Goal: Task Accomplishment & Management: Use online tool/utility

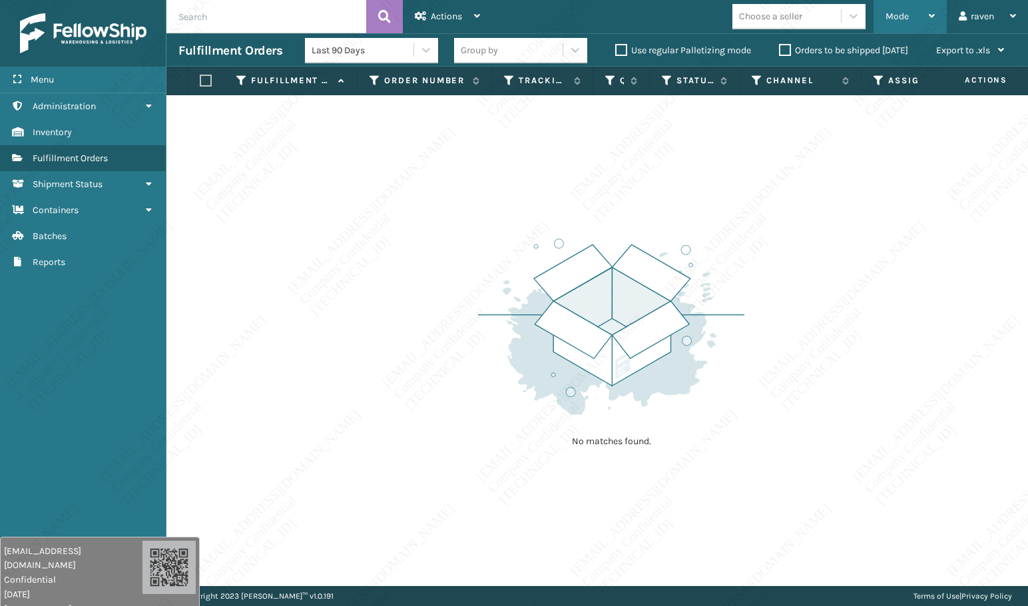
click at [895, 12] on span "Mode" at bounding box center [897, 16] width 23 height 11
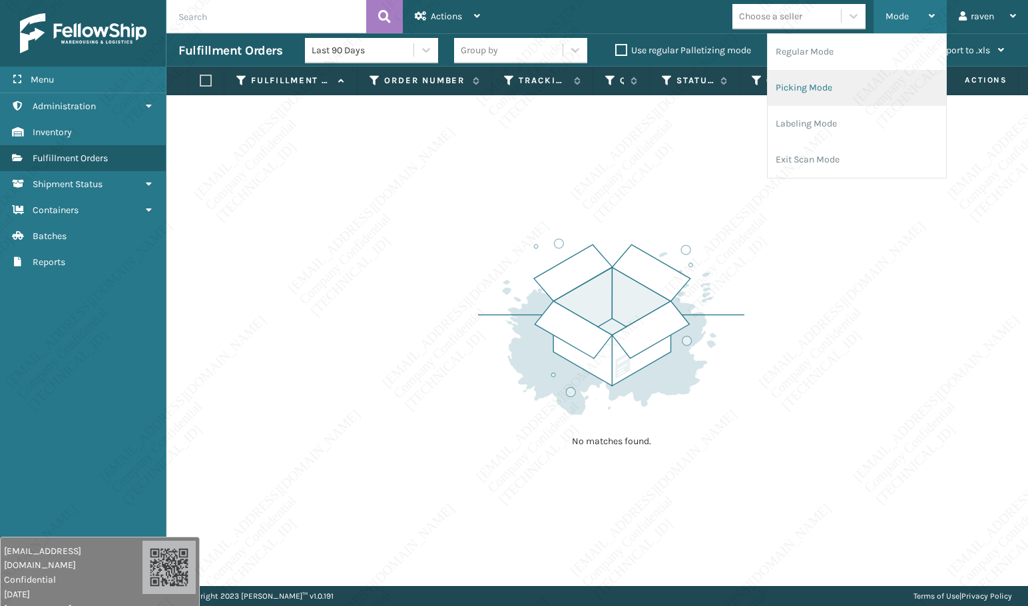
click at [819, 87] on li "Picking Mode" at bounding box center [857, 88] width 179 height 36
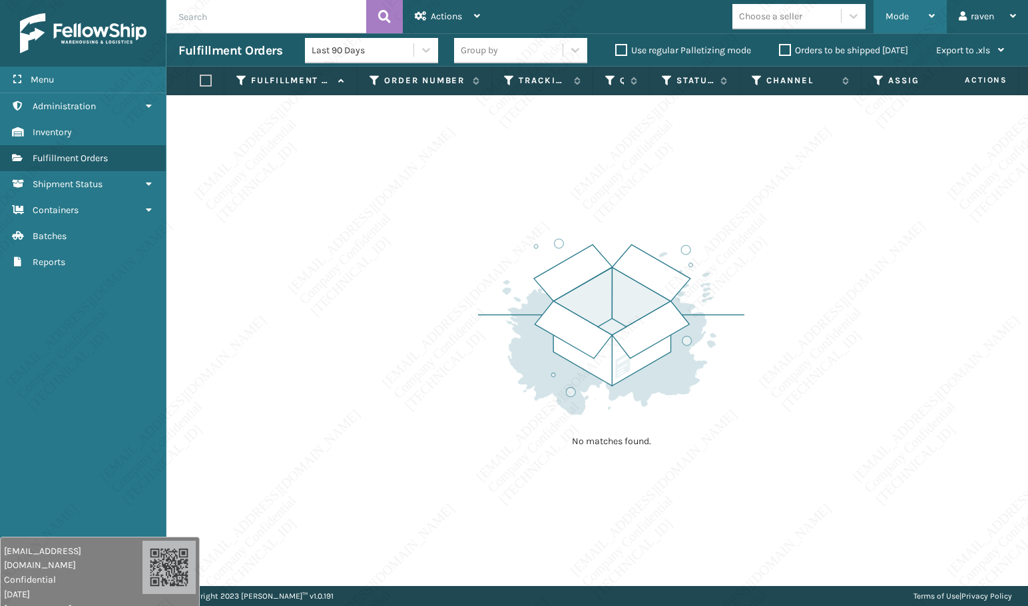
click at [911, 17] on div "Mode" at bounding box center [910, 16] width 49 height 33
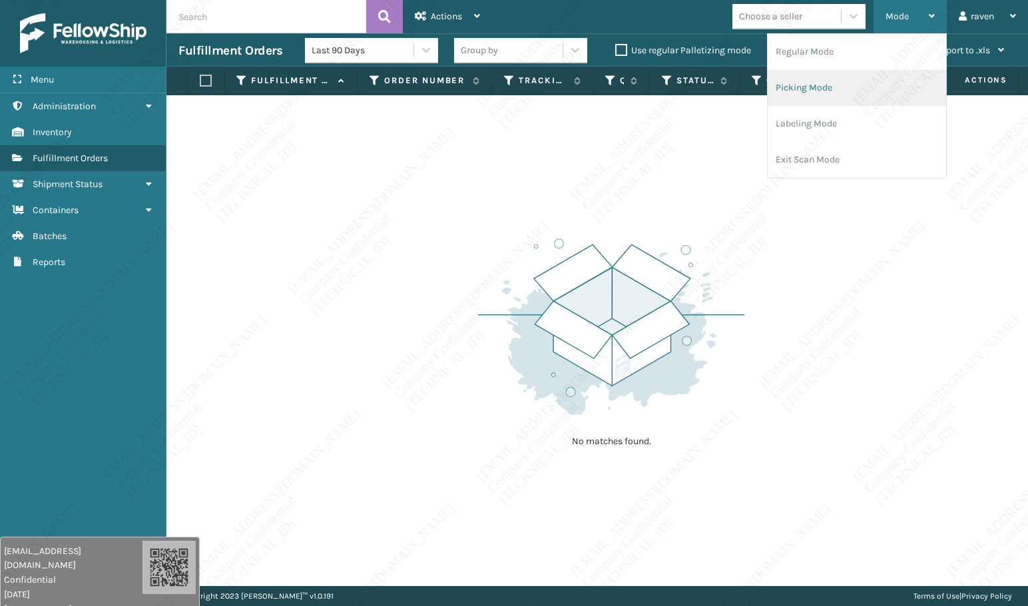
click at [875, 85] on li "Picking Mode" at bounding box center [857, 88] width 179 height 36
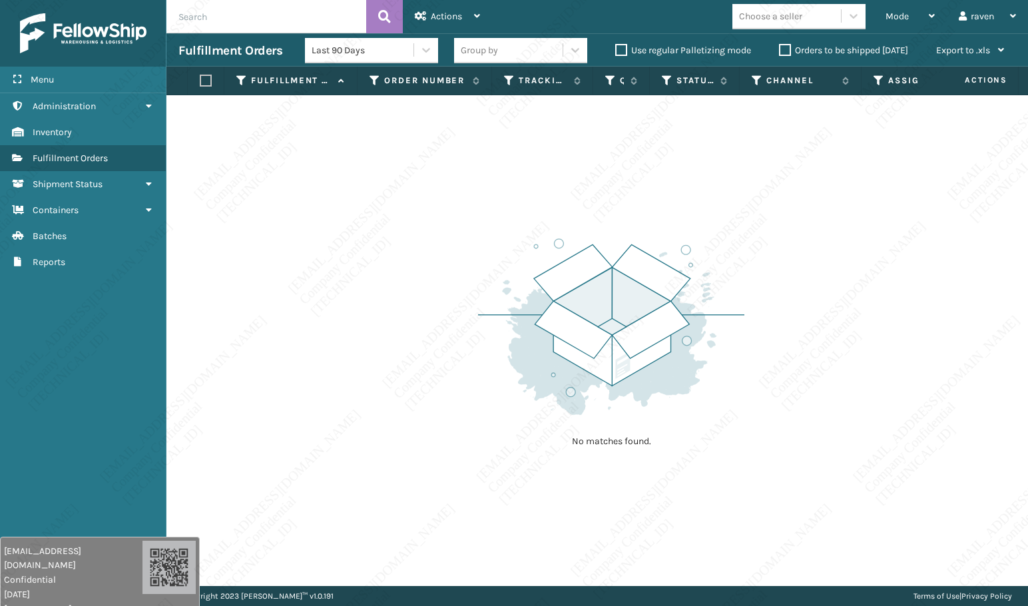
click at [842, 232] on div "No matches found." at bounding box center [598, 340] width 862 height 491
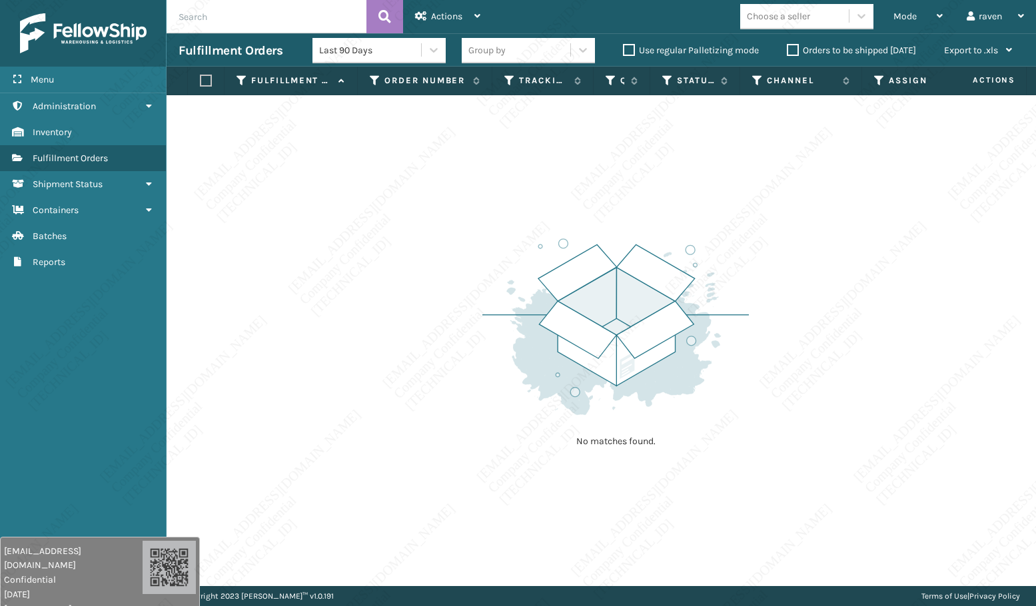
click at [966, 300] on div "No matches found." at bounding box center [601, 340] width 869 height 491
click at [930, 11] on div "Mode" at bounding box center [917, 16] width 49 height 33
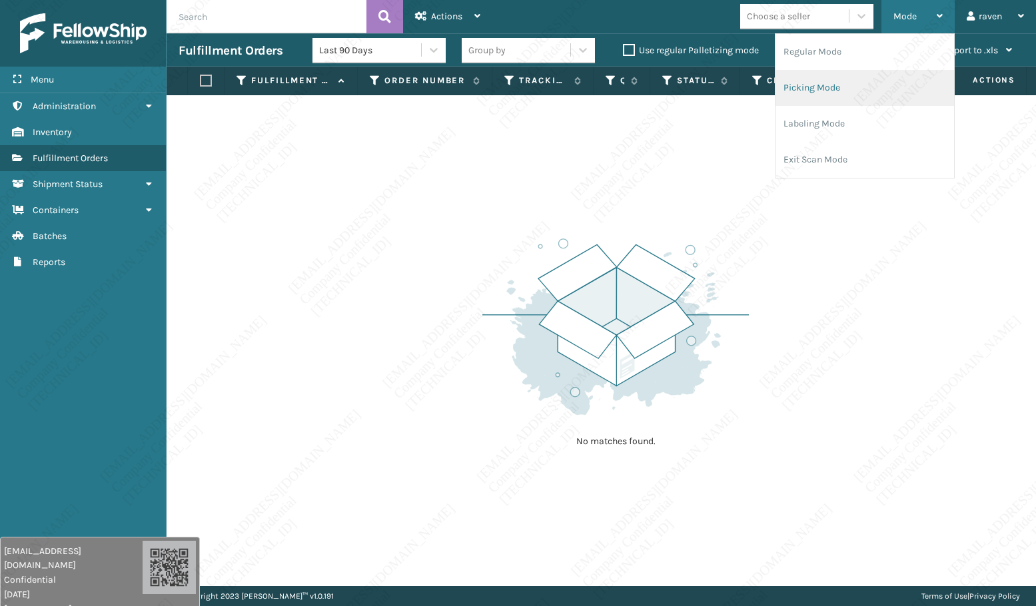
click at [855, 75] on li "Picking Mode" at bounding box center [864, 88] width 179 height 36
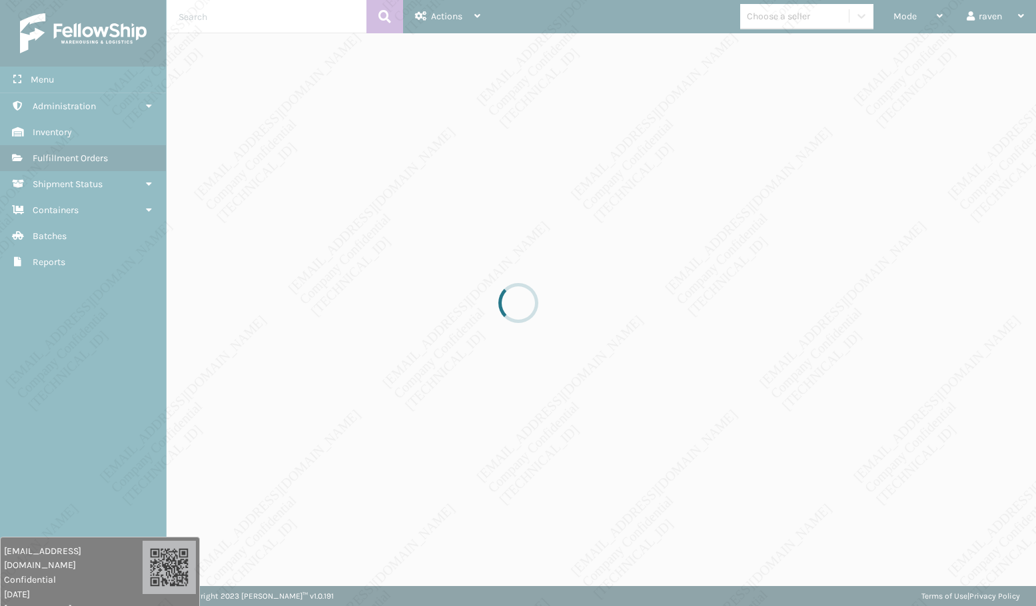
click at [696, 275] on div at bounding box center [518, 303] width 1036 height 606
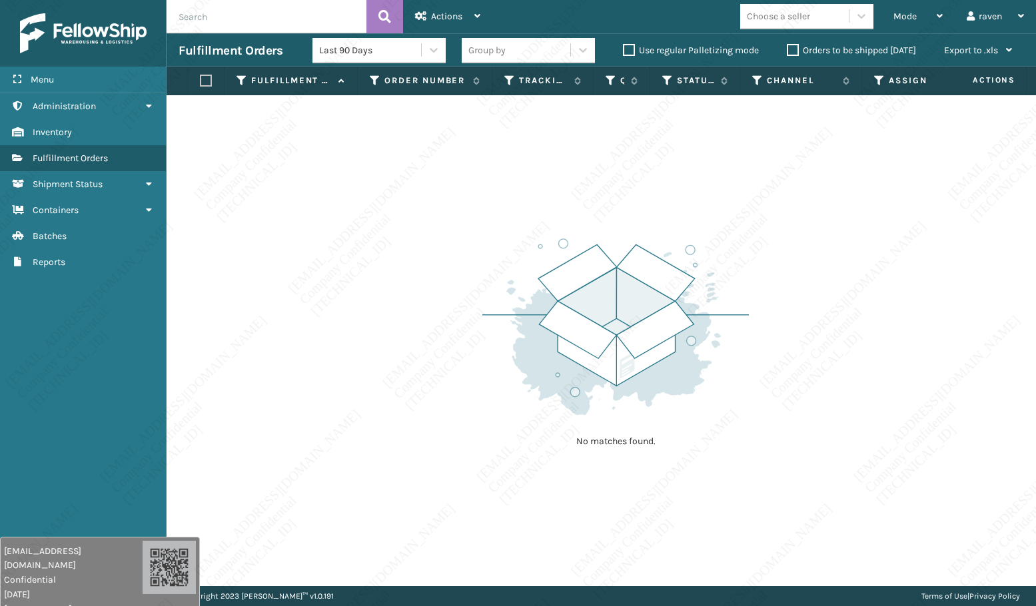
click at [627, 470] on div "No matches found." at bounding box center [601, 340] width 869 height 491
click at [753, 331] on div "No matches found." at bounding box center [601, 340] width 869 height 491
click at [850, 320] on div "No matches found." at bounding box center [601, 340] width 869 height 491
drag, startPoint x: 752, startPoint y: 277, endPoint x: 951, endPoint y: 43, distance: 307.6
click at [753, 277] on div "No matches found." at bounding box center [601, 340] width 869 height 491
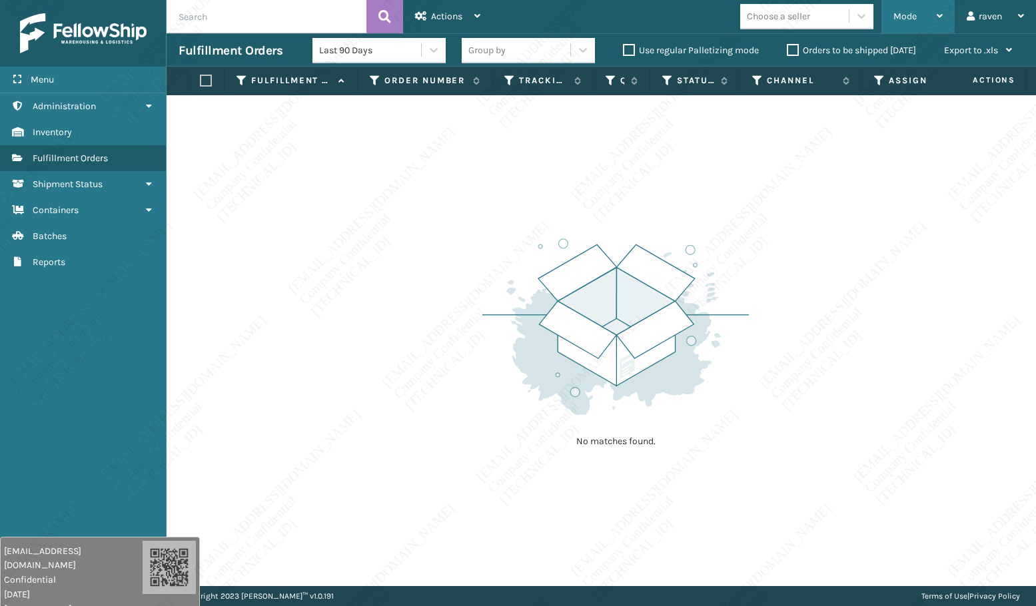
click at [916, 13] on span "Mode" at bounding box center [904, 16] width 23 height 11
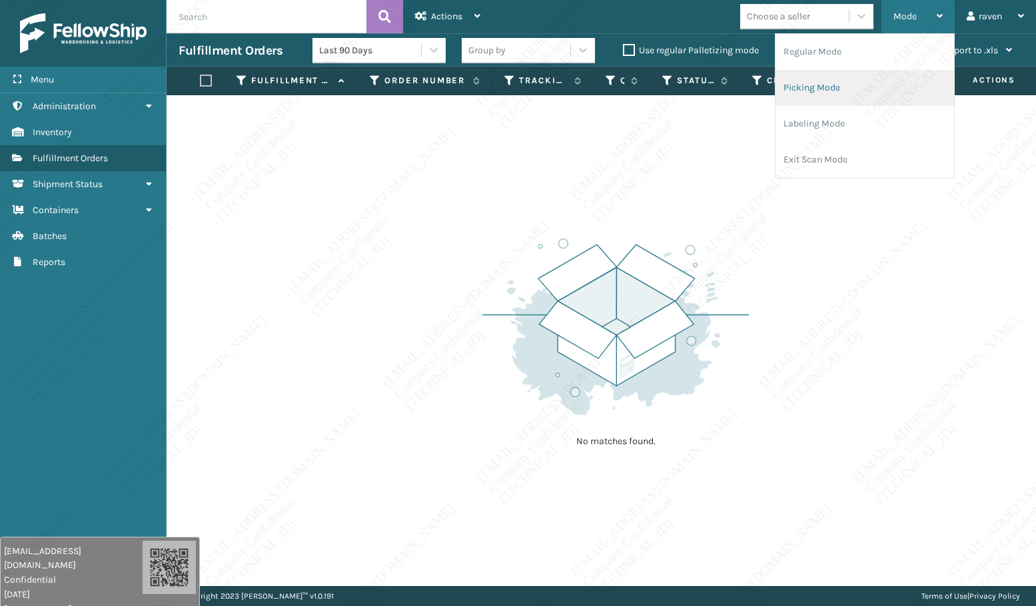
click at [861, 73] on li "Picking Mode" at bounding box center [864, 88] width 179 height 36
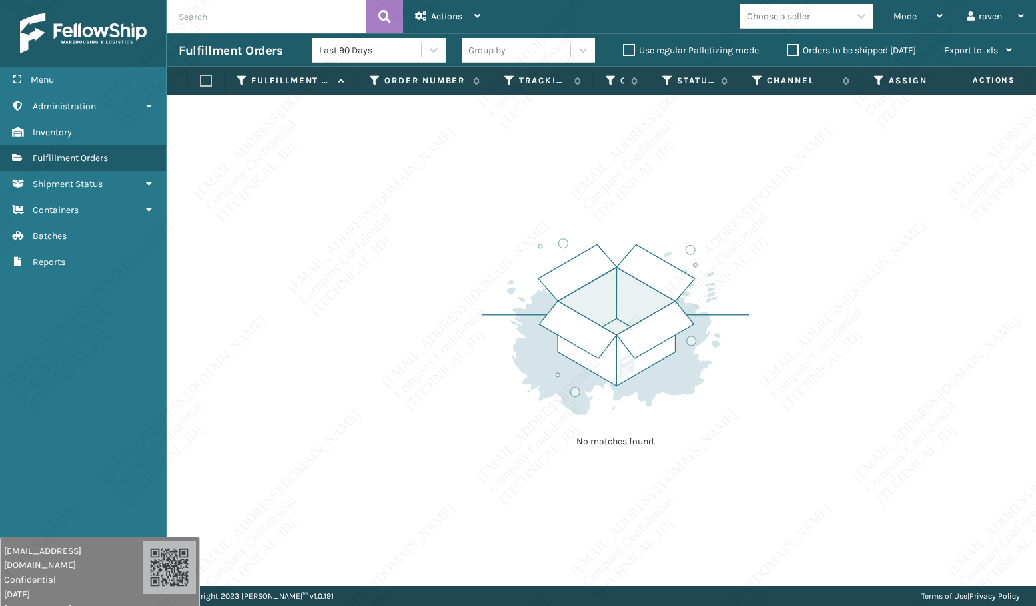
click at [705, 251] on img at bounding box center [615, 326] width 266 height 185
drag, startPoint x: 787, startPoint y: 228, endPoint x: 908, endPoint y: 35, distance: 227.7
click at [787, 226] on div "No matches found." at bounding box center [601, 340] width 869 height 491
click at [926, 10] on div "Mode" at bounding box center [917, 16] width 49 height 33
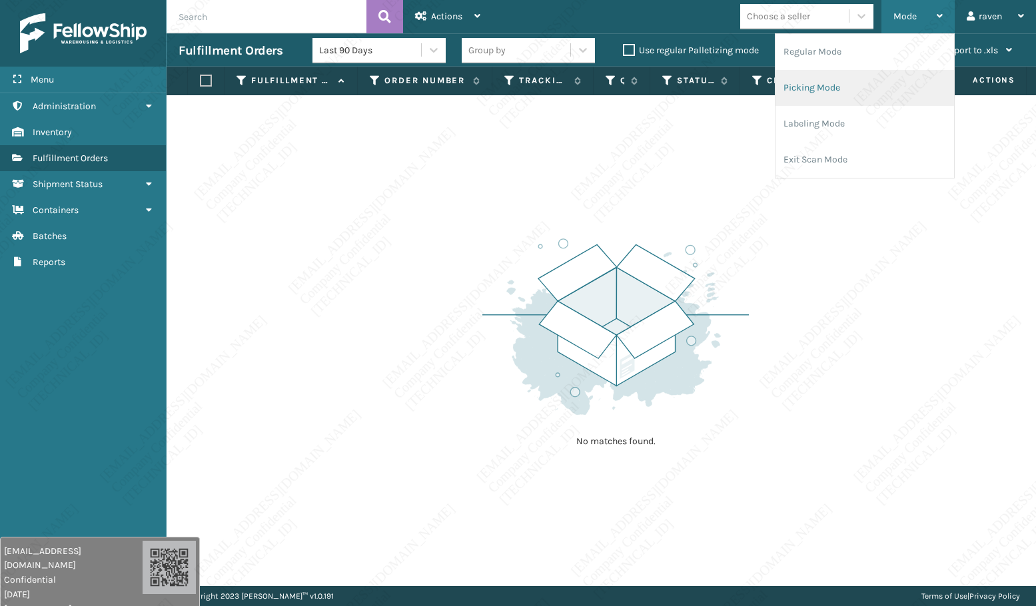
click at [861, 82] on li "Picking Mode" at bounding box center [864, 88] width 179 height 36
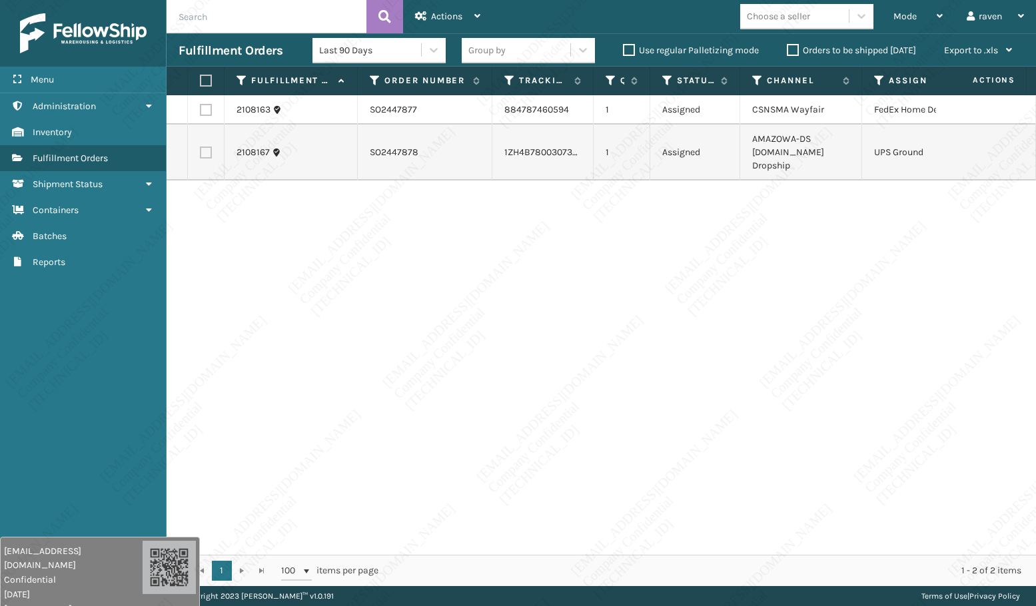
click at [775, 245] on div "2108163 SO2447877 884787460594 1 Assigned CSNSMA Wayfair FedEx Home Delivery 21…" at bounding box center [601, 325] width 869 height 460
click at [202, 147] on label at bounding box center [206, 153] width 12 height 12
click at [200, 147] on input "checkbox" at bounding box center [200, 151] width 1 height 9
checkbox input "true"
click at [449, 21] on span "Actions" at bounding box center [446, 16] width 31 height 11
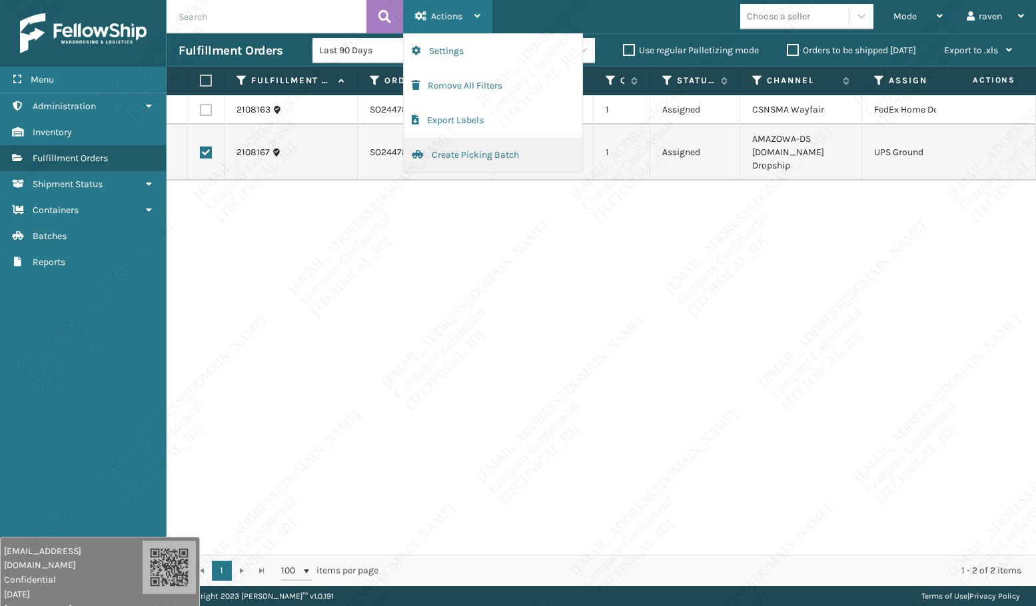
click at [456, 155] on button "Create Picking Batch" at bounding box center [493, 155] width 179 height 35
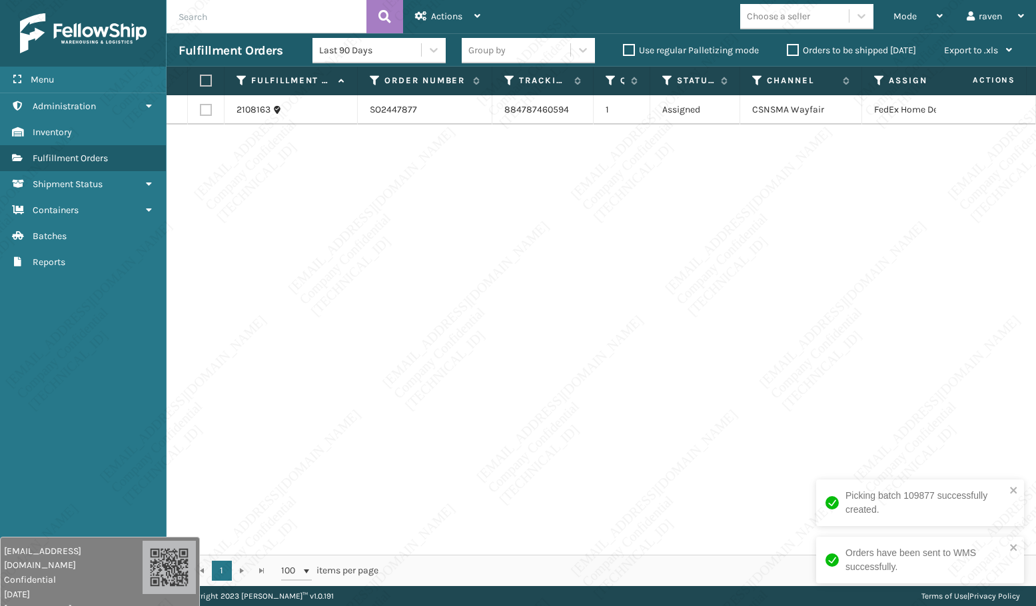
drag, startPoint x: 807, startPoint y: 330, endPoint x: 711, endPoint y: 276, distance: 110.1
click at [807, 330] on div "2108163 SO2447877 884787460594 1 Assigned CSNSMA Wayfair FedEx Home Delivery" at bounding box center [601, 325] width 869 height 460
click at [201, 79] on label at bounding box center [204, 81] width 8 height 12
click at [200, 79] on input "checkbox" at bounding box center [200, 81] width 1 height 9
checkbox input "true"
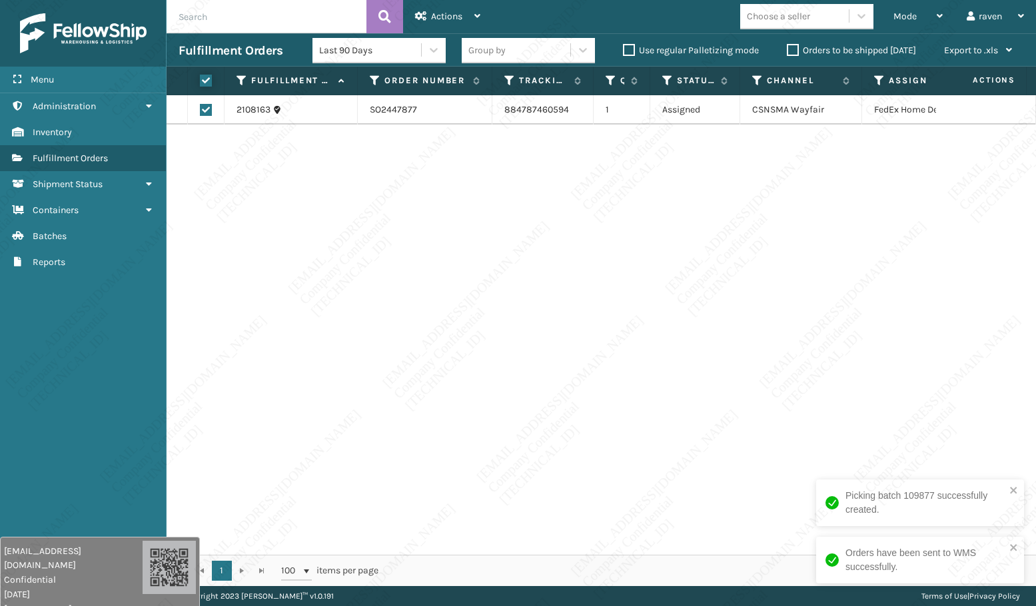
checkbox input "true"
click at [472, 17] on div "Actions" at bounding box center [447, 16] width 65 height 33
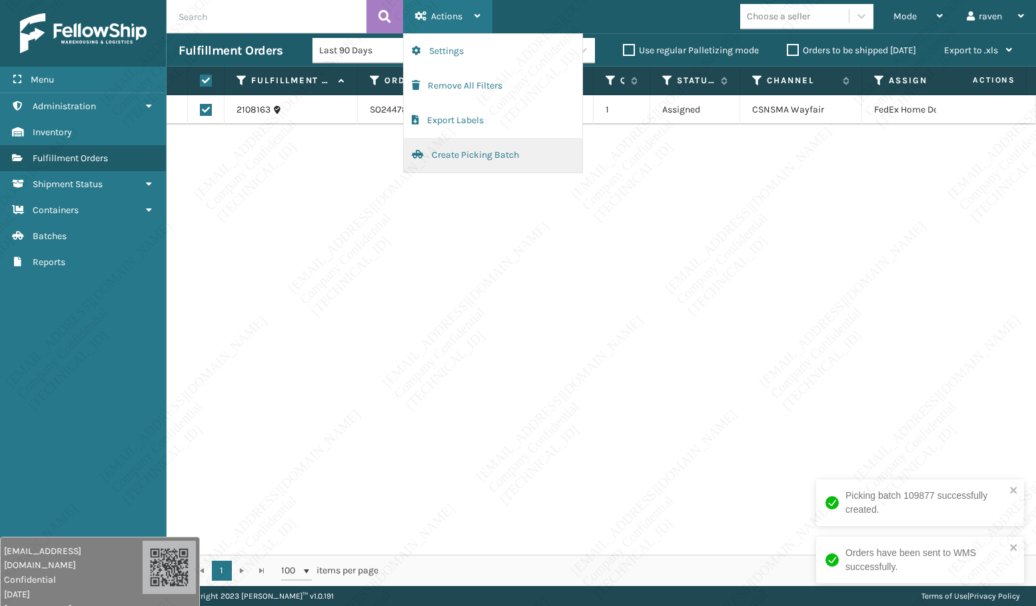
click at [439, 157] on button "Create Picking Batch" at bounding box center [493, 155] width 179 height 35
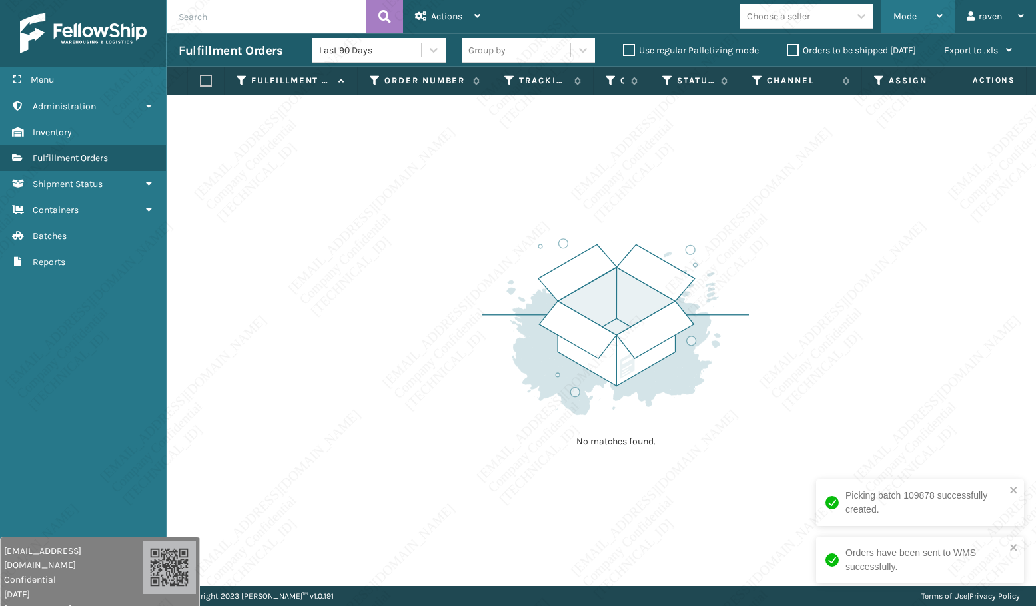
click at [917, 17] on div "Mode" at bounding box center [917, 16] width 49 height 33
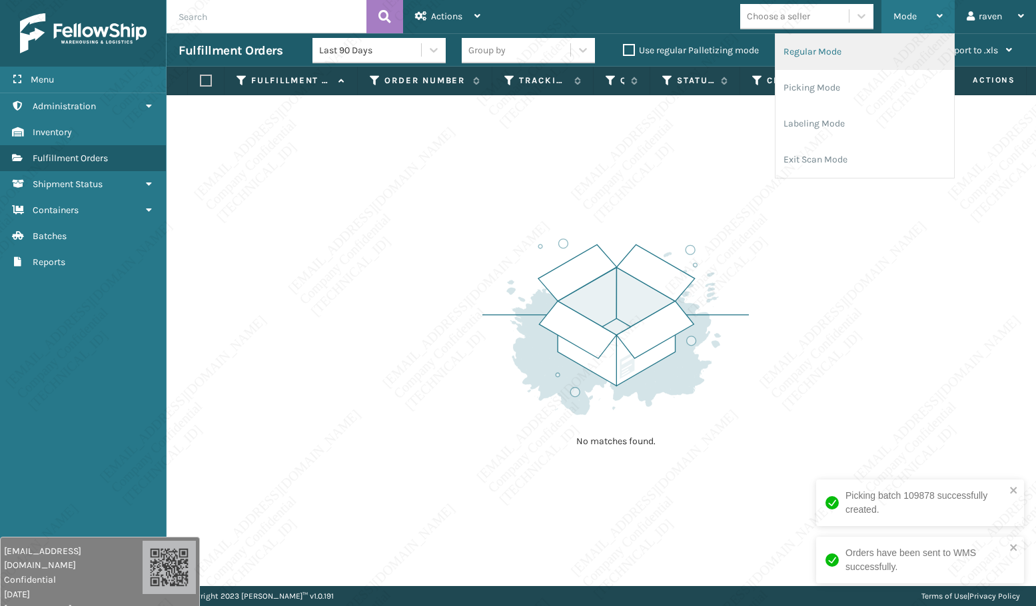
click at [875, 63] on li "Regular Mode" at bounding box center [864, 52] width 179 height 36
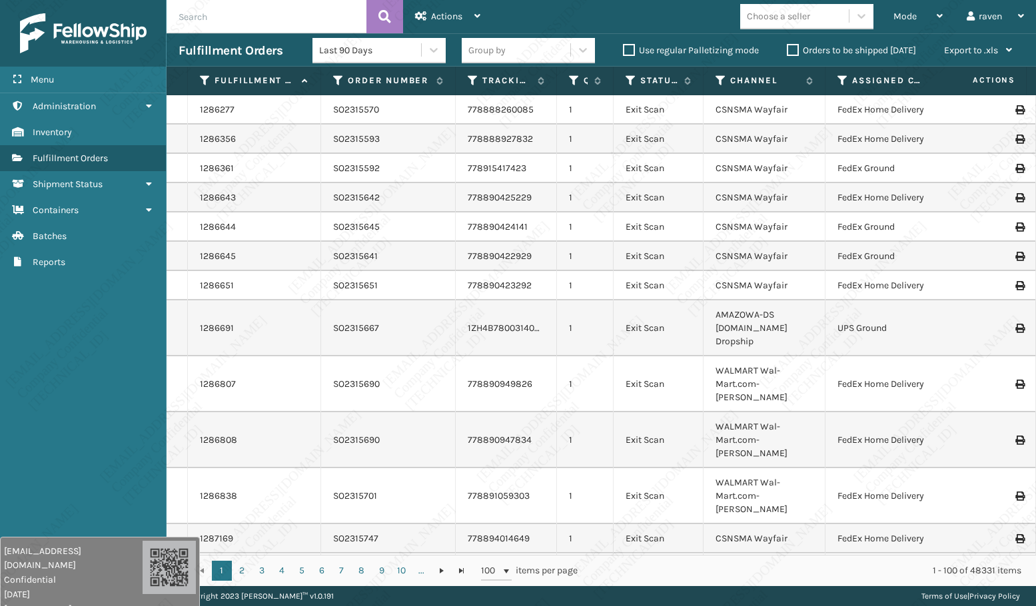
click at [237, 15] on input "text" at bounding box center [267, 16] width 200 height 33
paste input "SO2447723"
type input "SO2447723"
click at [389, 20] on icon at bounding box center [384, 17] width 13 height 20
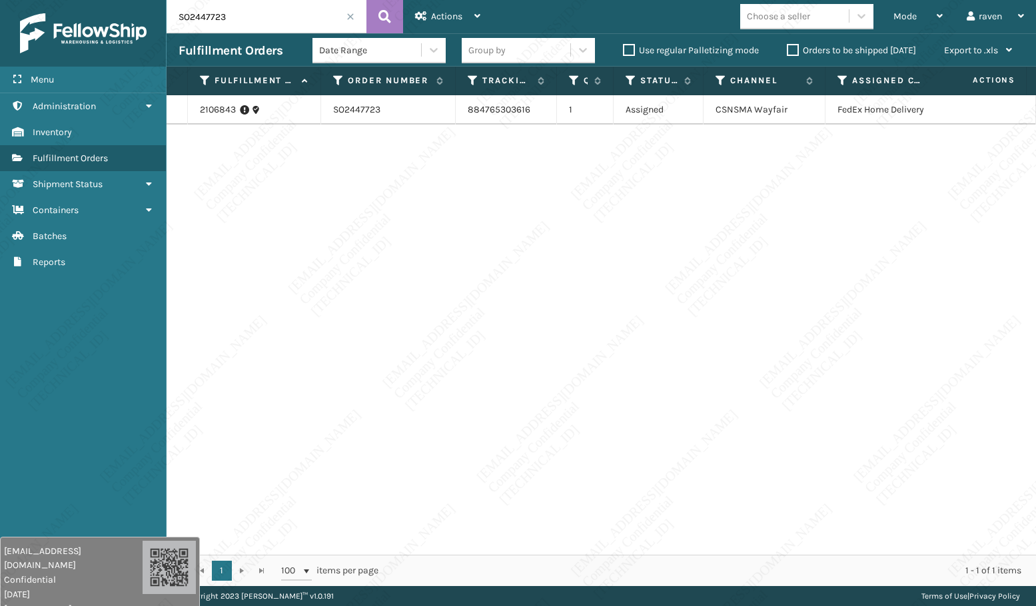
click at [375, 233] on div "2106843 SO2447723 884765303616 1 Assigned CSNSMA Wayfair FedEx Home Delivery" at bounding box center [601, 325] width 869 height 460
drag, startPoint x: 250, startPoint y: 21, endPoint x: 170, endPoint y: 19, distance: 80.6
click at [170, 19] on input "SO2447723" at bounding box center [267, 16] width 200 height 33
click at [562, 258] on div "2106843 SO2447723 884765303616 1 Assigned CSNSMA Wayfair FedEx Home Delivery" at bounding box center [601, 325] width 869 height 460
click at [351, 17] on span at bounding box center [350, 17] width 8 height 8
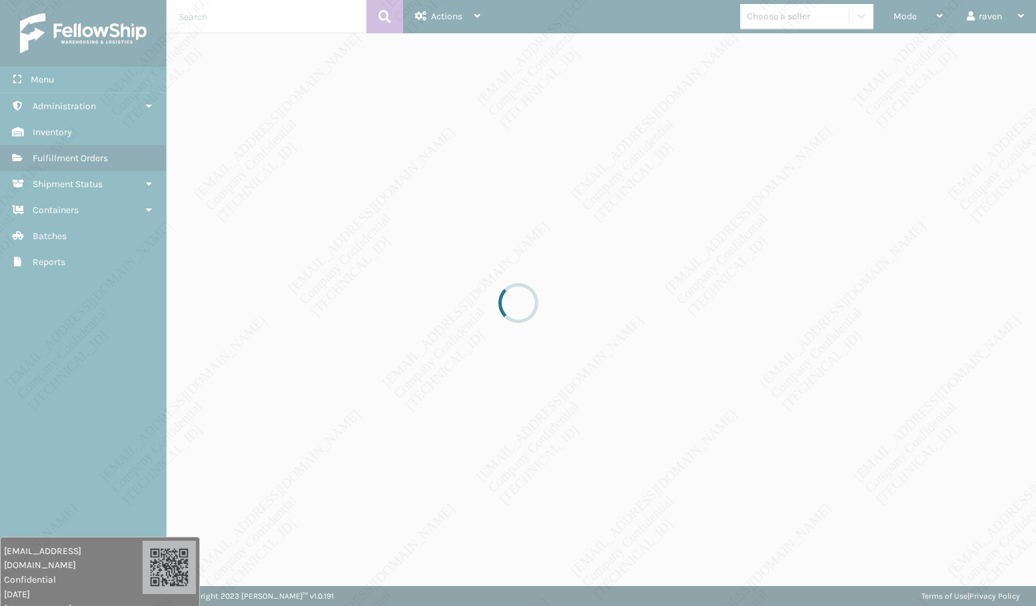
drag, startPoint x: 773, startPoint y: 428, endPoint x: 870, endPoint y: 378, distance: 108.7
click at [773, 428] on div at bounding box center [518, 303] width 1036 height 606
click at [797, 406] on div at bounding box center [518, 303] width 1036 height 606
click at [797, 400] on div at bounding box center [518, 303] width 1036 height 606
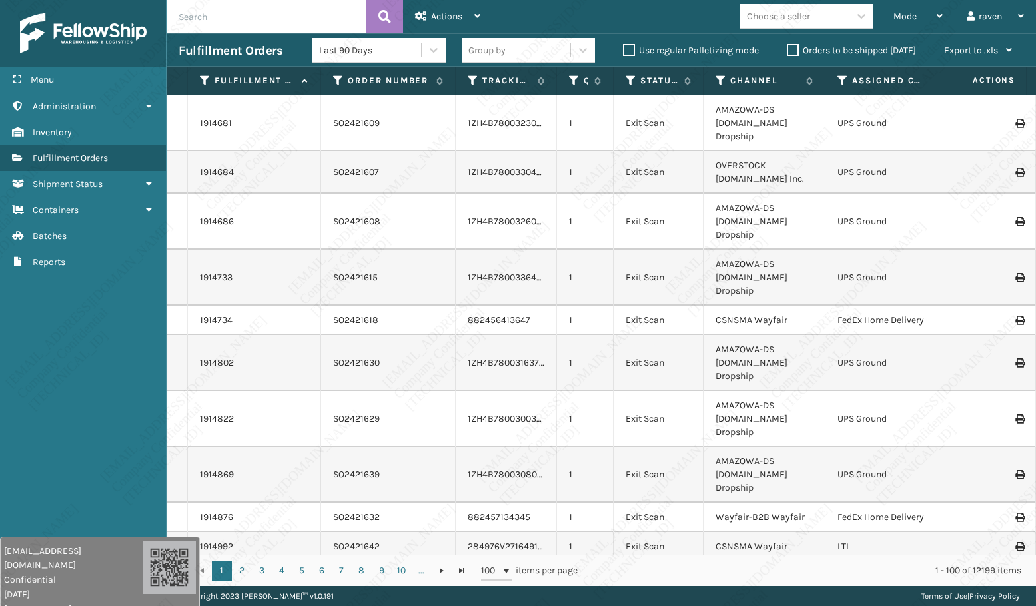
click at [823, 391] on td "AMAZOWA-DS [DOMAIN_NAME] Dropship" at bounding box center [764, 419] width 122 height 56
click at [825, 447] on td "AMAZOWA-DS [DOMAIN_NAME] Dropship" at bounding box center [764, 475] width 122 height 56
click at [918, 21] on div "Mode" at bounding box center [917, 16] width 49 height 33
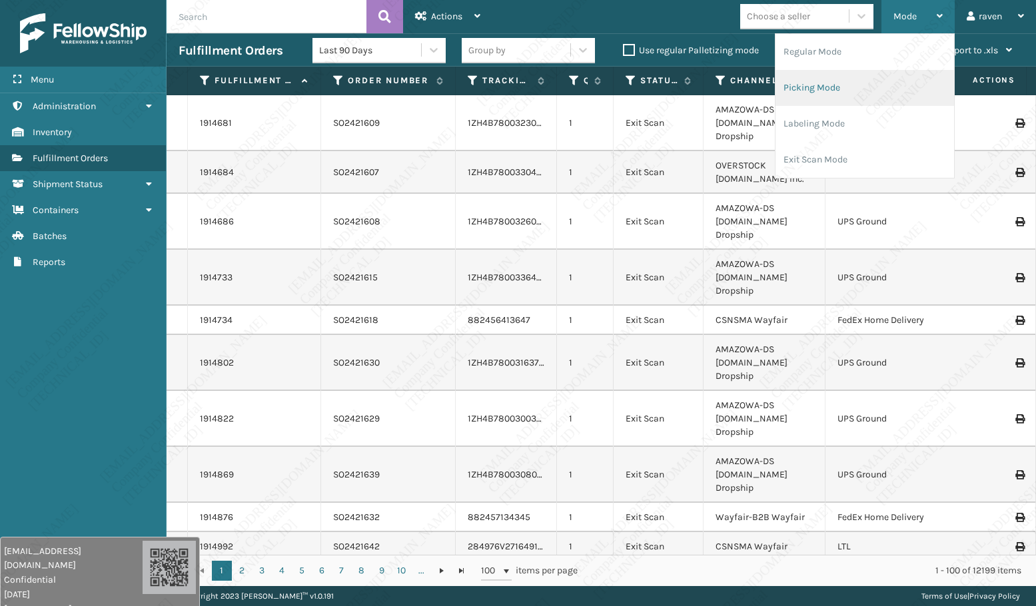
click at [839, 77] on li "Picking Mode" at bounding box center [864, 88] width 179 height 36
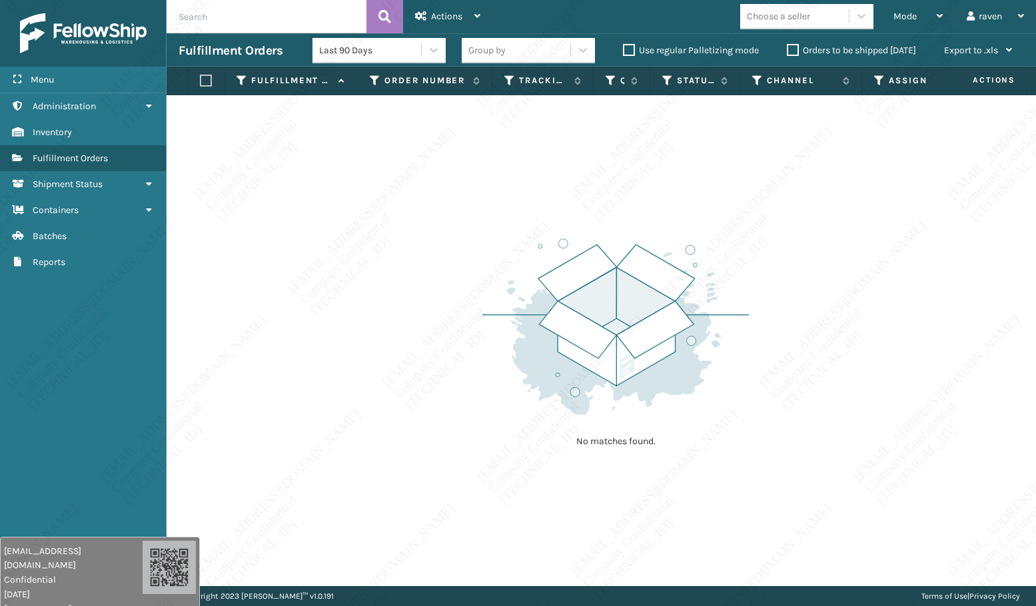
click at [738, 286] on img at bounding box center [615, 326] width 266 height 185
click at [747, 329] on img at bounding box center [615, 326] width 266 height 185
click at [941, 322] on div "No matches found." at bounding box center [601, 340] width 869 height 491
click at [757, 422] on div "No matches found." at bounding box center [601, 340] width 869 height 491
click at [772, 442] on div "No matches found." at bounding box center [601, 340] width 869 height 491
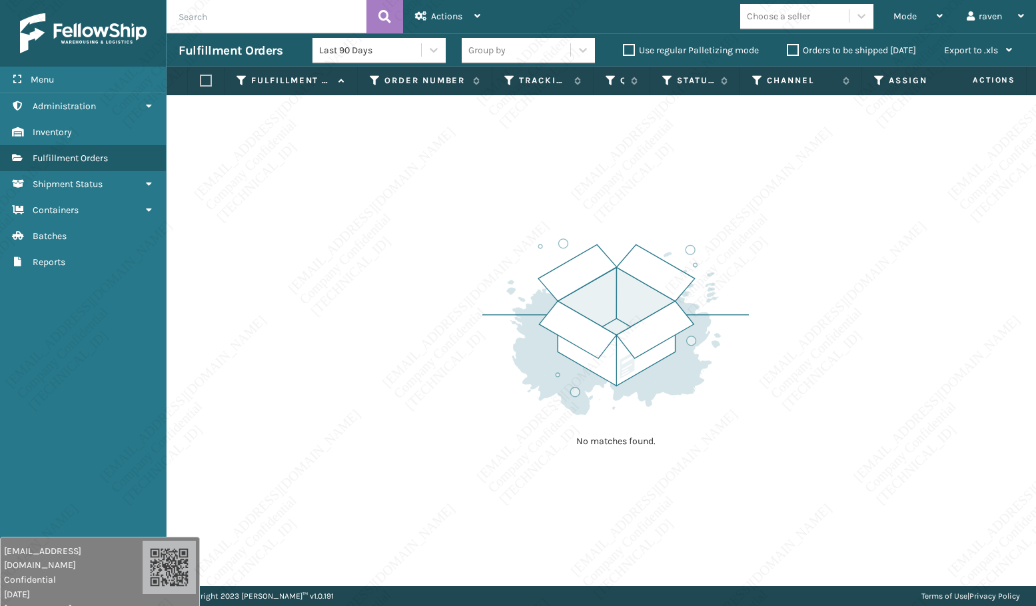
click at [743, 455] on div "No matches found." at bounding box center [615, 341] width 266 height 246
click at [722, 488] on div "No matches found." at bounding box center [601, 340] width 869 height 491
click at [725, 483] on div "No matches found." at bounding box center [601, 340] width 869 height 491
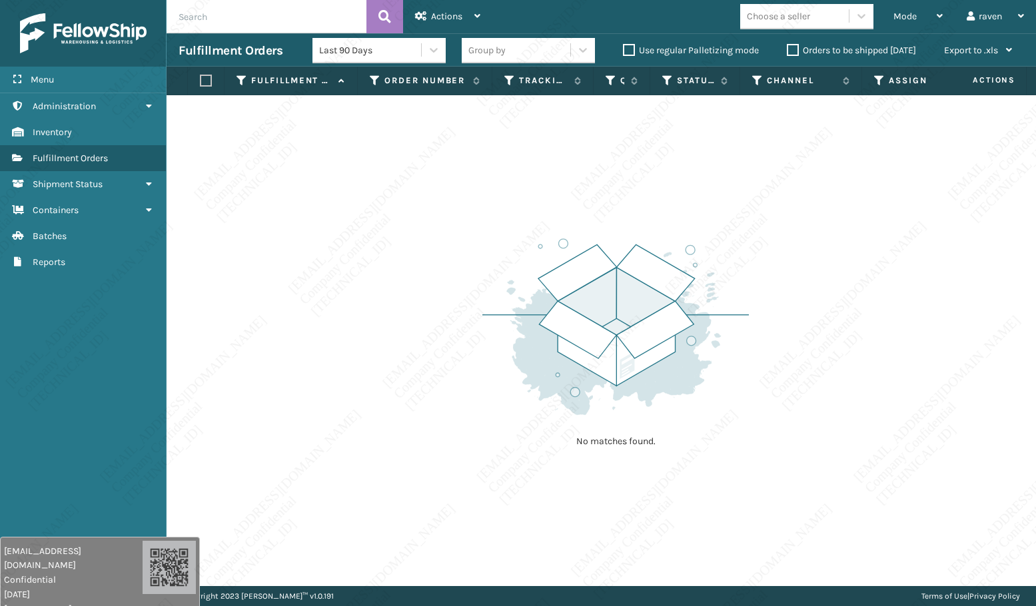
click at [763, 534] on div "No matches found." at bounding box center [601, 340] width 869 height 491
click at [761, 534] on div "No matches found." at bounding box center [601, 340] width 869 height 491
click at [761, 536] on div "No matches found." at bounding box center [601, 340] width 869 height 491
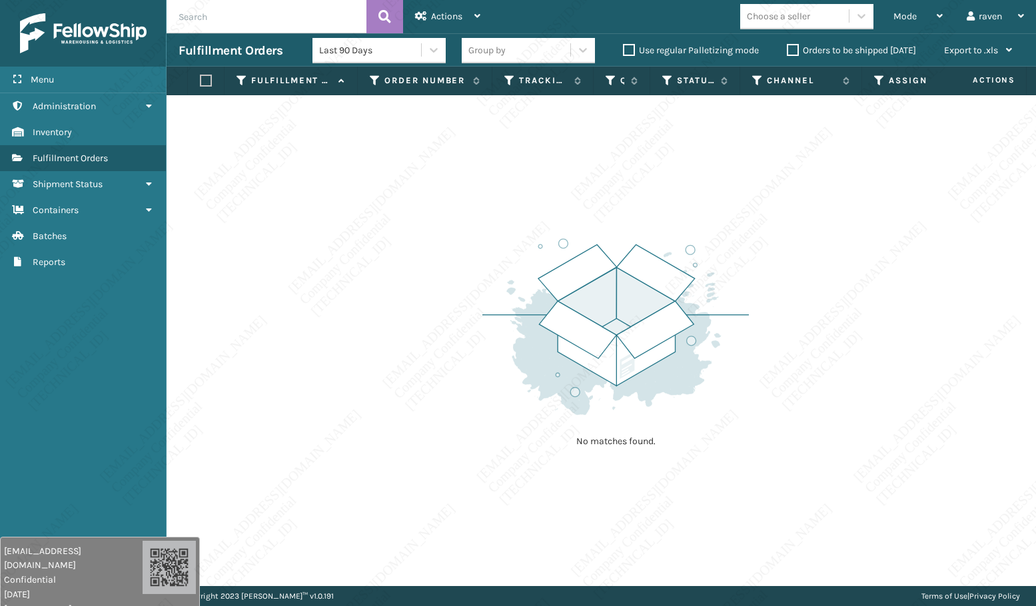
click at [763, 539] on div "No matches found." at bounding box center [601, 340] width 869 height 491
click at [763, 540] on div "No matches found." at bounding box center [601, 340] width 869 height 491
click at [763, 541] on div "No matches found." at bounding box center [601, 340] width 869 height 491
click at [763, 542] on div "No matches found." at bounding box center [601, 340] width 869 height 491
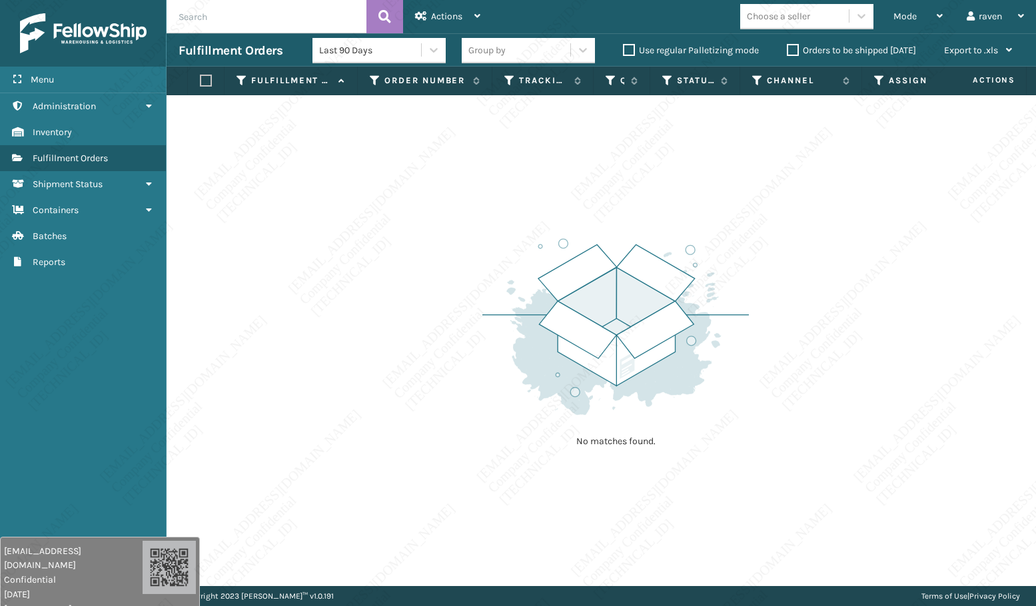
click at [764, 542] on div "No matches found." at bounding box center [601, 340] width 869 height 491
click at [717, 558] on div "No matches found." at bounding box center [601, 340] width 869 height 491
click at [687, 498] on div "No matches found." at bounding box center [601, 340] width 869 height 491
click at [681, 495] on div "No matches found." at bounding box center [601, 340] width 869 height 491
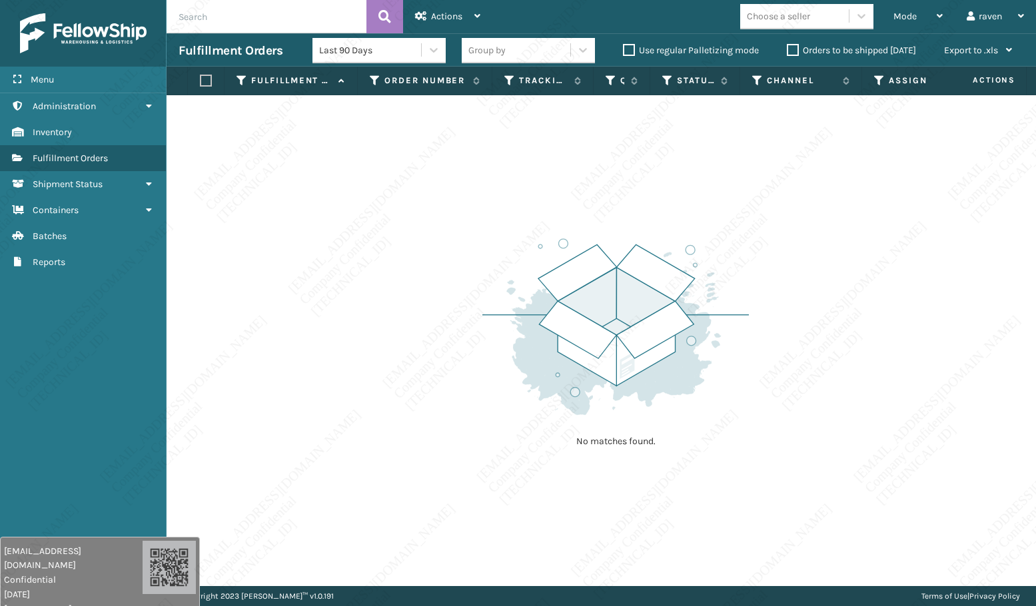
click at [681, 495] on div "No matches found." at bounding box center [601, 340] width 869 height 491
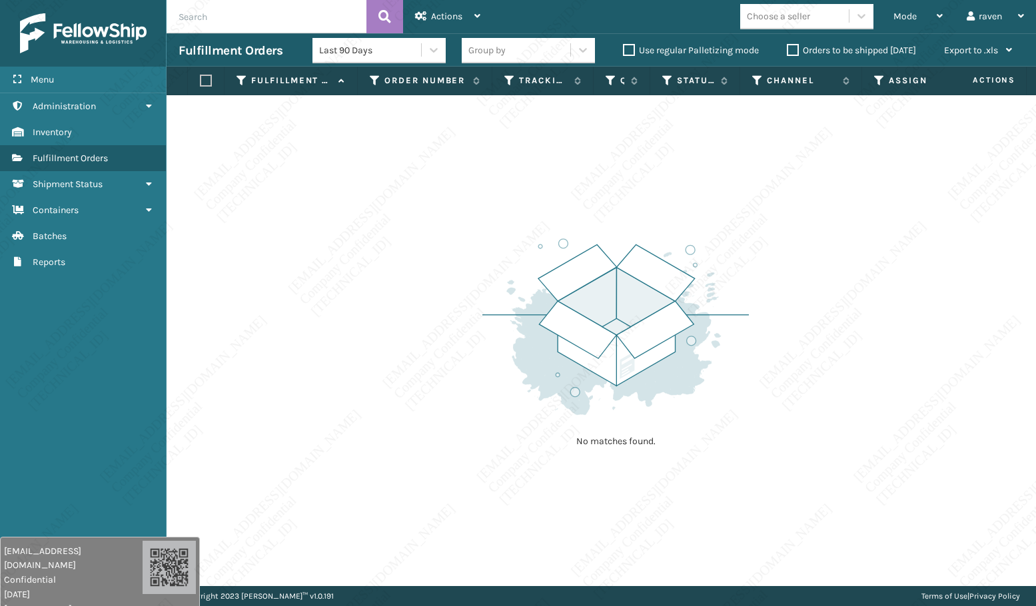
click at [681, 495] on div "No matches found." at bounding box center [601, 340] width 869 height 491
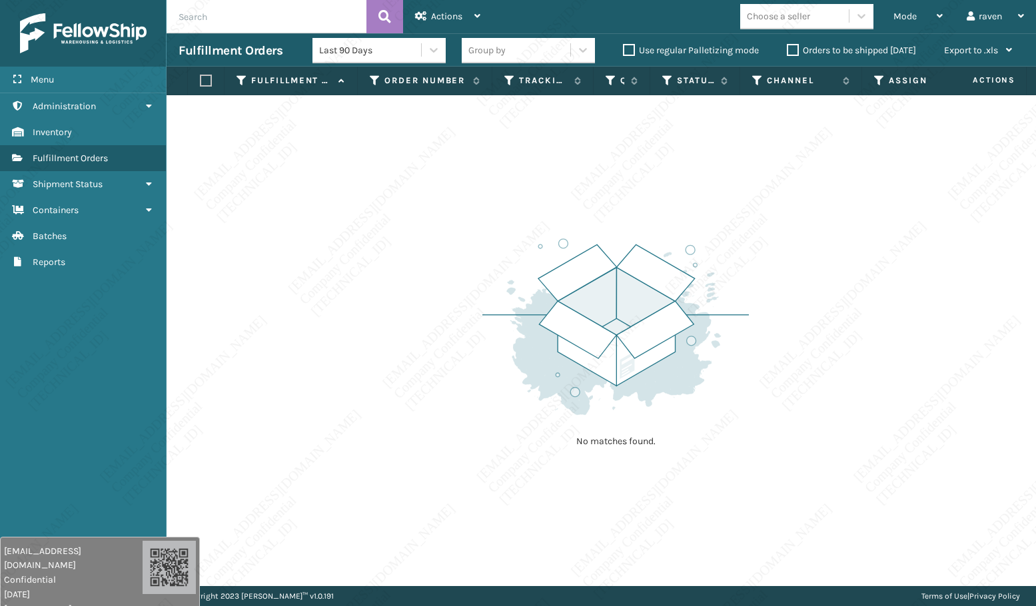
click at [681, 495] on div "No matches found." at bounding box center [601, 340] width 869 height 491
click at [692, 490] on div "No matches found." at bounding box center [601, 340] width 869 height 491
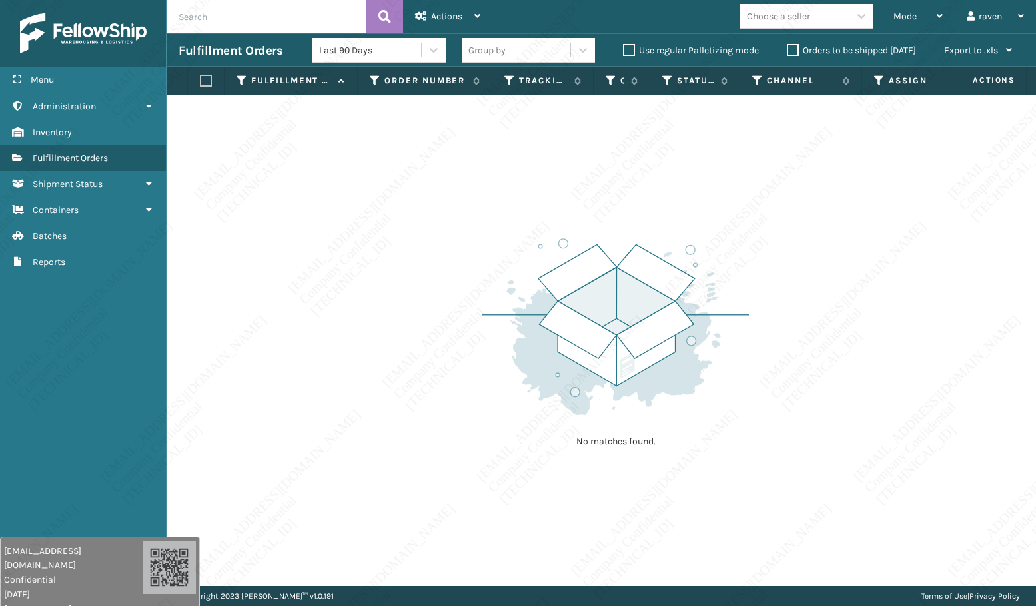
click at [685, 490] on div "No matches found." at bounding box center [601, 340] width 869 height 491
click at [685, 492] on div "No matches found." at bounding box center [601, 340] width 869 height 491
click at [684, 492] on div "No matches found." at bounding box center [601, 340] width 869 height 491
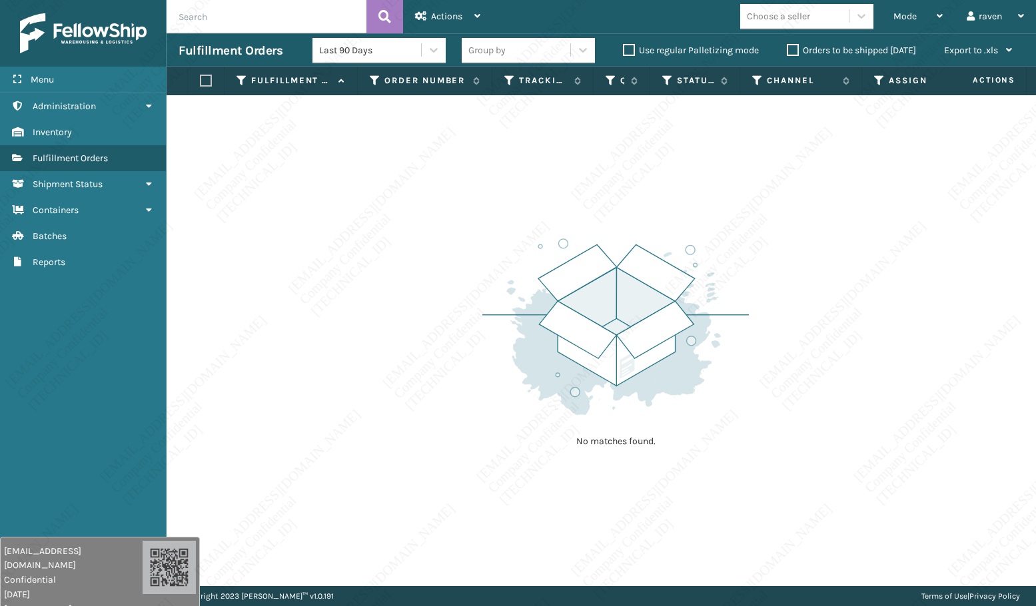
click at [684, 492] on div "No matches found." at bounding box center [601, 340] width 869 height 491
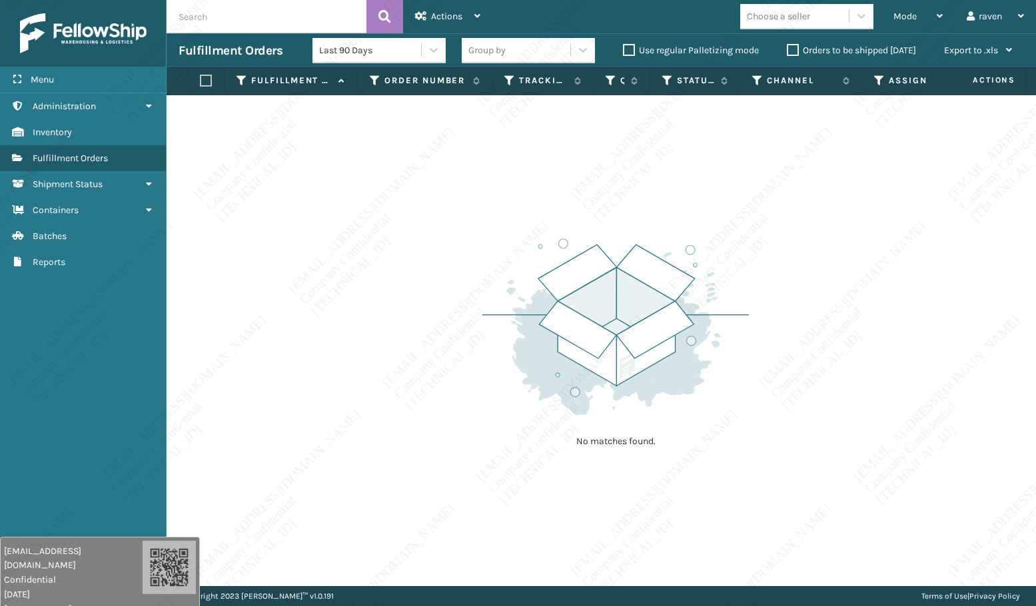
click at [681, 491] on div "No matches found." at bounding box center [601, 340] width 869 height 491
click at [681, 490] on div "No matches found." at bounding box center [601, 340] width 869 height 491
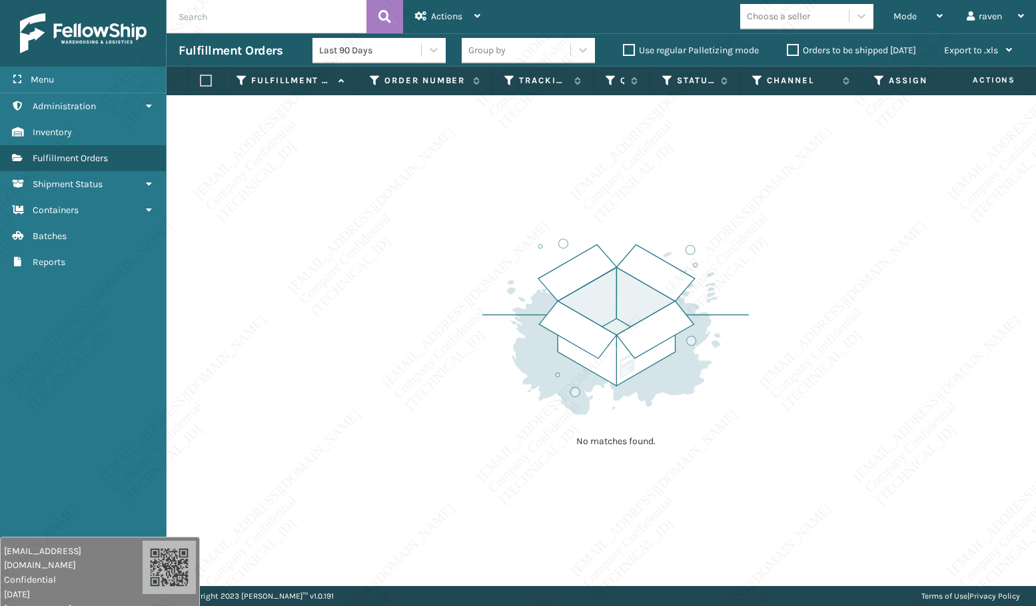
click at [681, 490] on div "No matches found." at bounding box center [601, 340] width 869 height 491
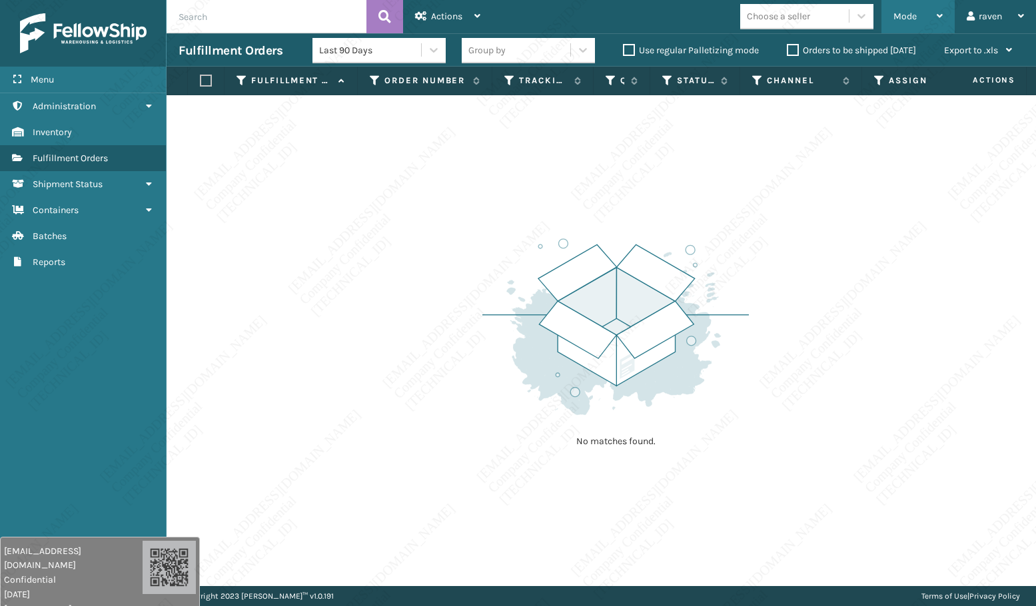
click at [909, 10] on div "Mode" at bounding box center [917, 16] width 49 height 33
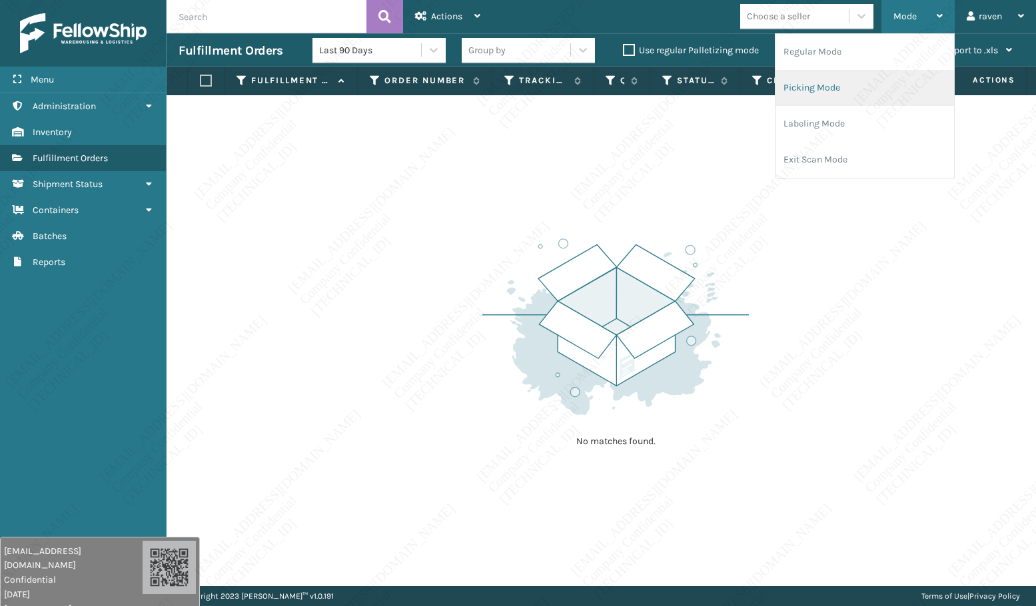
click at [887, 90] on li "Picking Mode" at bounding box center [864, 88] width 179 height 36
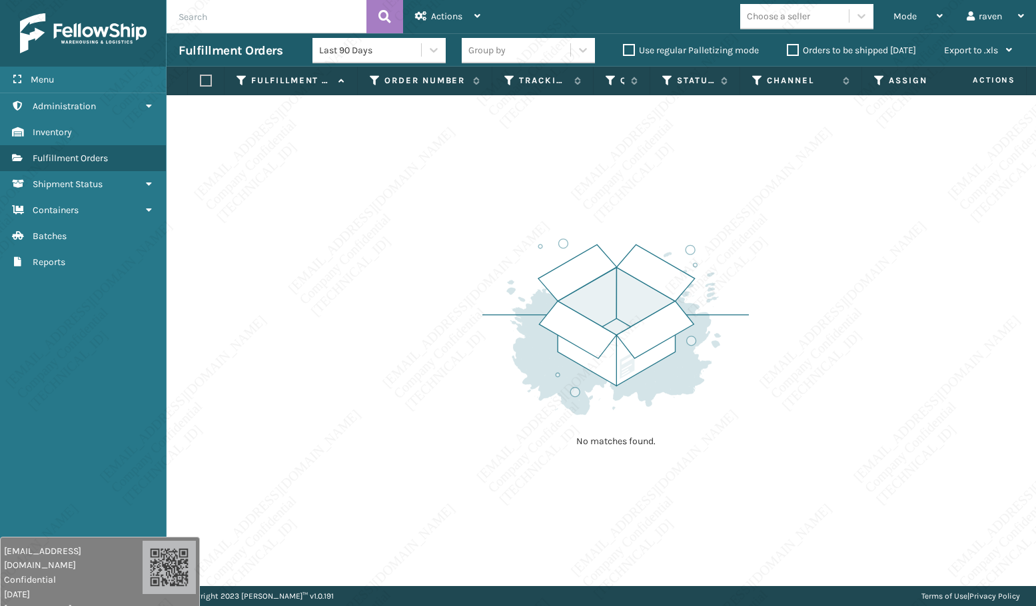
drag, startPoint x: 786, startPoint y: 264, endPoint x: 654, endPoint y: 256, distance: 132.1
click at [776, 264] on div "No matches found." at bounding box center [601, 340] width 869 height 491
click at [321, 233] on div "No matches found." at bounding box center [601, 340] width 869 height 491
click at [915, 9] on div "Mode" at bounding box center [917, 16] width 49 height 33
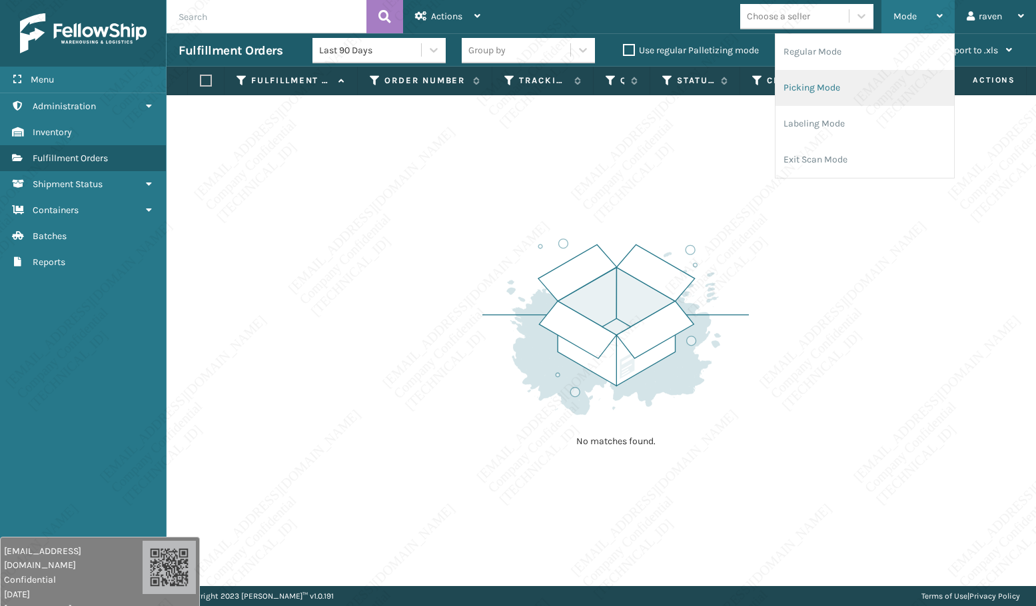
click at [850, 83] on li "Picking Mode" at bounding box center [864, 88] width 179 height 36
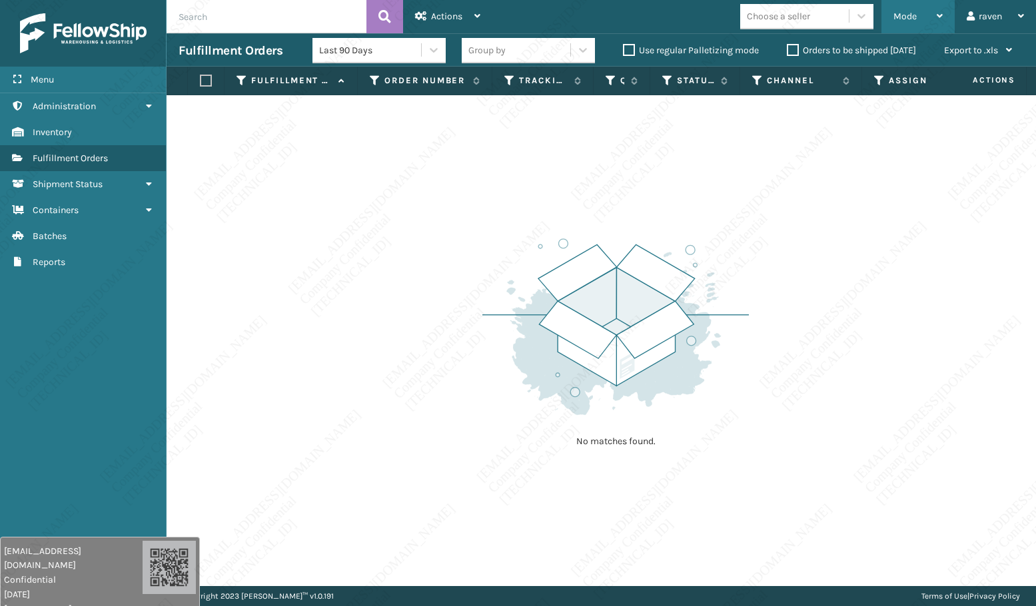
click at [914, 16] on span "Mode" at bounding box center [904, 16] width 23 height 11
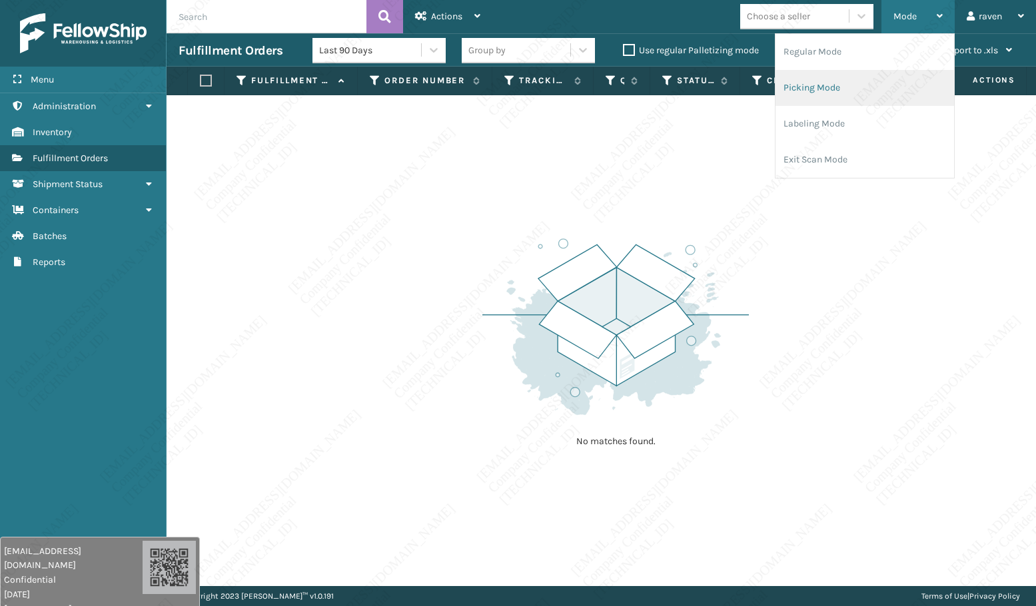
click at [859, 80] on li "Picking Mode" at bounding box center [864, 88] width 179 height 36
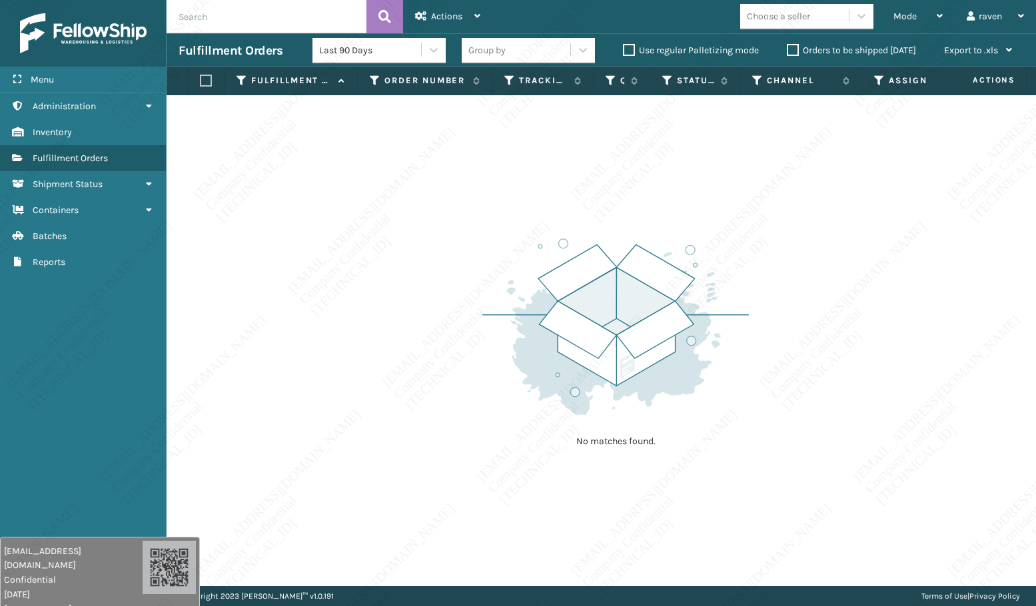
drag, startPoint x: 764, startPoint y: 419, endPoint x: 859, endPoint y: 390, distance: 99.5
click at [767, 418] on div "No matches found." at bounding box center [601, 340] width 869 height 491
click at [901, 316] on div "No matches found." at bounding box center [601, 340] width 869 height 491
click at [888, 15] on div "Mode Regular Mode Picking Mode Labeling Mode Exit Scan Mode" at bounding box center [917, 16] width 73 height 33
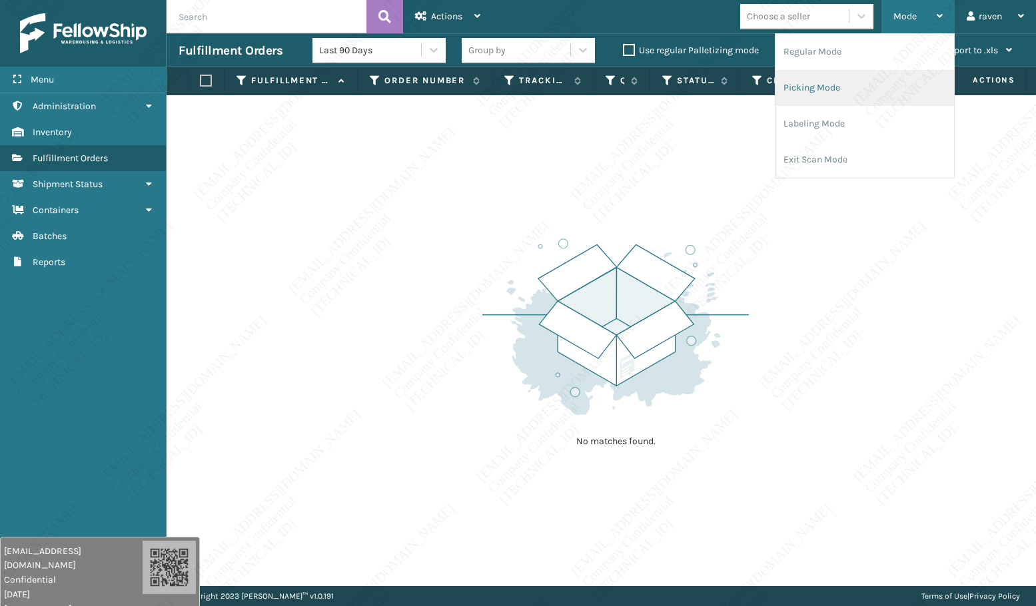
click at [871, 93] on li "Picking Mode" at bounding box center [864, 88] width 179 height 36
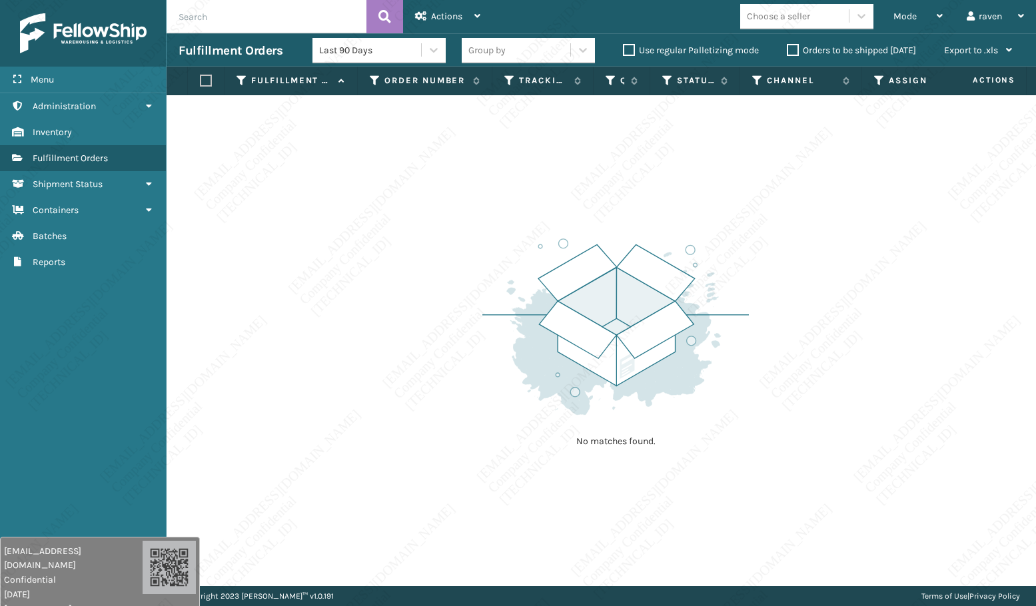
click at [801, 216] on div "No matches found." at bounding box center [601, 340] width 869 height 491
click at [454, 312] on div "No matches found." at bounding box center [601, 340] width 869 height 491
click at [376, 279] on div "No matches found." at bounding box center [601, 340] width 869 height 491
drag, startPoint x: 749, startPoint y: 466, endPoint x: 778, endPoint y: 435, distance: 41.9
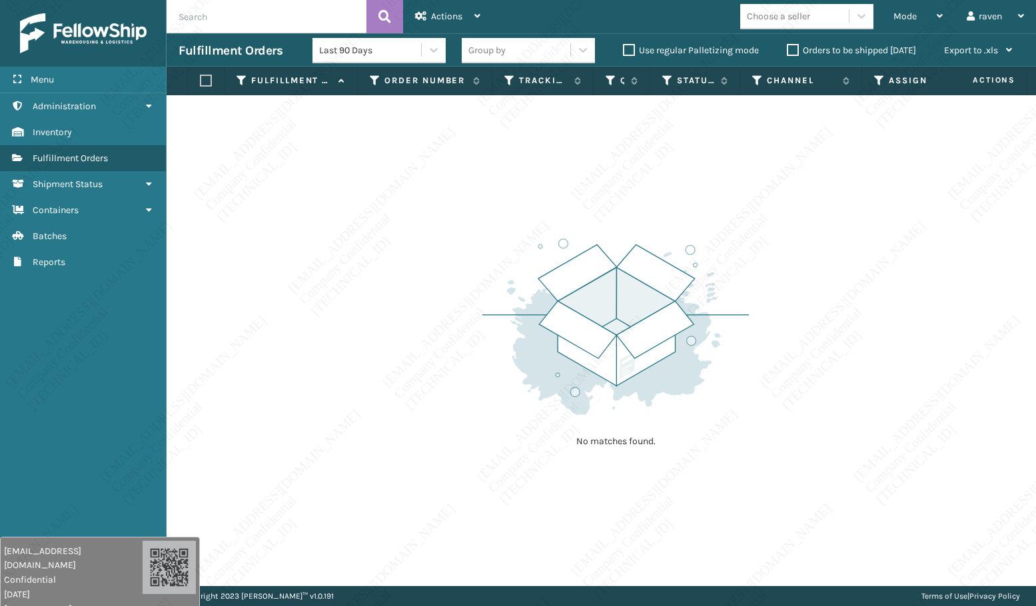
click at [749, 466] on div "No matches found." at bounding box center [601, 340] width 869 height 491
click at [832, 307] on div "No matches found." at bounding box center [601, 340] width 869 height 491
click at [815, 304] on div "No matches found." at bounding box center [601, 340] width 869 height 491
click at [810, 318] on div "No matches found." at bounding box center [601, 340] width 869 height 491
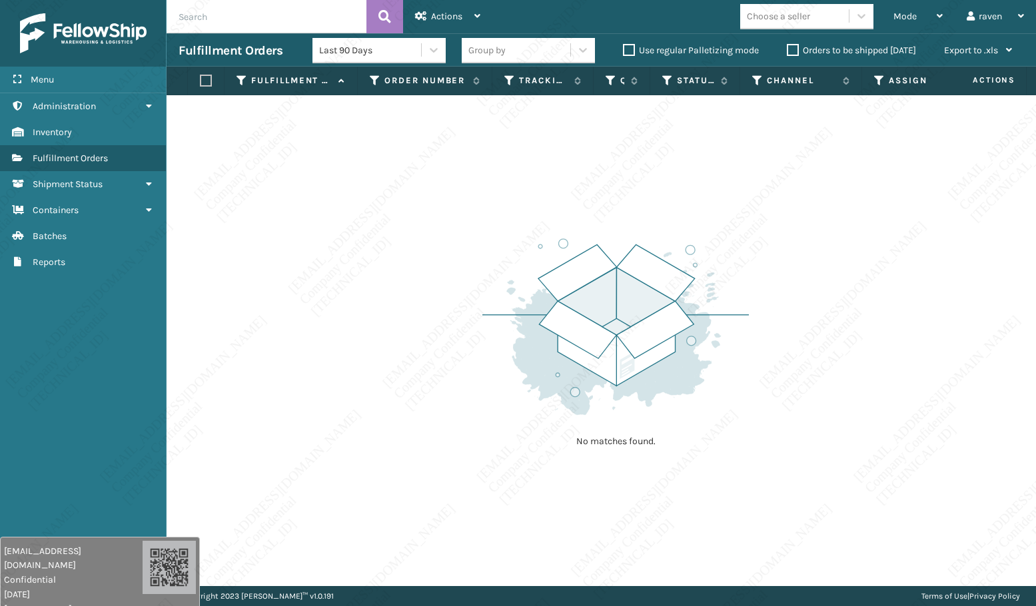
click at [810, 318] on div "No matches found." at bounding box center [601, 340] width 869 height 491
click at [798, 274] on div "No matches found." at bounding box center [601, 340] width 869 height 491
click at [806, 282] on div "No matches found." at bounding box center [601, 340] width 869 height 491
click at [825, 286] on div "No matches found." at bounding box center [601, 340] width 869 height 491
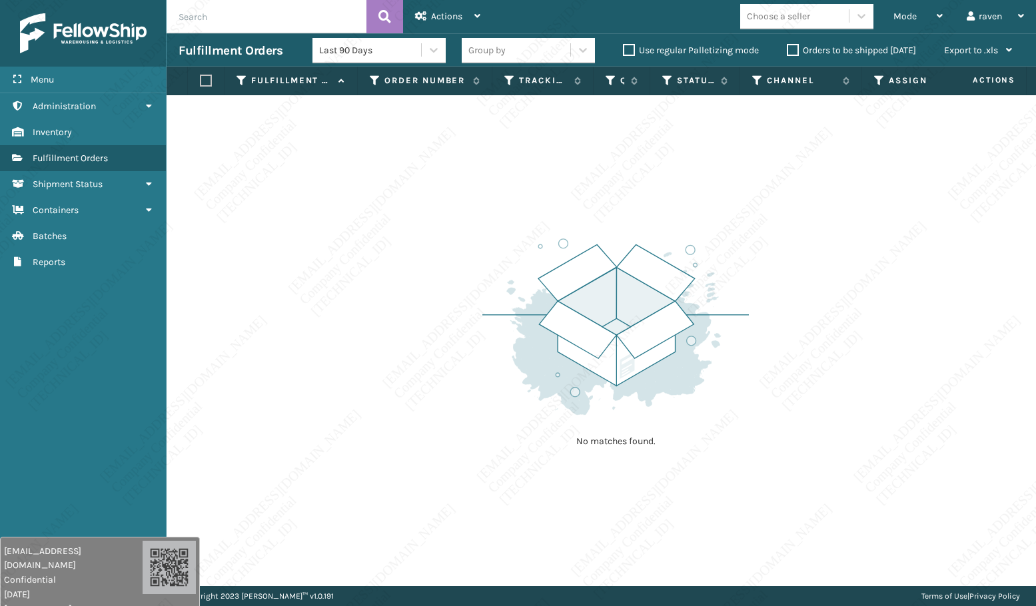
click at [843, 315] on div "No matches found." at bounding box center [601, 340] width 869 height 491
click at [584, 478] on div "No matches found." at bounding box center [601, 340] width 869 height 491
click at [298, 250] on div "No matches found." at bounding box center [601, 340] width 869 height 491
click at [912, 7] on div "Mode" at bounding box center [917, 16] width 49 height 33
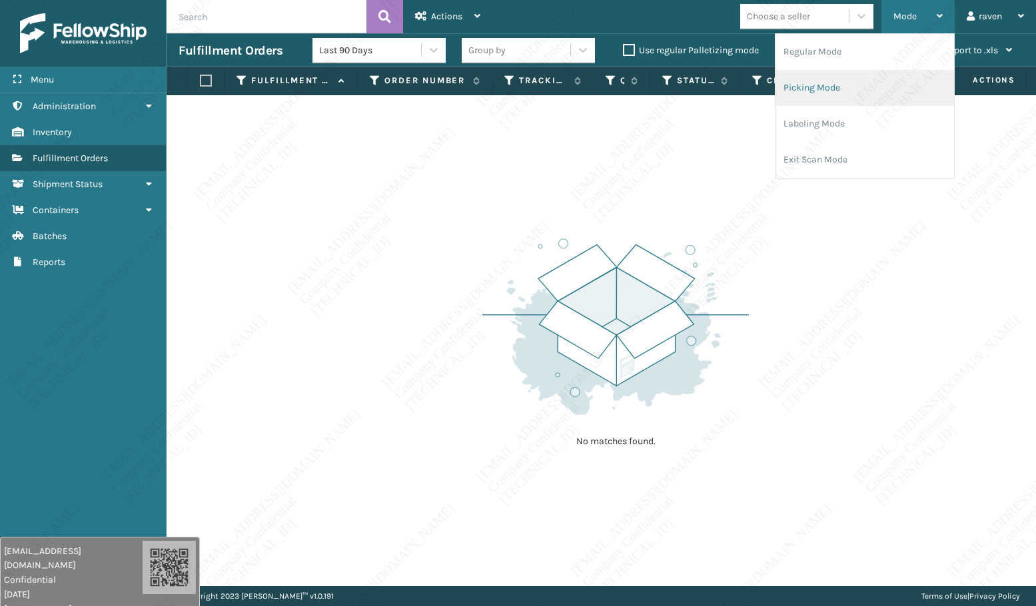
click at [837, 95] on li "Picking Mode" at bounding box center [864, 88] width 179 height 36
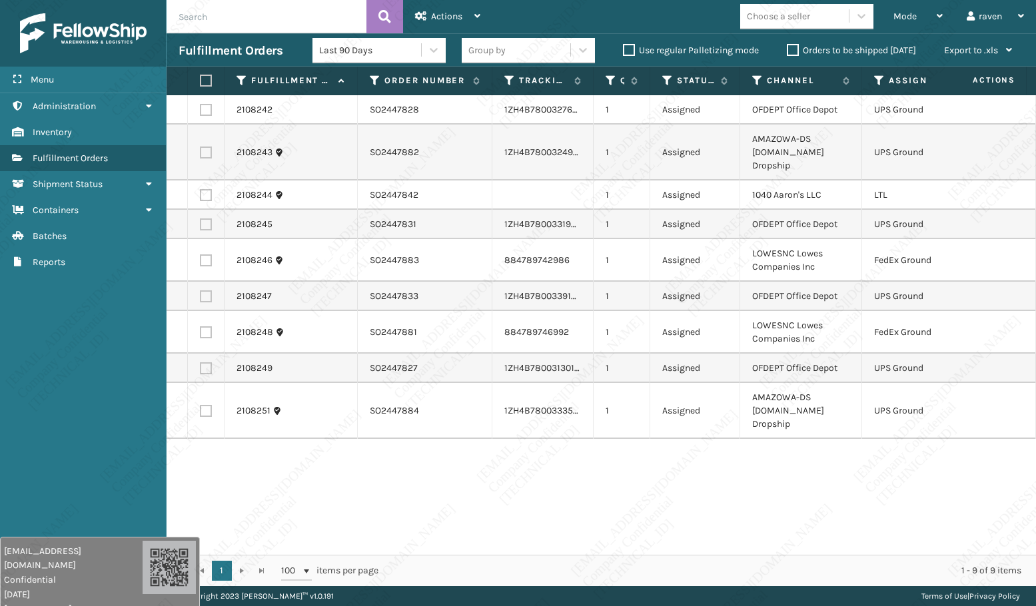
click at [857, 508] on div "2108242 SO2447828 1ZH4B7800327689827 1 Assigned OFDEPT Office Depot UPS Ground …" at bounding box center [601, 325] width 869 height 460
click at [877, 77] on icon at bounding box center [879, 81] width 11 height 12
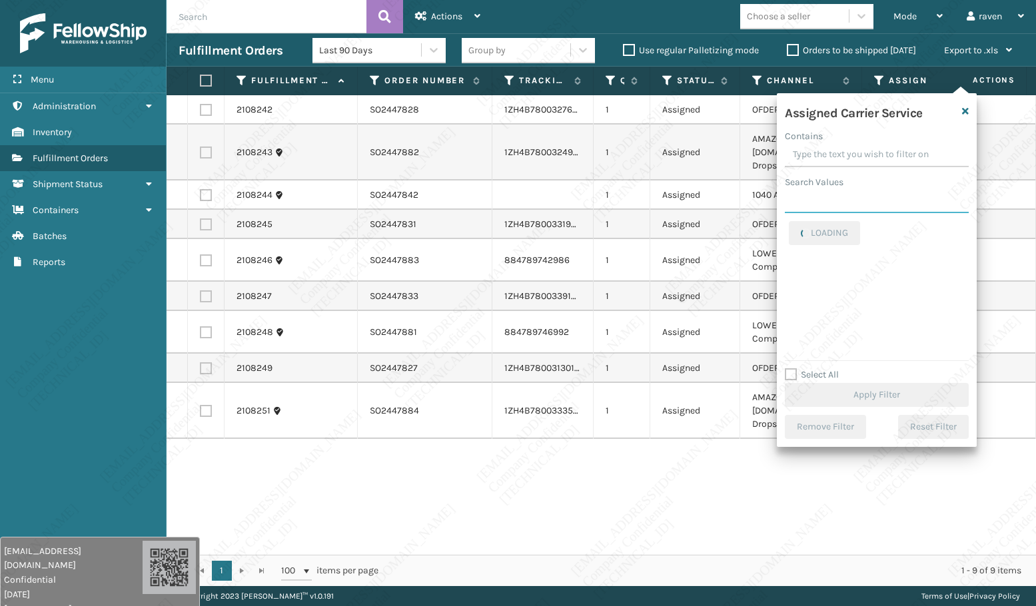
click at [857, 204] on input "Search Values" at bounding box center [877, 201] width 184 height 24
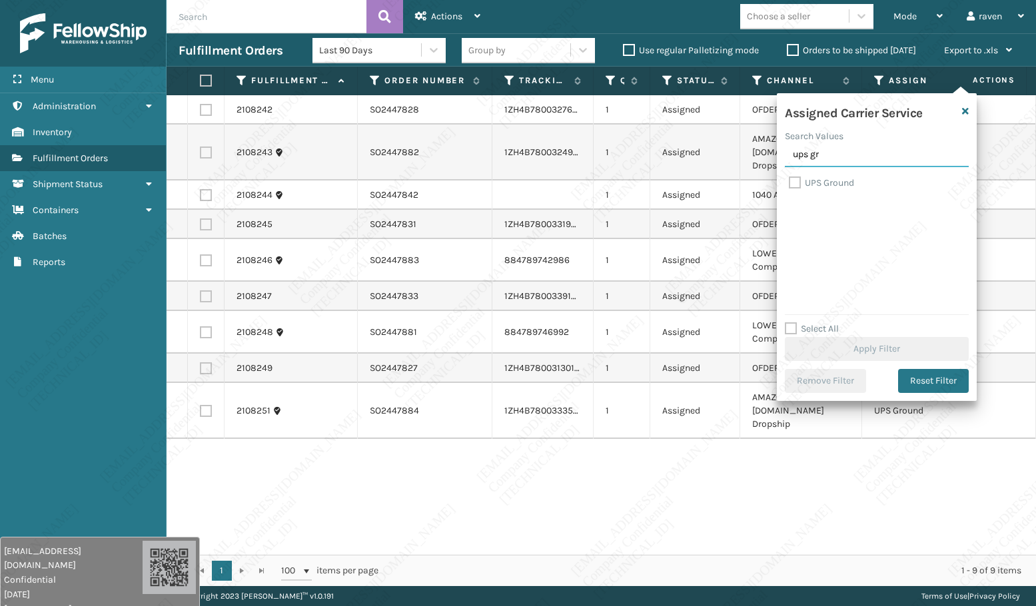
type input "ups gr"
click at [824, 180] on label "UPS Ground" at bounding box center [821, 182] width 65 height 11
click at [789, 180] on input "UPS Ground" at bounding box center [789, 179] width 1 height 9
checkbox input "true"
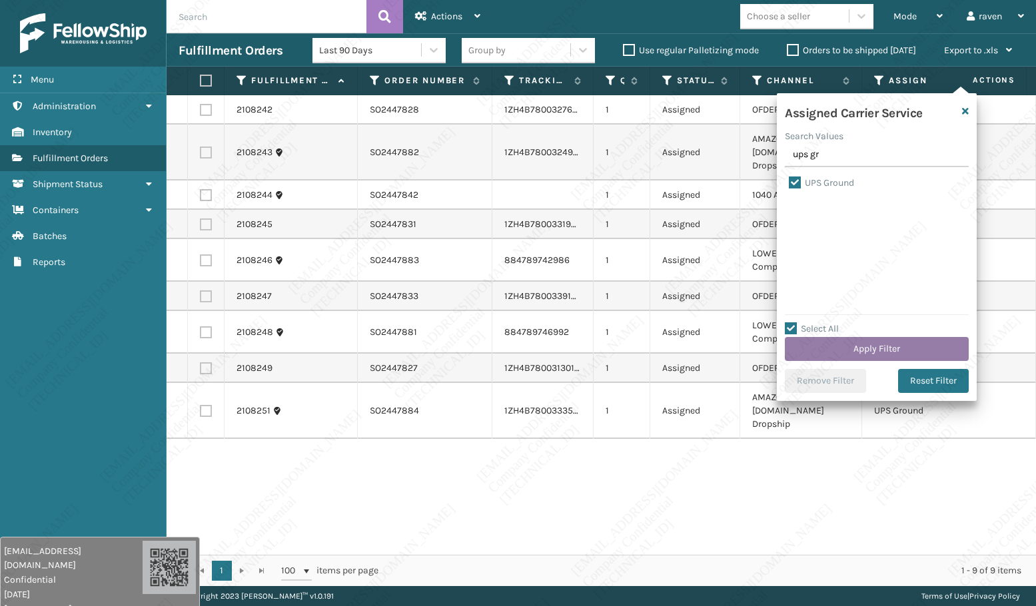
click at [878, 350] on button "Apply Filter" at bounding box center [877, 349] width 184 height 24
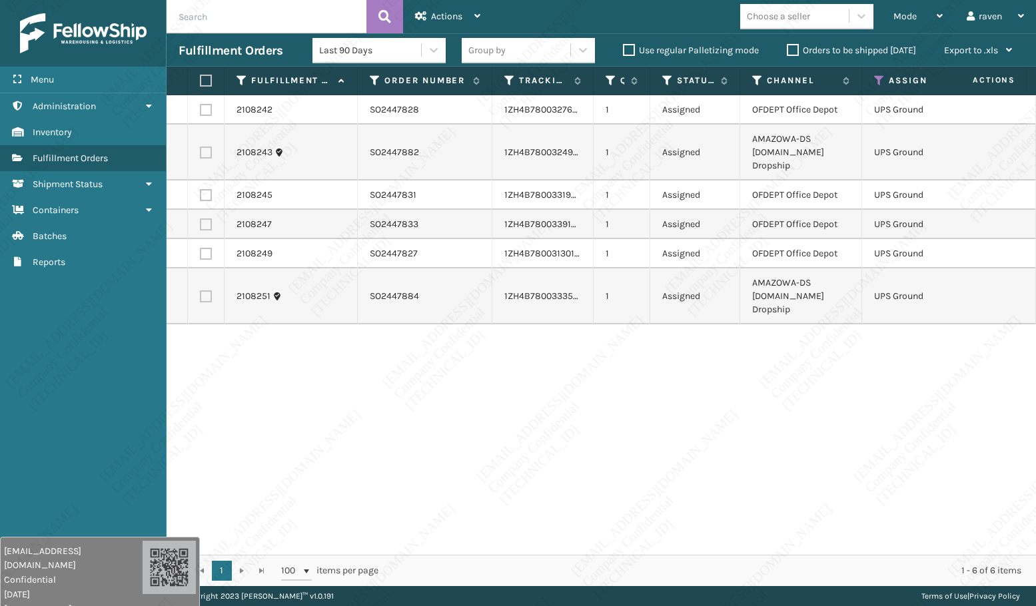
click at [204, 75] on label at bounding box center [204, 81] width 8 height 12
click at [200, 77] on input "checkbox" at bounding box center [200, 81] width 1 height 9
checkbox input "true"
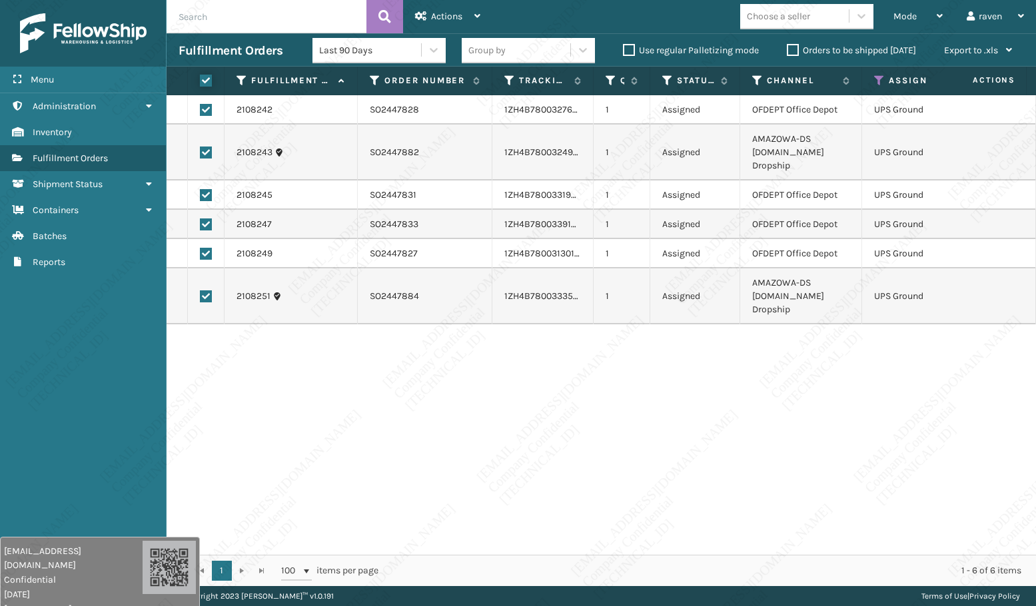
checkbox input "true"
click at [443, 13] on span "Actions" at bounding box center [446, 16] width 31 height 11
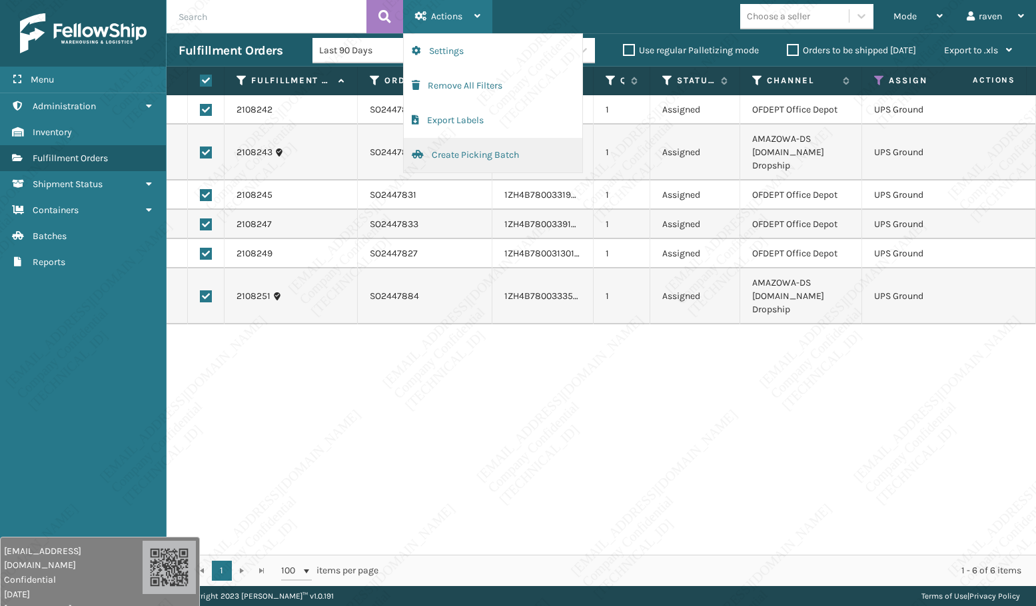
click at [474, 154] on button "Create Picking Batch" at bounding box center [493, 155] width 179 height 35
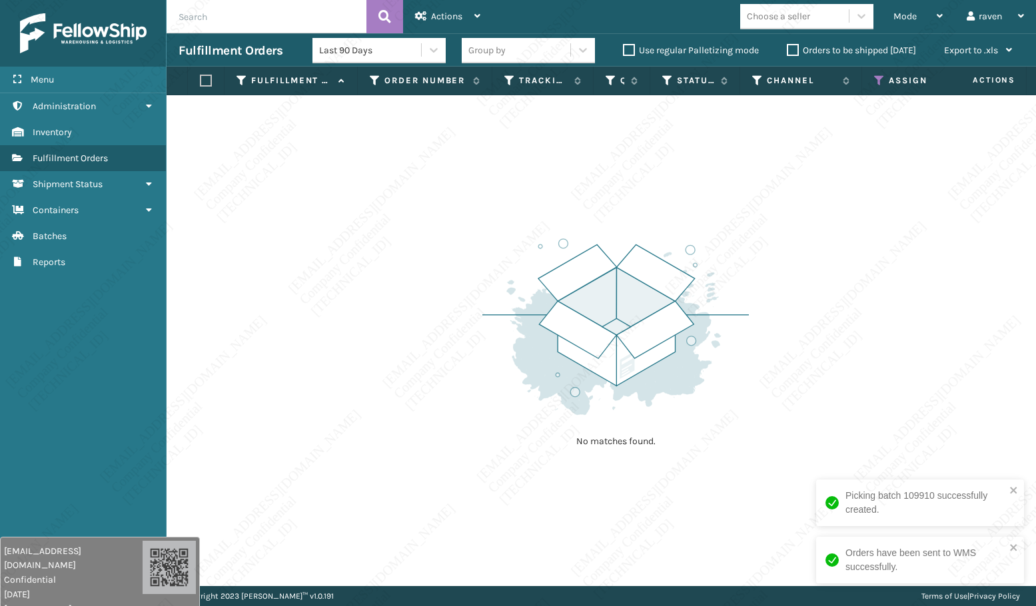
click at [878, 75] on icon at bounding box center [879, 81] width 11 height 12
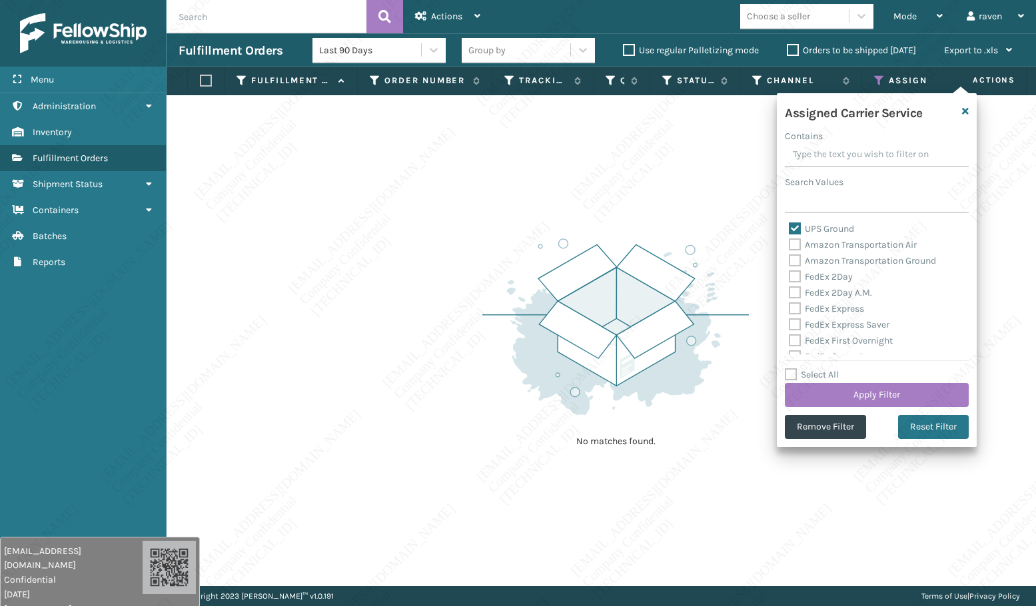
click at [797, 229] on label "UPS Ground" at bounding box center [821, 228] width 65 height 11
click at [789, 229] on input "UPS Ground" at bounding box center [789, 225] width 1 height 9
checkbox input "false"
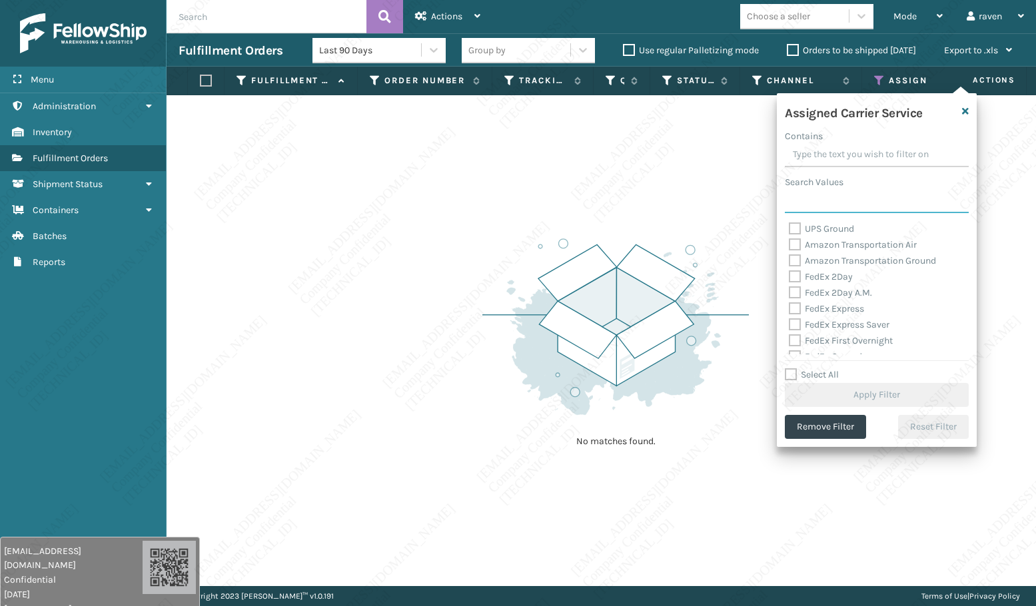
click at [824, 196] on input "Search Values" at bounding box center [877, 201] width 184 height 24
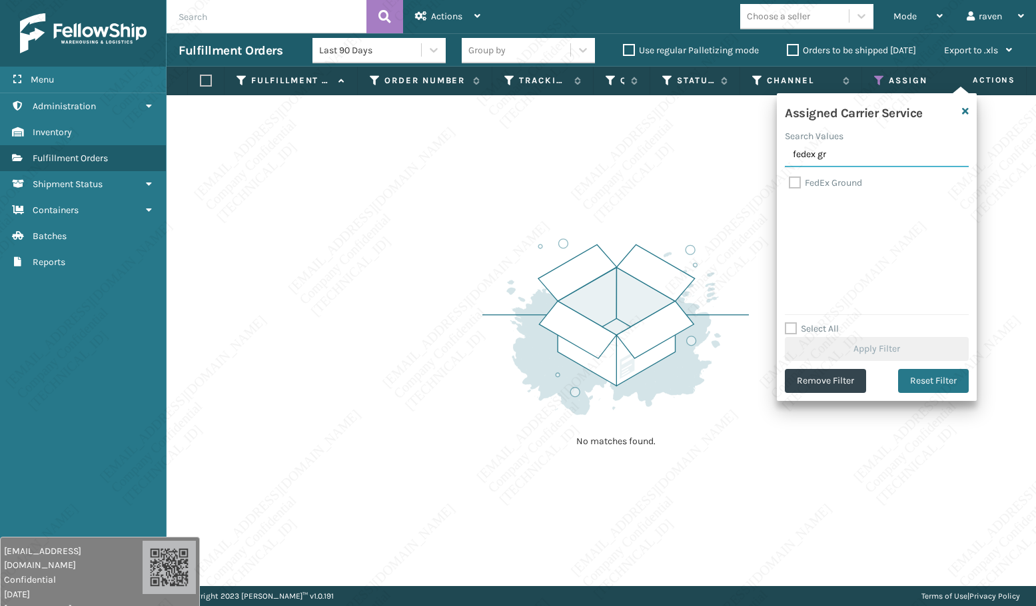
type input "fedex gr"
click at [845, 182] on label "FedEx Ground" at bounding box center [825, 182] width 73 height 11
click at [789, 182] on input "FedEx Ground" at bounding box center [789, 179] width 1 height 9
checkbox input "true"
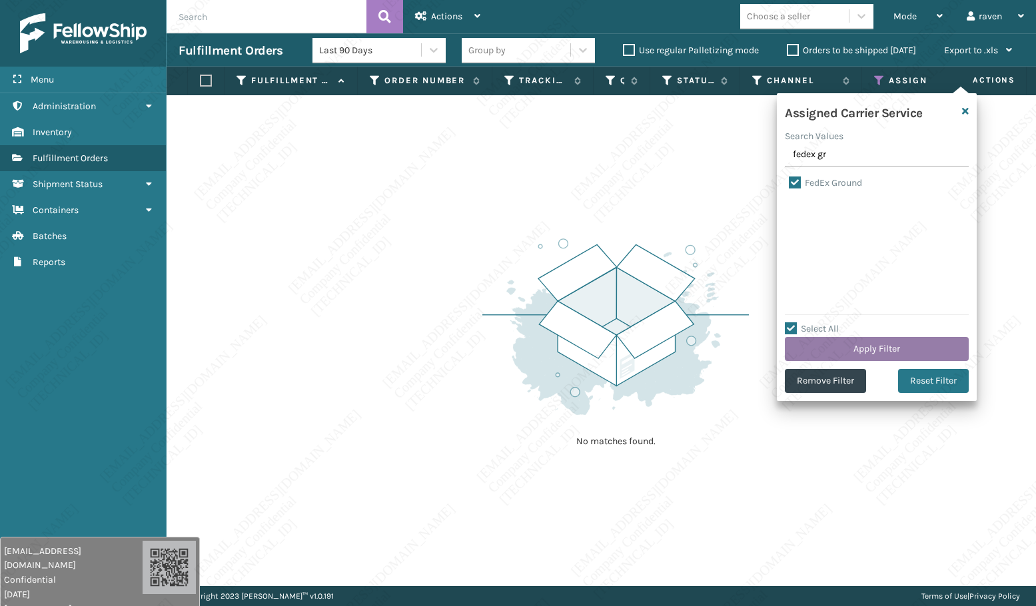
click at [884, 351] on button "Apply Filter" at bounding box center [877, 349] width 184 height 24
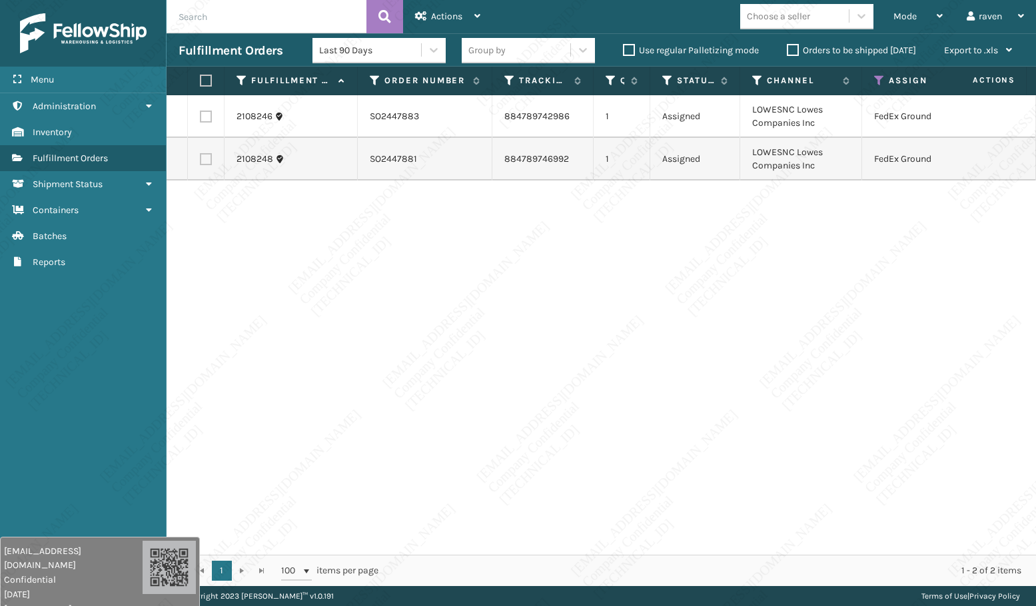
drag, startPoint x: 204, startPoint y: 80, endPoint x: 272, endPoint y: 71, distance: 68.6
click at [204, 80] on label at bounding box center [204, 81] width 8 height 12
click at [200, 80] on input "checkbox" at bounding box center [200, 81] width 1 height 9
checkbox input "true"
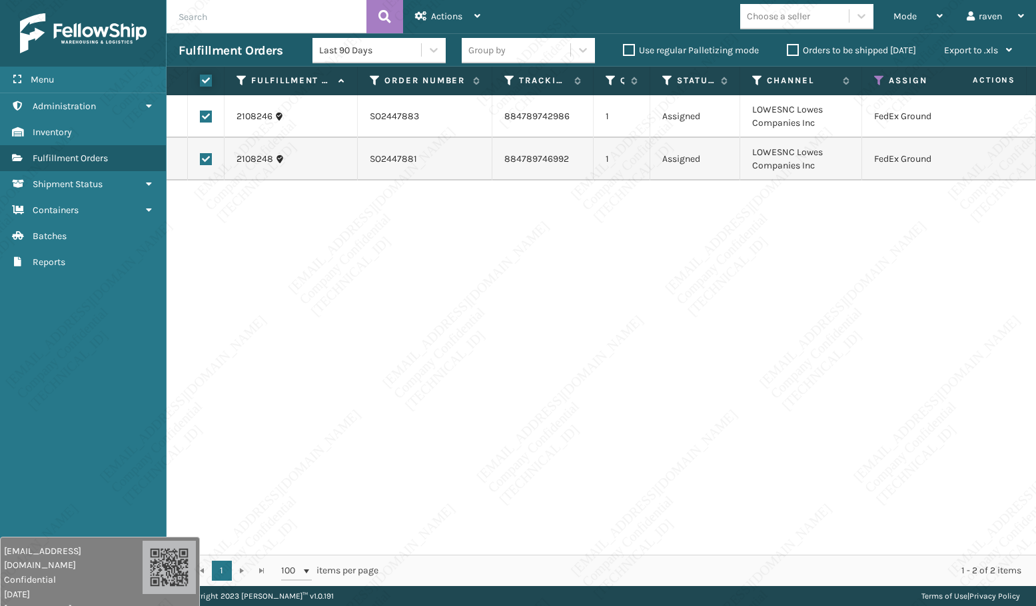
checkbox input "true"
click at [476, 1] on div "Actions" at bounding box center [447, 16] width 65 height 33
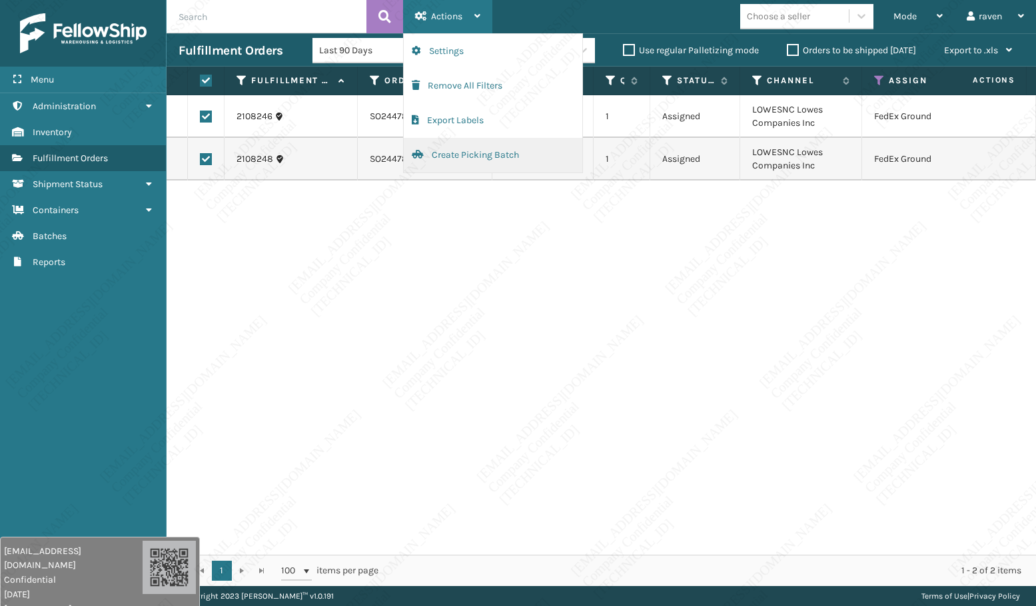
click at [457, 157] on button "Create Picking Batch" at bounding box center [493, 155] width 179 height 35
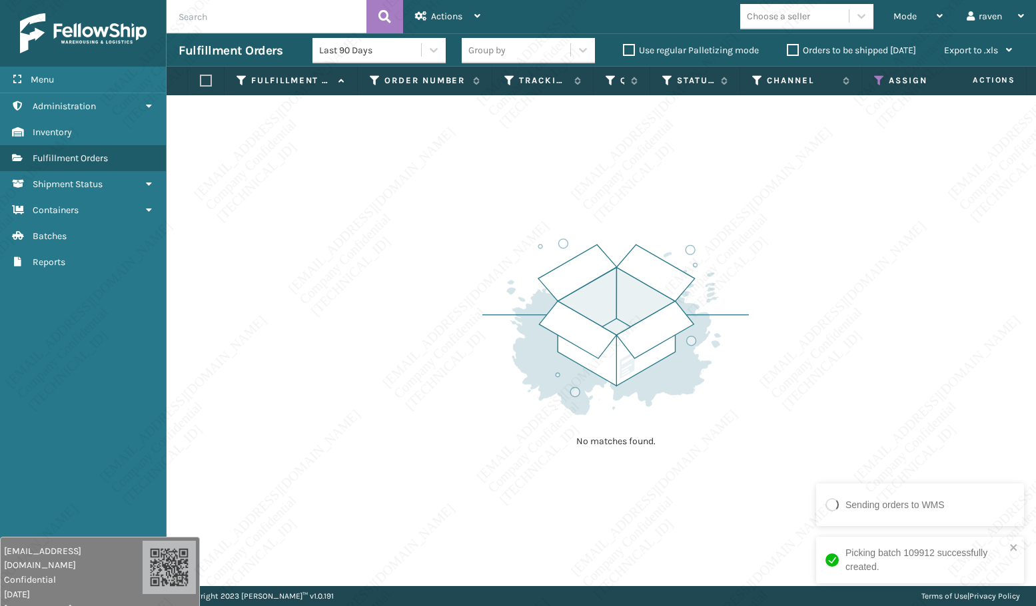
click at [879, 79] on icon at bounding box center [879, 81] width 11 height 12
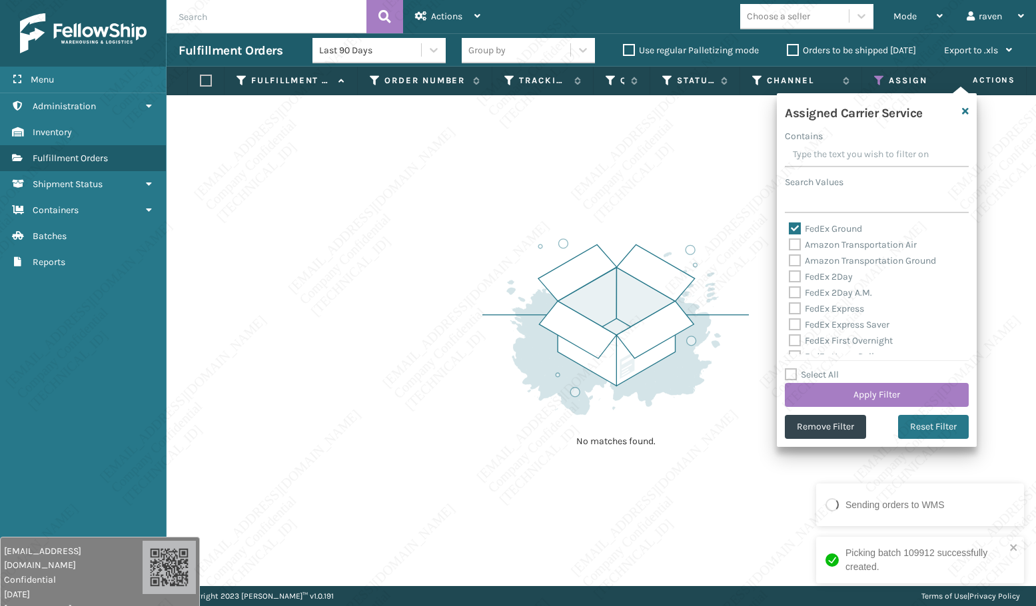
click at [807, 230] on label "FedEx Ground" at bounding box center [825, 228] width 73 height 11
click at [789, 230] on input "FedEx Ground" at bounding box center [789, 225] width 1 height 9
checkbox input "false"
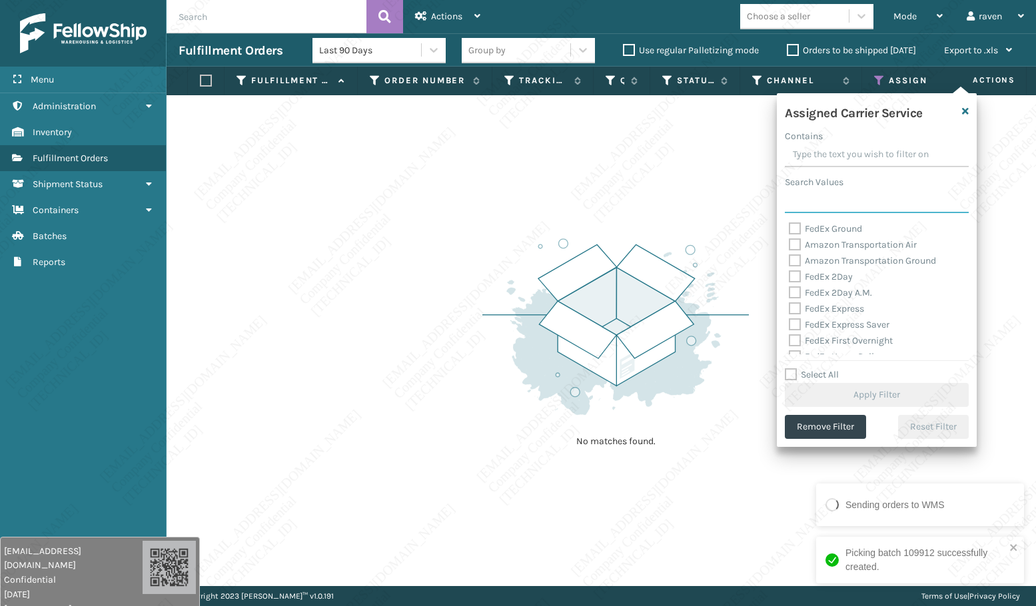
click at [813, 207] on input "Search Values" at bounding box center [877, 201] width 184 height 24
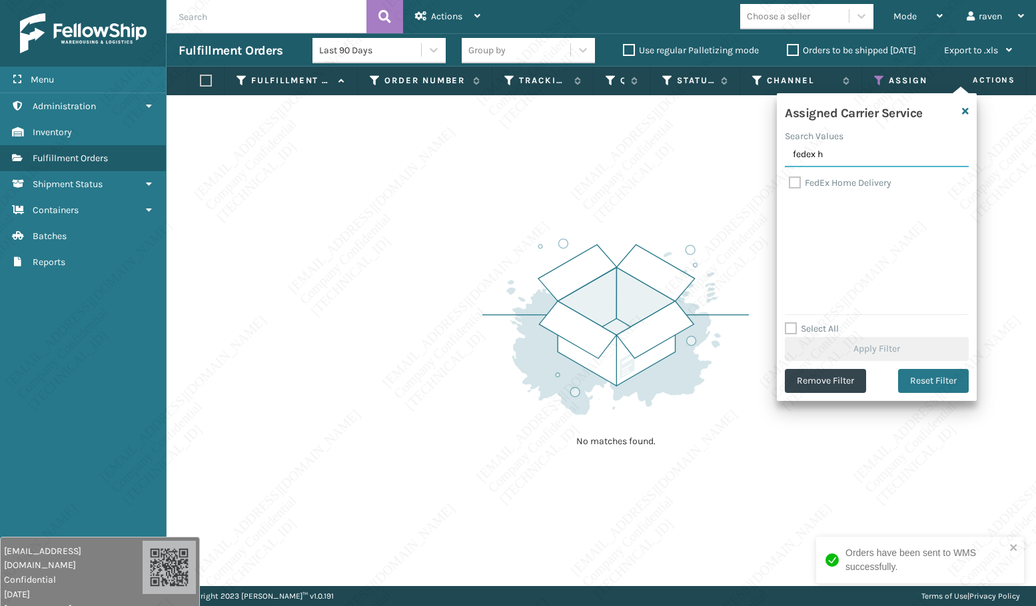
type input "fedex h"
click at [841, 185] on label "FedEx Home Delivery" at bounding box center [840, 182] width 103 height 11
click at [789, 184] on input "FedEx Home Delivery" at bounding box center [789, 179] width 1 height 9
checkbox input "true"
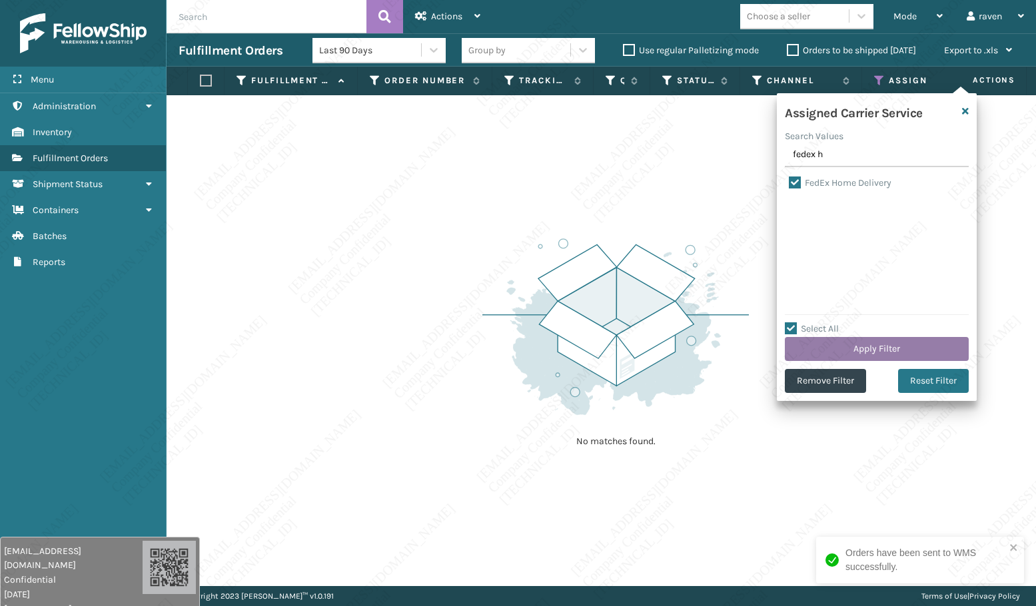
click at [885, 346] on button "Apply Filter" at bounding box center [877, 349] width 184 height 24
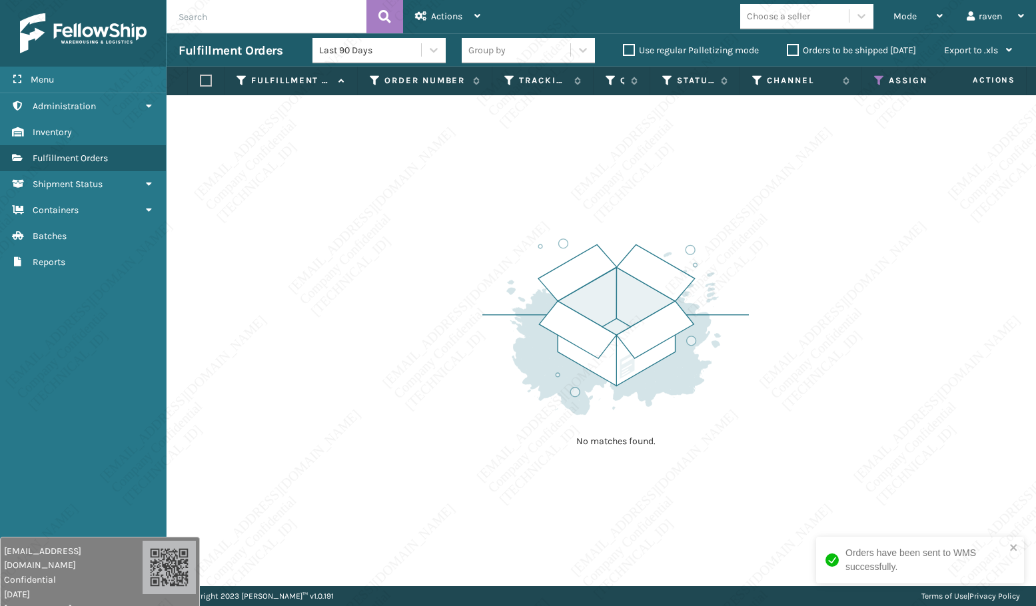
click at [879, 79] on icon at bounding box center [879, 81] width 11 height 12
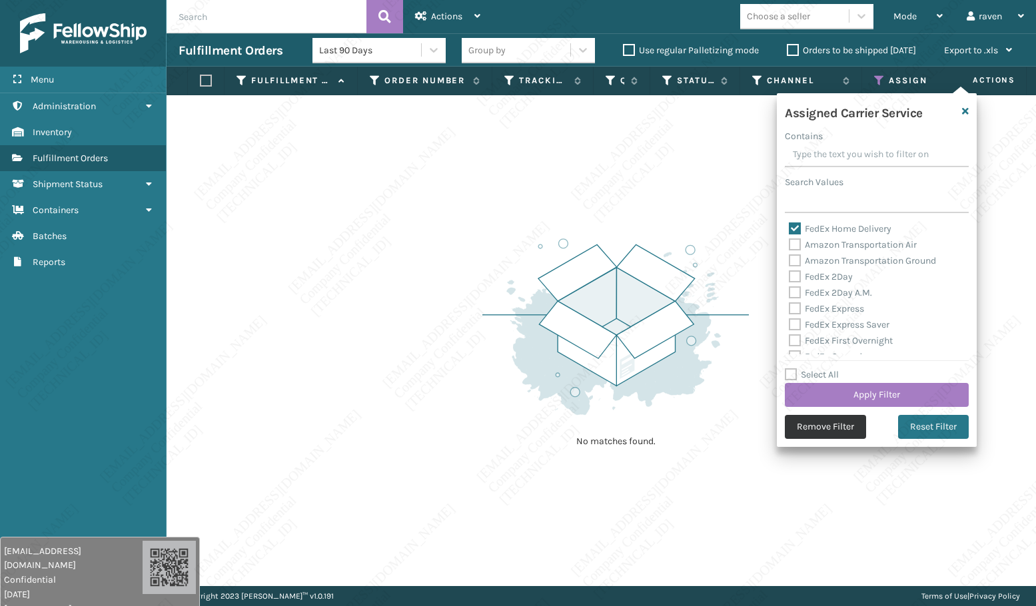
click at [837, 436] on button "Remove Filter" at bounding box center [825, 427] width 81 height 24
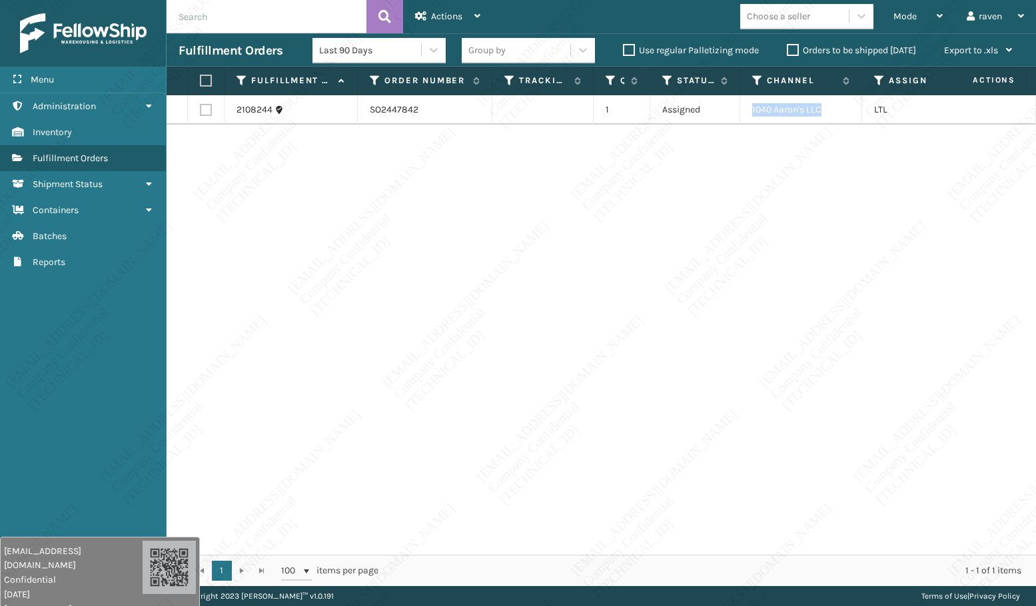
copy td "1040 Aaron's LLC"
drag, startPoint x: 799, startPoint y: 108, endPoint x: 749, endPoint y: 111, distance: 49.4
click at [749, 111] on td "1040 Aaron's LLC" at bounding box center [801, 109] width 122 height 29
click at [202, 75] on label at bounding box center [204, 81] width 8 height 12
click at [200, 77] on input "checkbox" at bounding box center [200, 81] width 1 height 9
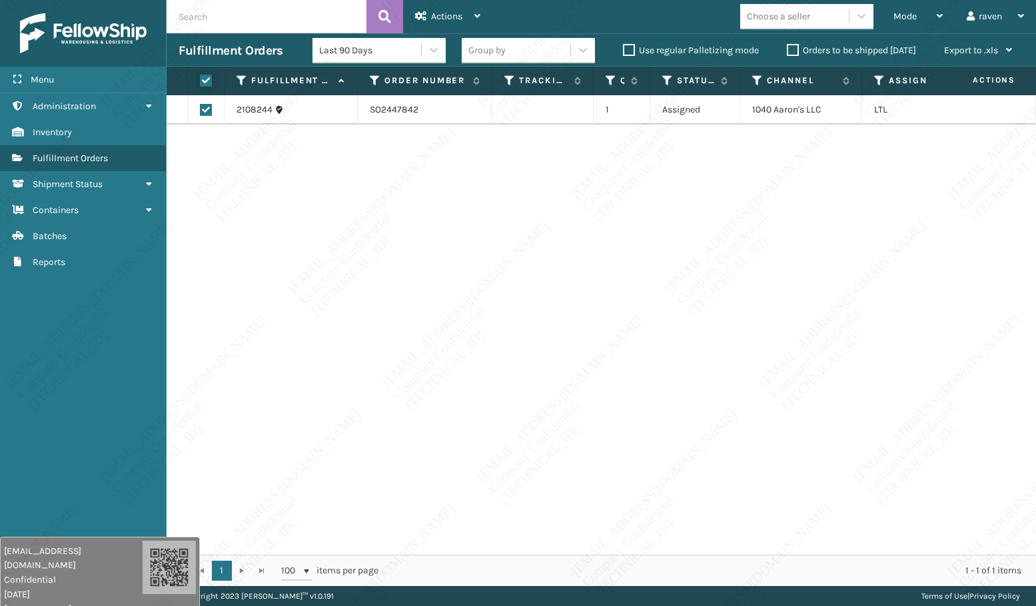
checkbox input "true"
click at [453, 15] on span "Actions" at bounding box center [446, 16] width 31 height 11
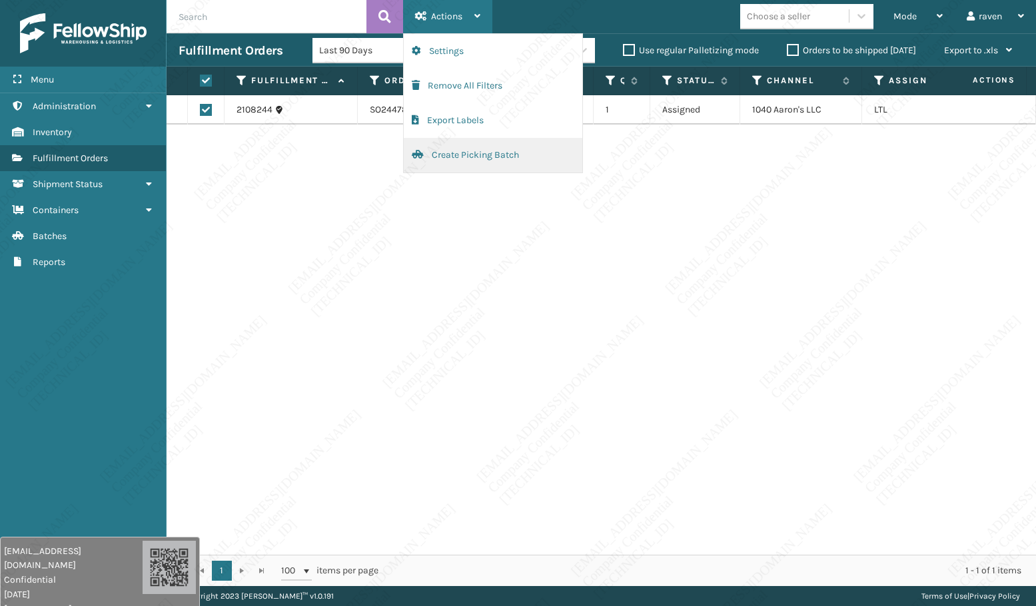
click at [456, 157] on button "Create Picking Batch" at bounding box center [493, 155] width 179 height 35
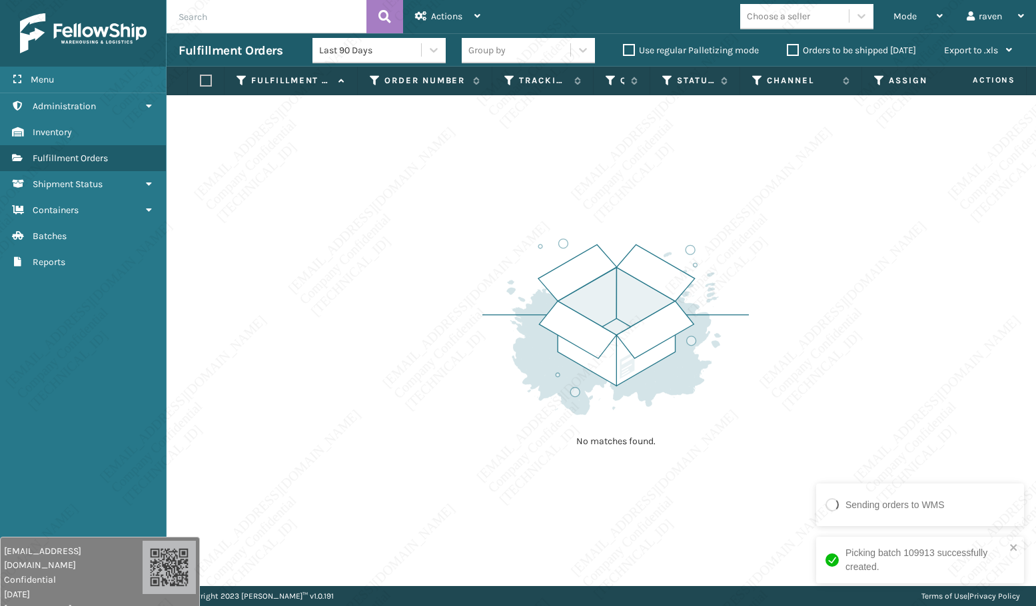
click at [727, 339] on img at bounding box center [615, 326] width 266 height 185
click at [899, 11] on span "Mode" at bounding box center [904, 16] width 23 height 11
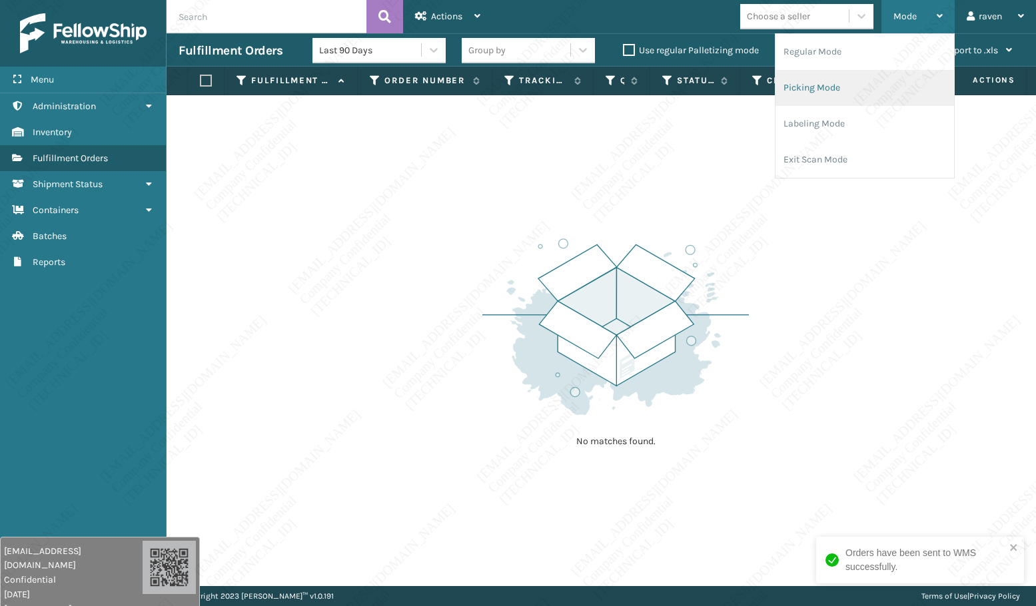
click at [845, 87] on li "Picking Mode" at bounding box center [864, 88] width 179 height 36
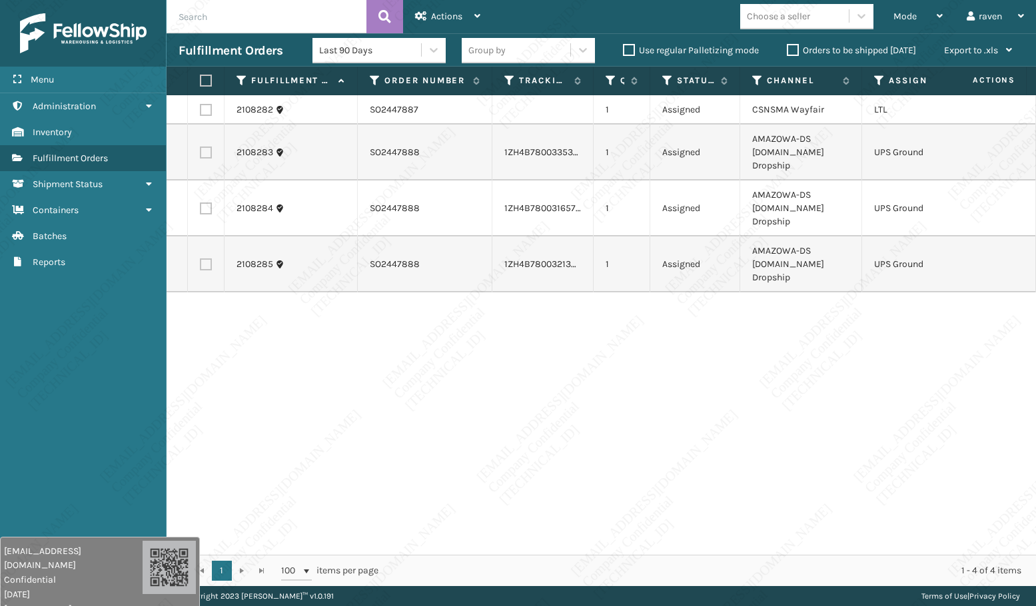
drag, startPoint x: 205, startPoint y: 111, endPoint x: 212, endPoint y: 109, distance: 7.4
click at [205, 111] on label at bounding box center [206, 110] width 12 height 12
click at [200, 111] on input "checkbox" at bounding box center [200, 108] width 1 height 9
checkbox input "true"
click at [423, 15] on icon at bounding box center [421, 15] width 12 height 9
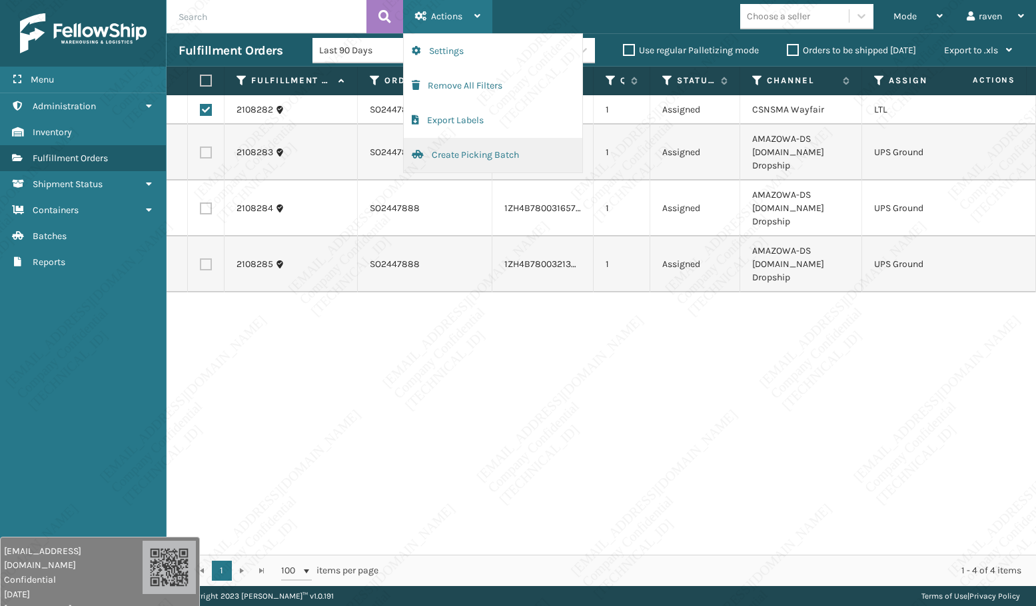
click at [463, 155] on button "Create Picking Batch" at bounding box center [493, 155] width 179 height 35
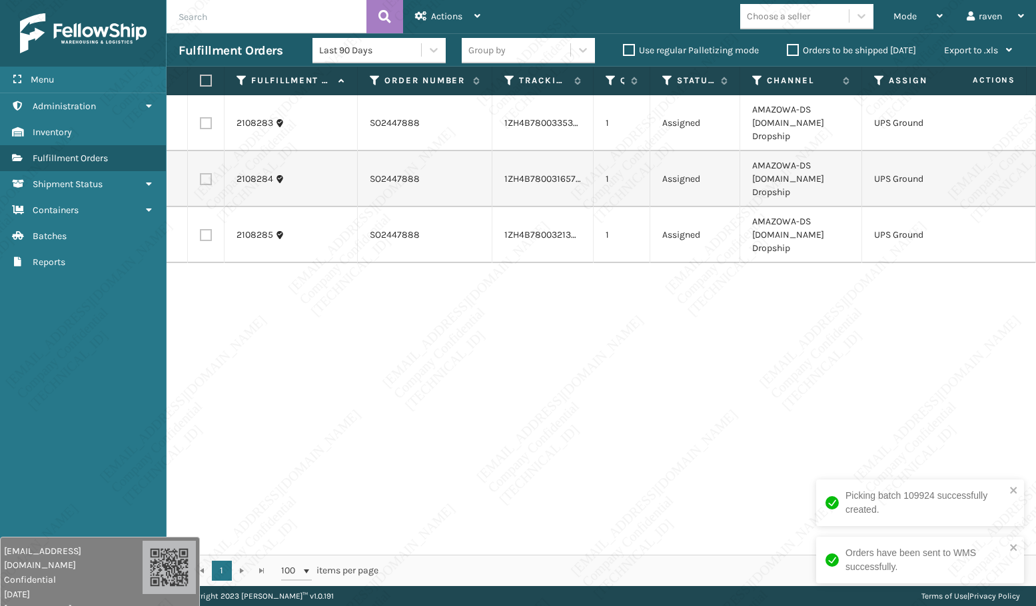
drag, startPoint x: 709, startPoint y: 346, endPoint x: 404, endPoint y: 187, distance: 344.1
click at [702, 344] on div "2108283 SO2447888 1ZH4B7800335313869 1 Assigned AMAZOWA-DS [DOMAIN_NAME] Dropsh…" at bounding box center [601, 325] width 869 height 460
click at [201, 79] on label at bounding box center [204, 81] width 8 height 12
click at [200, 79] on input "checkbox" at bounding box center [200, 81] width 1 height 9
checkbox input "true"
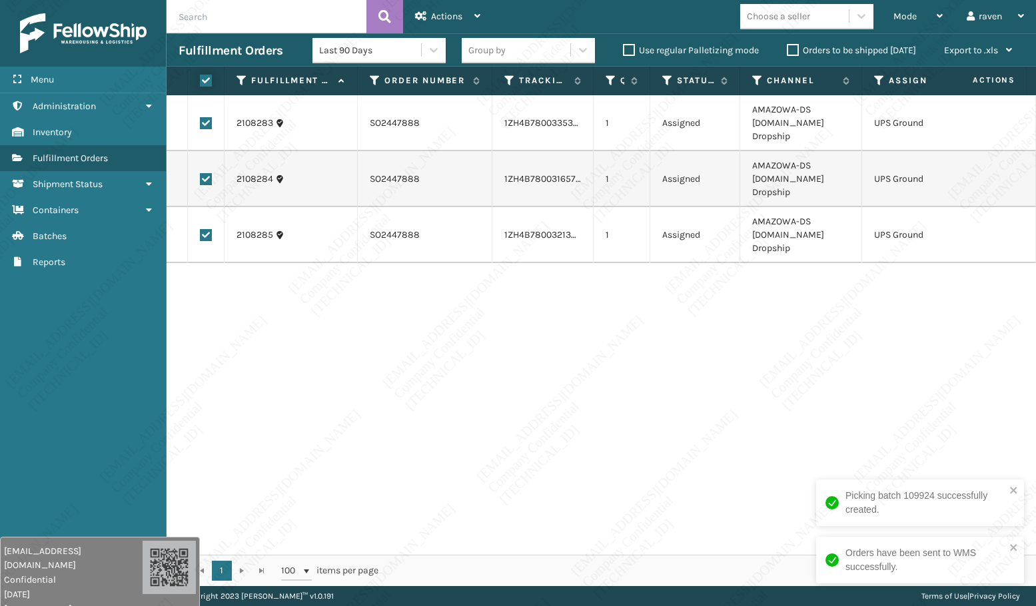
checkbox input "true"
click at [442, 11] on span "Actions" at bounding box center [446, 16] width 31 height 11
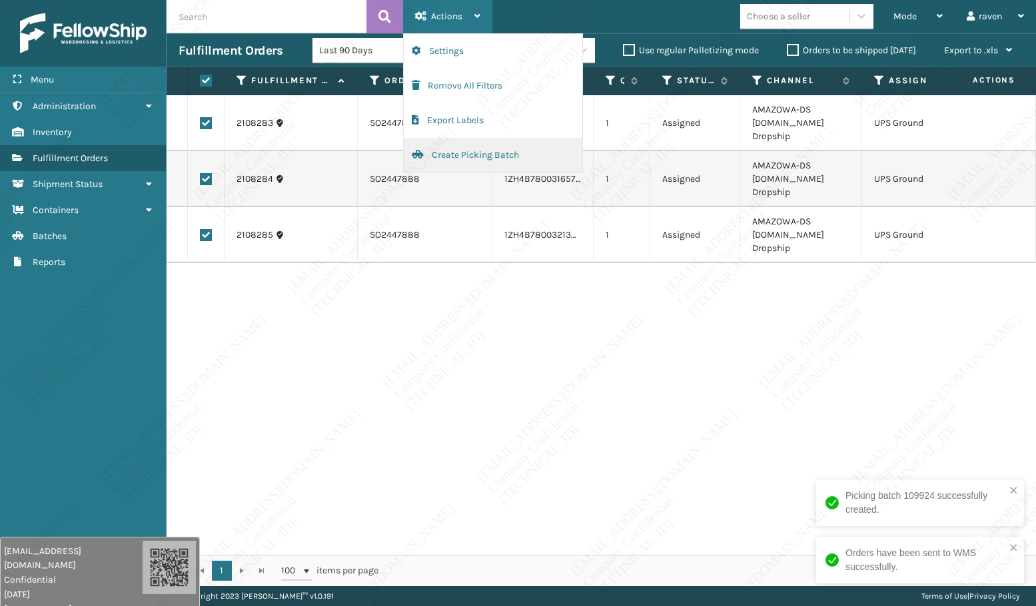
click at [436, 151] on button "Create Picking Batch" at bounding box center [493, 155] width 179 height 35
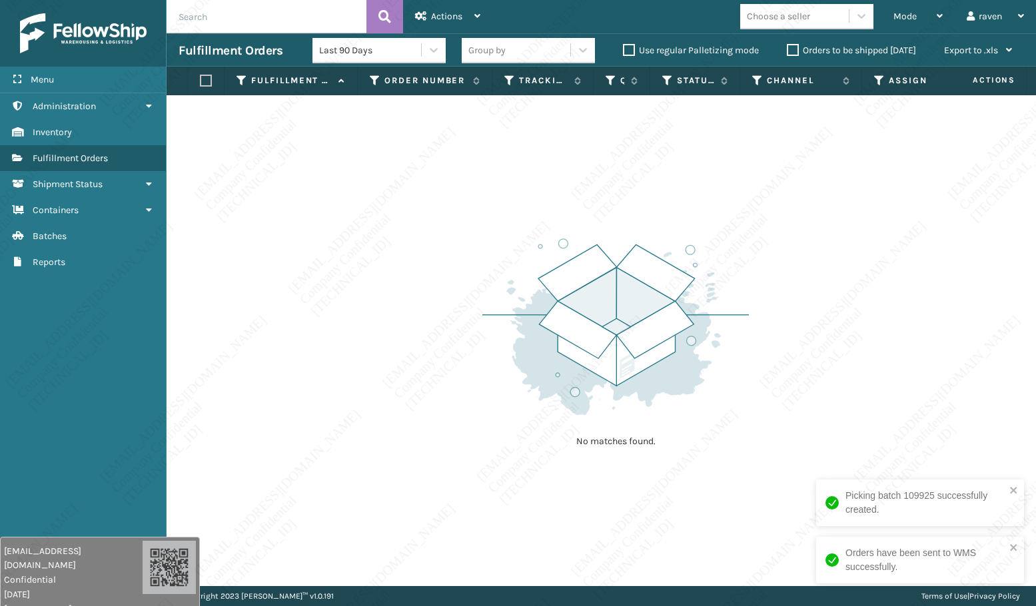
drag, startPoint x: 841, startPoint y: 220, endPoint x: 829, endPoint y: 215, distance: 13.7
click at [835, 218] on div "No matches found." at bounding box center [601, 340] width 869 height 491
click at [924, 27] on div "Mode" at bounding box center [917, 16] width 49 height 33
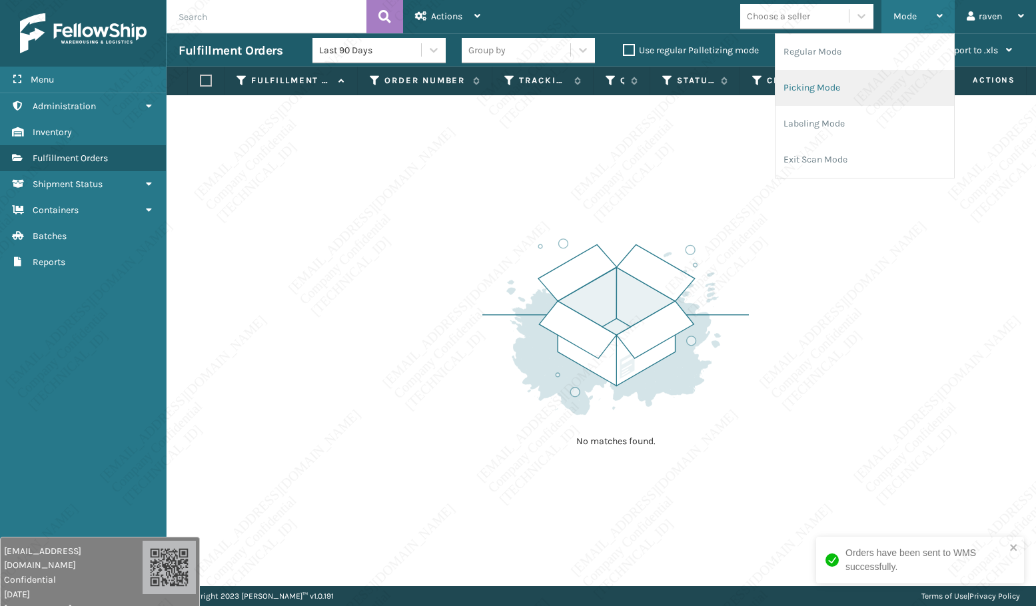
click at [849, 85] on li "Picking Mode" at bounding box center [864, 88] width 179 height 36
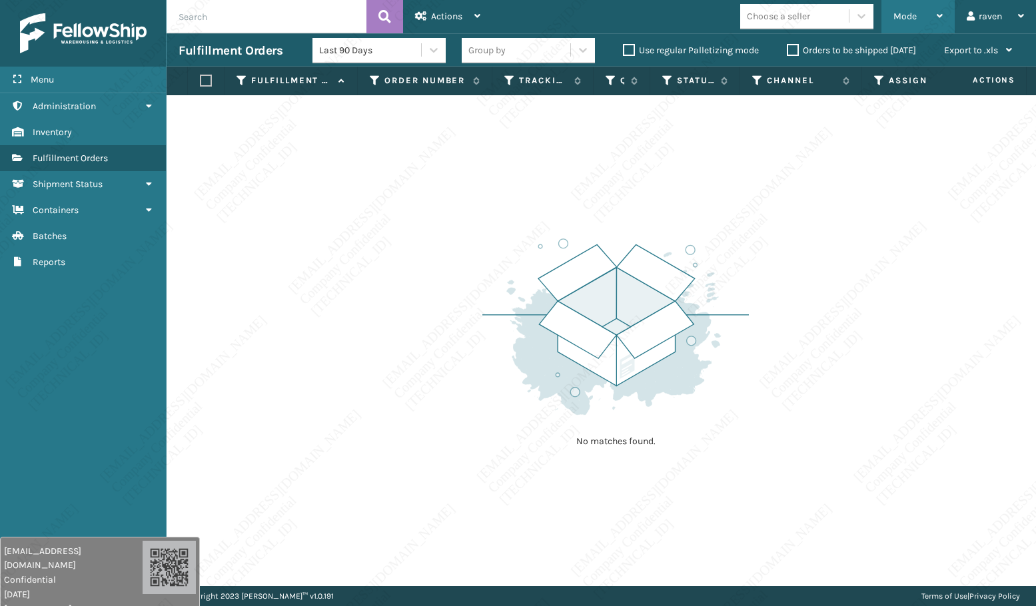
click at [905, 8] on div "Mode" at bounding box center [917, 16] width 49 height 33
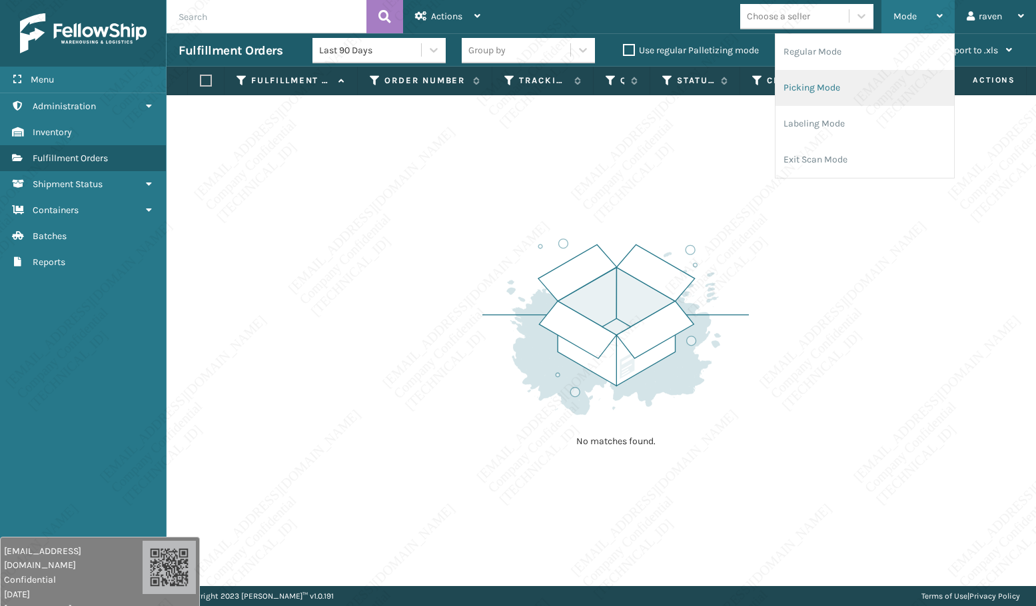
click at [799, 99] on li "Picking Mode" at bounding box center [864, 88] width 179 height 36
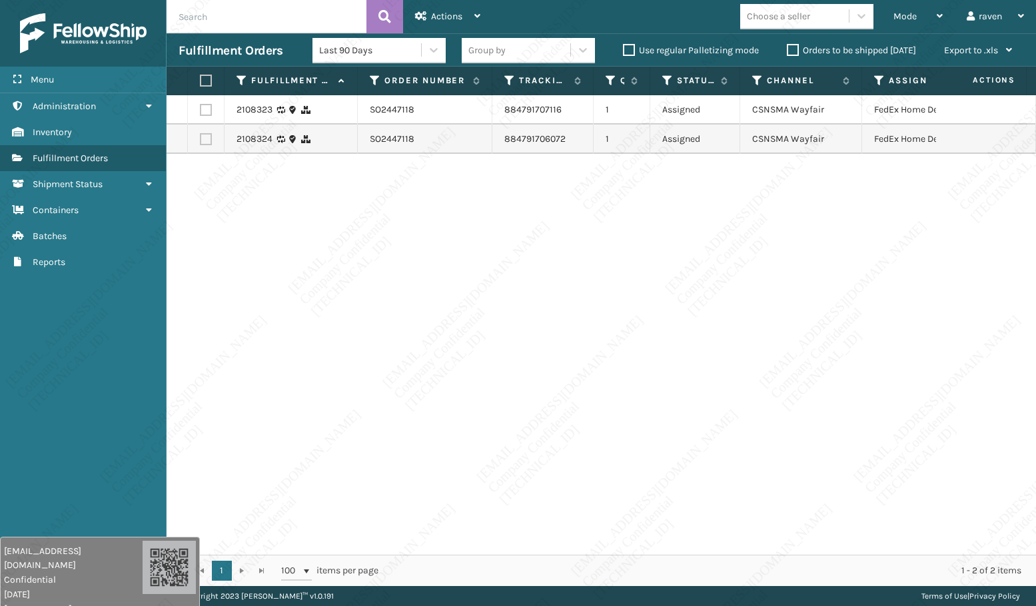
click at [200, 81] on label at bounding box center [204, 81] width 8 height 12
click at [200, 81] on input "checkbox" at bounding box center [200, 81] width 1 height 9
checkbox input "true"
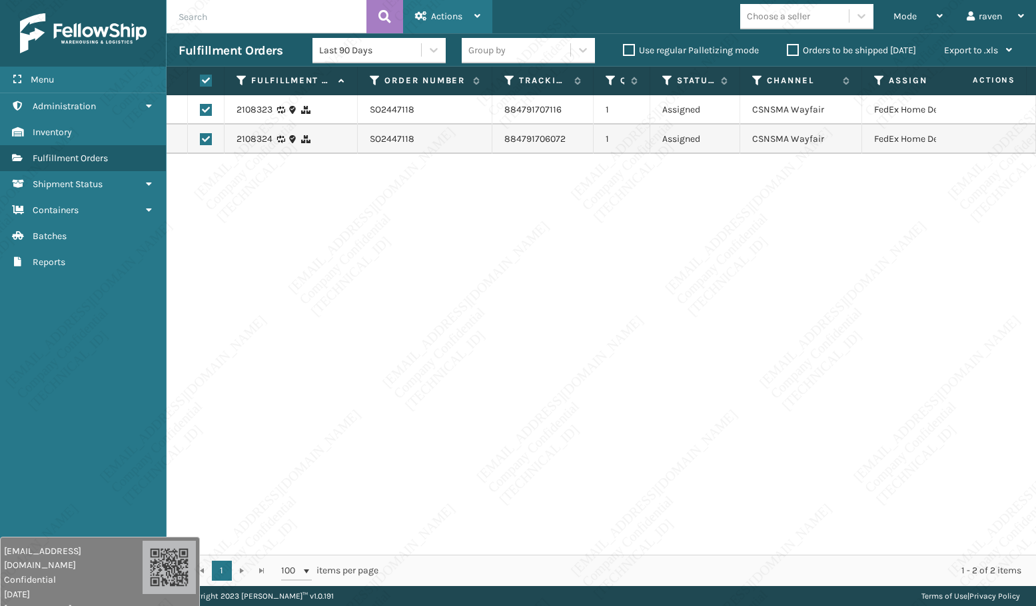
click at [430, 15] on div "Actions" at bounding box center [447, 16] width 65 height 33
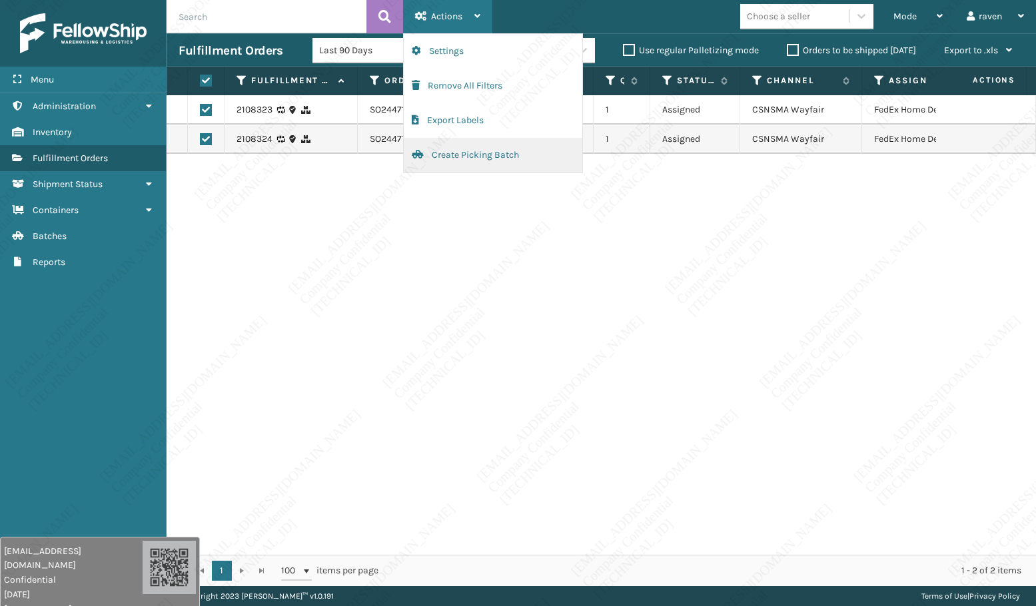
click at [464, 158] on button "Create Picking Batch" at bounding box center [493, 155] width 179 height 35
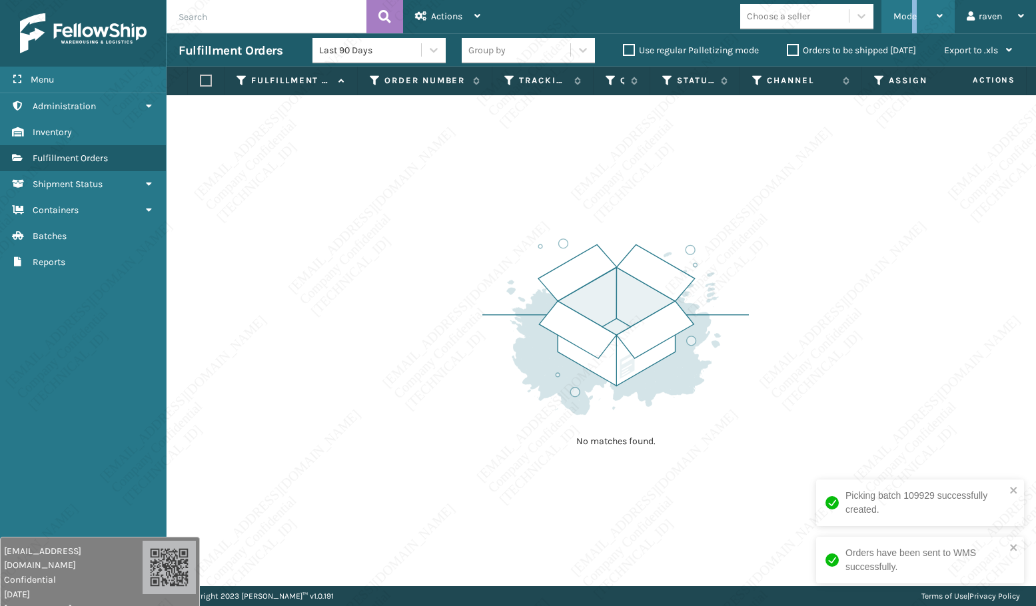
drag, startPoint x: 915, startPoint y: 15, endPoint x: 871, endPoint y: 85, distance: 82.6
click at [912, 31] on div "Mode" at bounding box center [917, 16] width 49 height 33
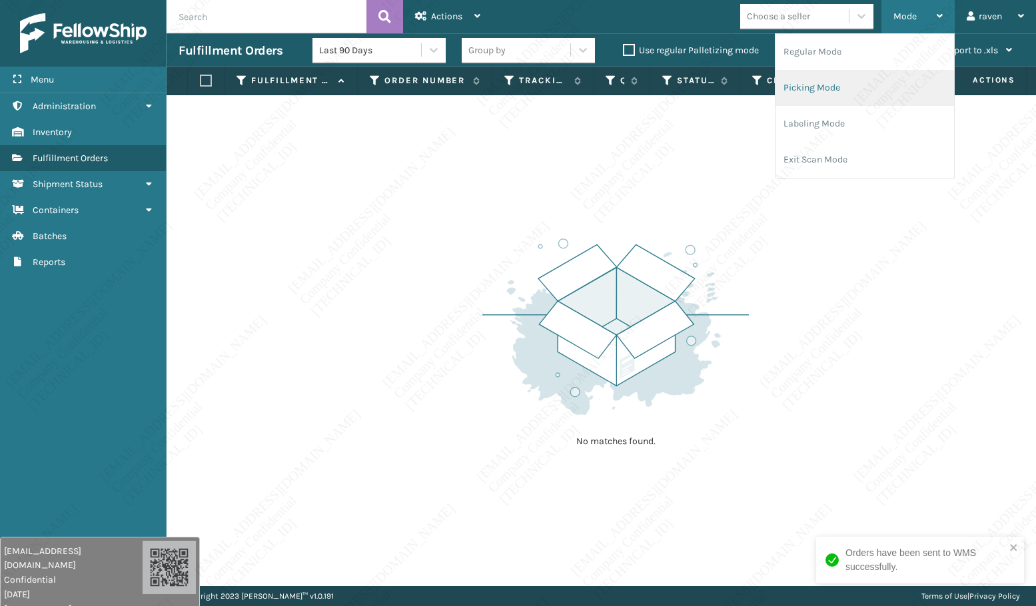
click at [842, 88] on li "Picking Mode" at bounding box center [864, 88] width 179 height 36
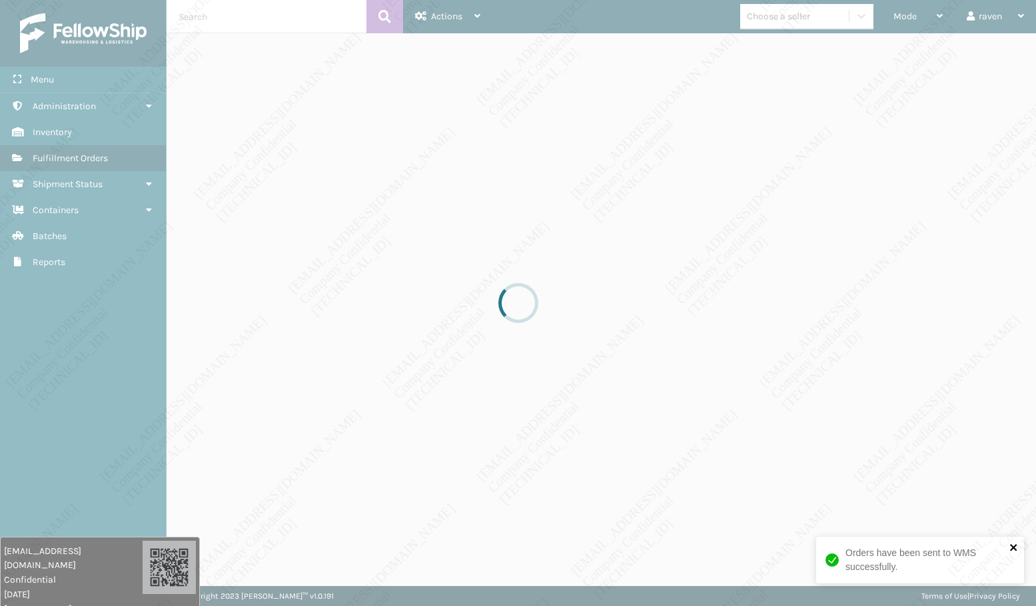
click at [1012, 548] on icon "close" at bounding box center [1013, 547] width 7 height 7
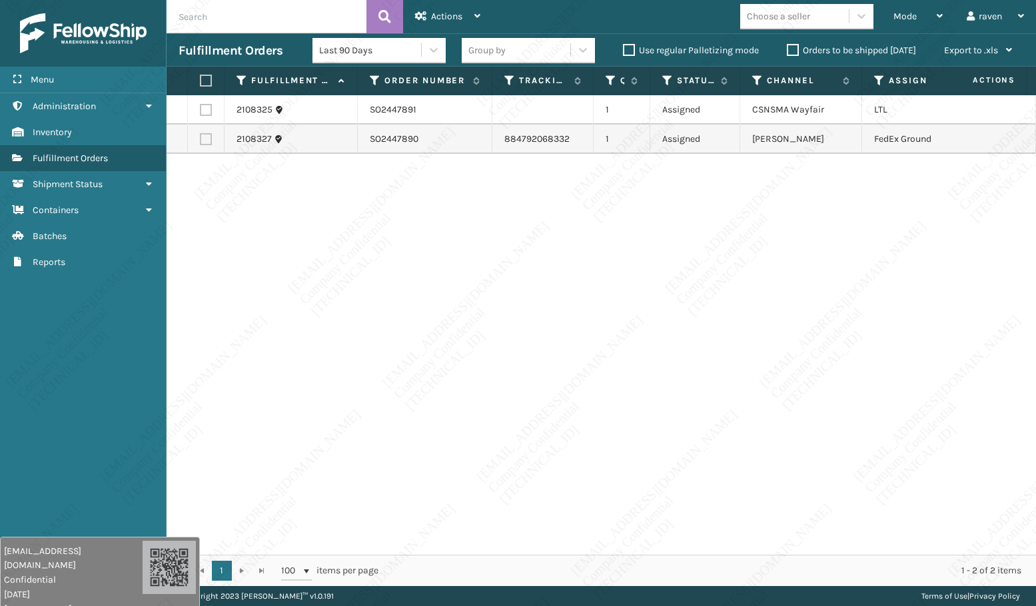
click at [901, 414] on div "2108325 SO2447891 1 Assigned CSNSMA Wayfair LTL 2108327 SO2447890 884792068332 …" at bounding box center [601, 325] width 869 height 460
click at [671, 310] on div "2108325 SO2447891 1 Assigned CSNSMA Wayfair LTL 2108327 SO2447890 884792068332 …" at bounding box center [601, 325] width 869 height 460
click at [204, 140] on label at bounding box center [206, 139] width 12 height 12
click at [200, 140] on input "checkbox" at bounding box center [200, 137] width 1 height 9
checkbox input "true"
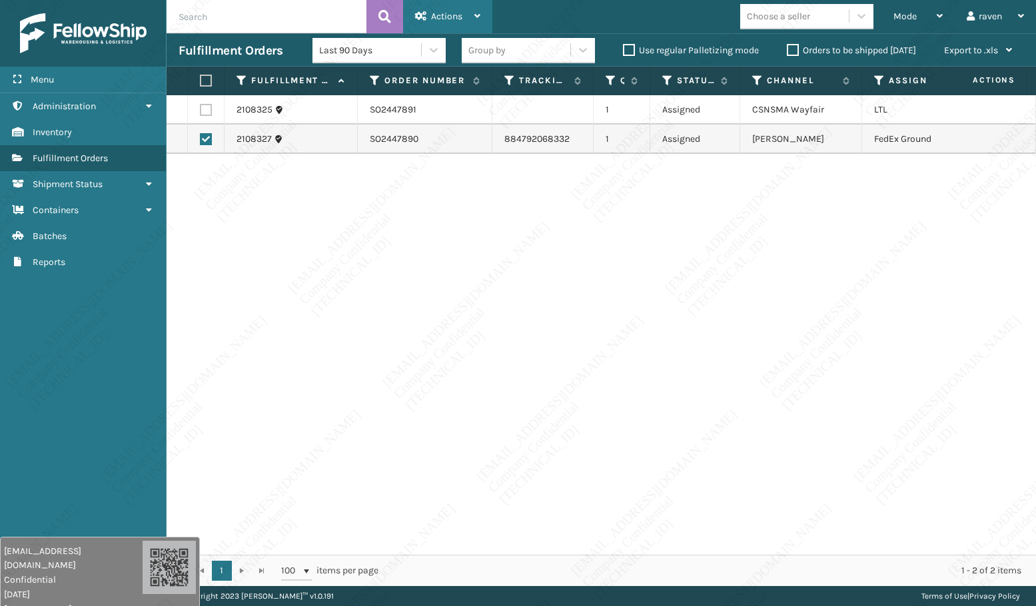
click at [442, 15] on span "Actions" at bounding box center [446, 16] width 31 height 11
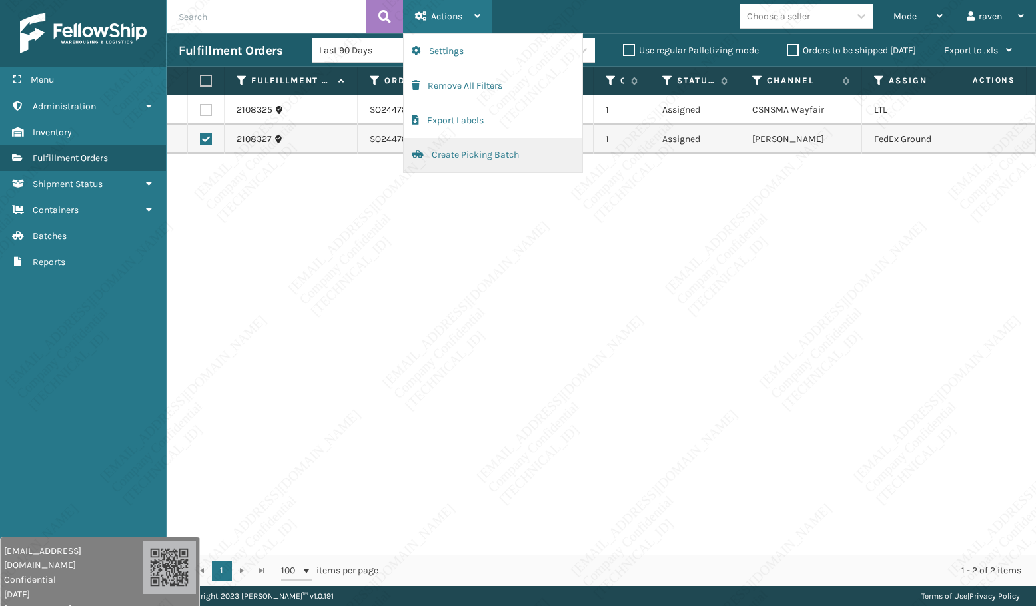
click at [451, 153] on button "Create Picking Batch" at bounding box center [493, 155] width 179 height 35
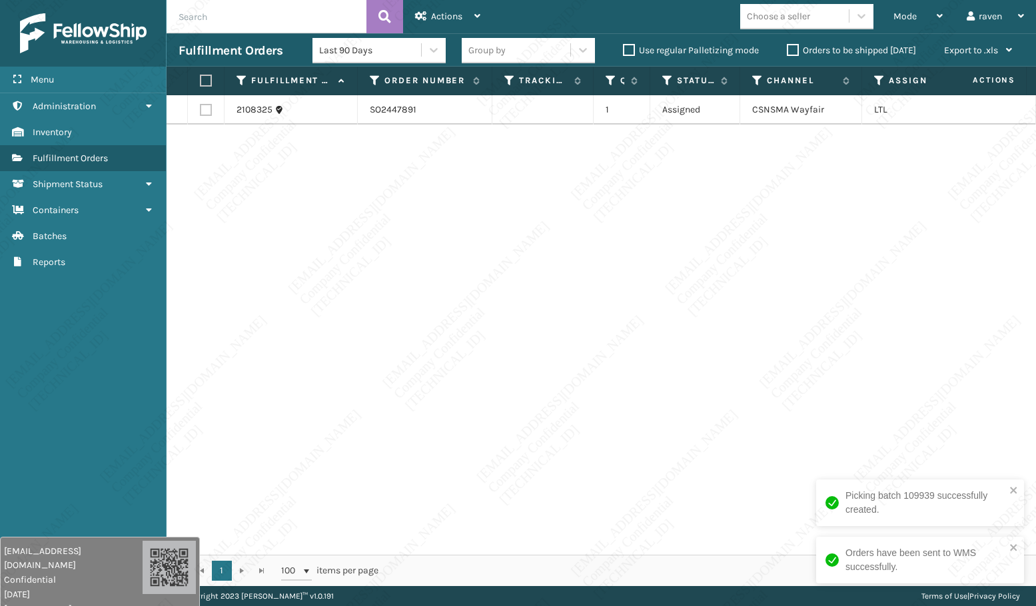
drag, startPoint x: 801, startPoint y: 340, endPoint x: 535, endPoint y: 261, distance: 277.3
click at [797, 338] on div "2108325 SO2447891 1 Assigned CSNSMA Wayfair LTL" at bounding box center [601, 325] width 869 height 460
click at [200, 78] on label at bounding box center [204, 81] width 8 height 12
click at [200, 78] on input "checkbox" at bounding box center [200, 81] width 1 height 9
checkbox input "true"
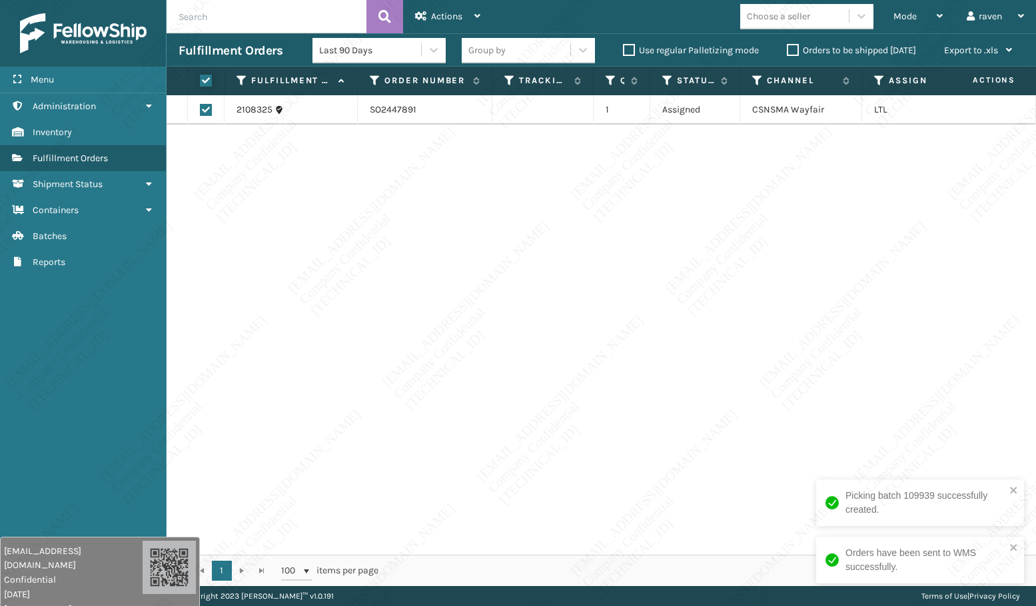
checkbox input "true"
click at [448, 17] on span "Actions" at bounding box center [446, 16] width 31 height 11
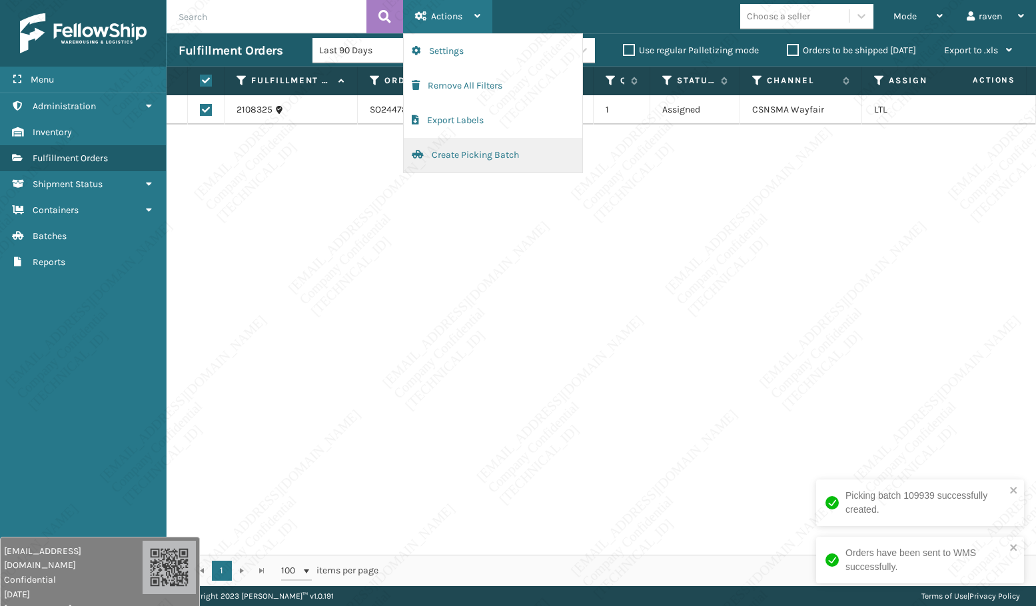
click at [453, 161] on button "Create Picking Batch" at bounding box center [493, 155] width 179 height 35
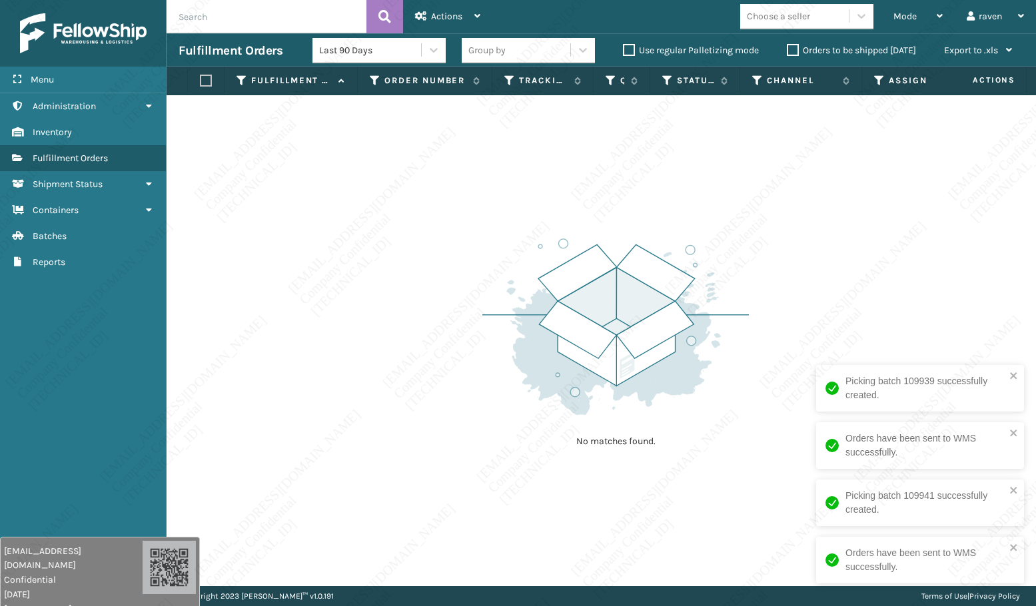
click at [586, 355] on img at bounding box center [615, 326] width 266 height 185
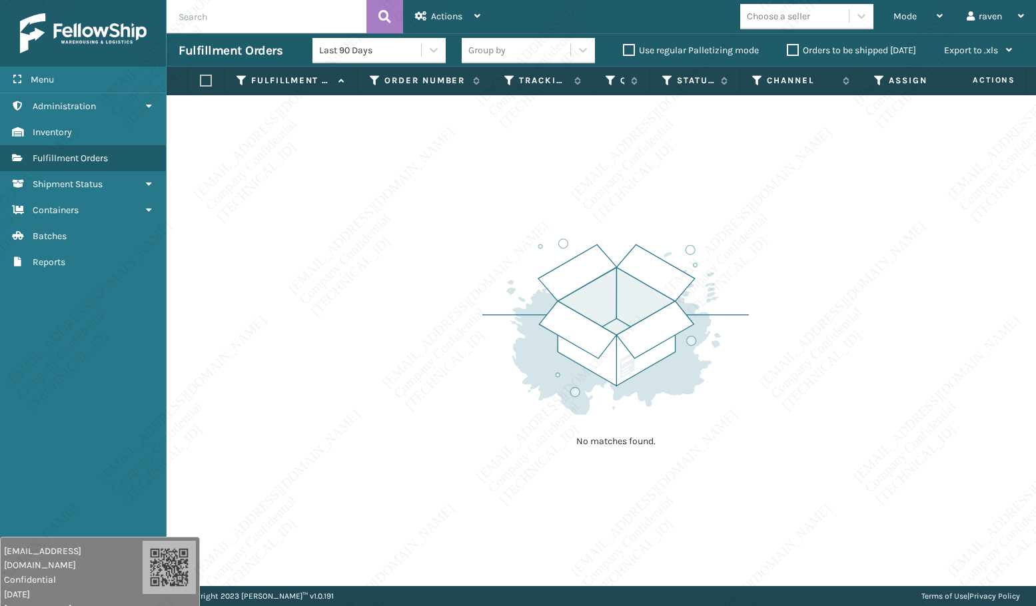
click at [524, 315] on img at bounding box center [615, 326] width 266 height 185
click at [727, 349] on img at bounding box center [615, 326] width 266 height 185
click at [905, 19] on span "Mode" at bounding box center [904, 16] width 23 height 11
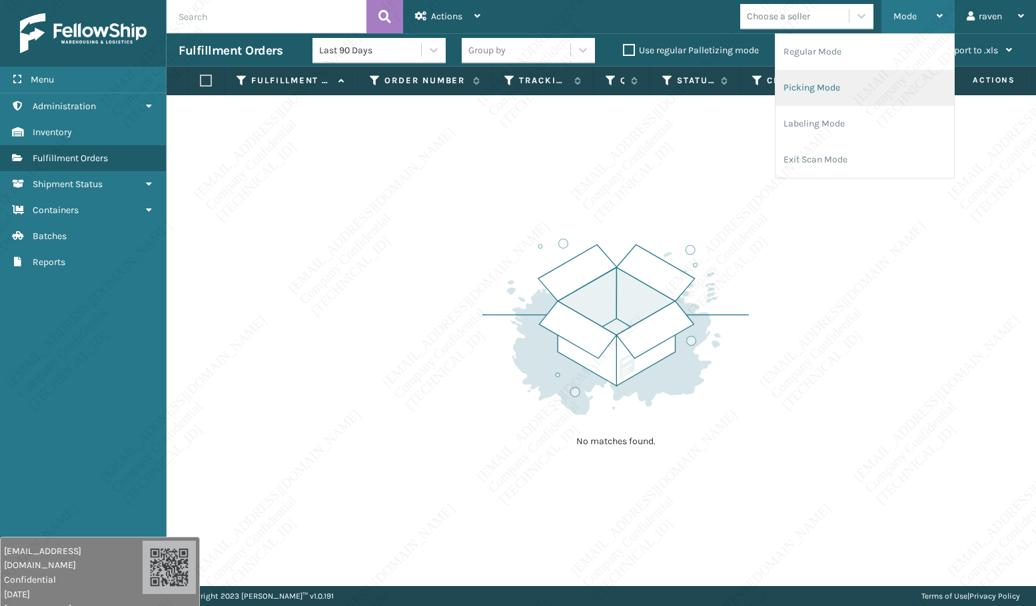
click at [846, 95] on li "Picking Mode" at bounding box center [864, 88] width 179 height 36
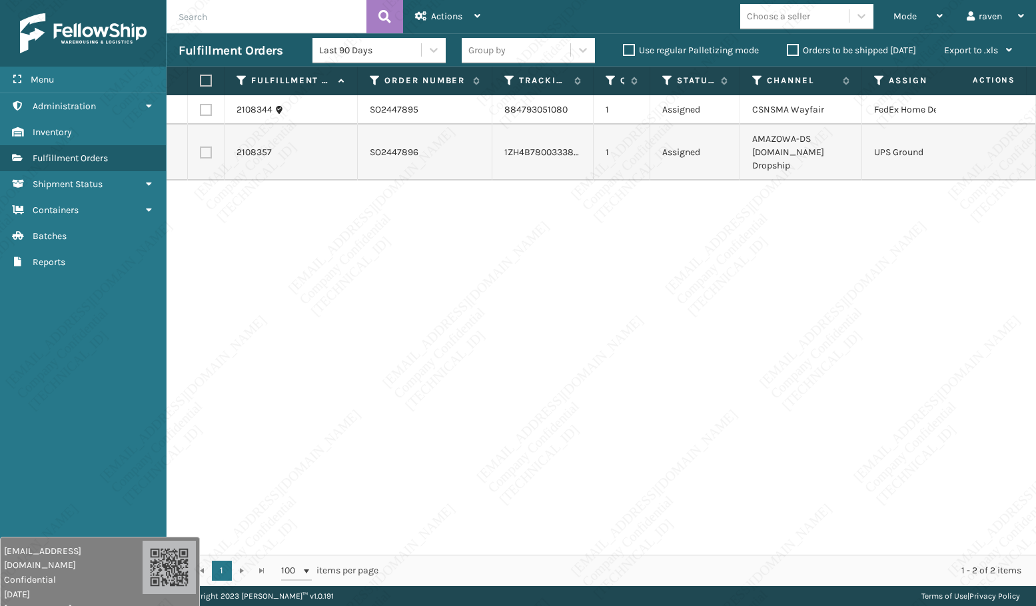
click at [737, 284] on div "2108344 SO2447895 884793051080 1 Assigned CSNSMA Wayfair FedEx Home Delivery 21…" at bounding box center [601, 325] width 869 height 460
click at [210, 149] on label at bounding box center [206, 153] width 12 height 12
click at [200, 149] on input "checkbox" at bounding box center [200, 151] width 1 height 9
checkbox input "true"
click at [428, 20] on div "Actions" at bounding box center [447, 16] width 65 height 33
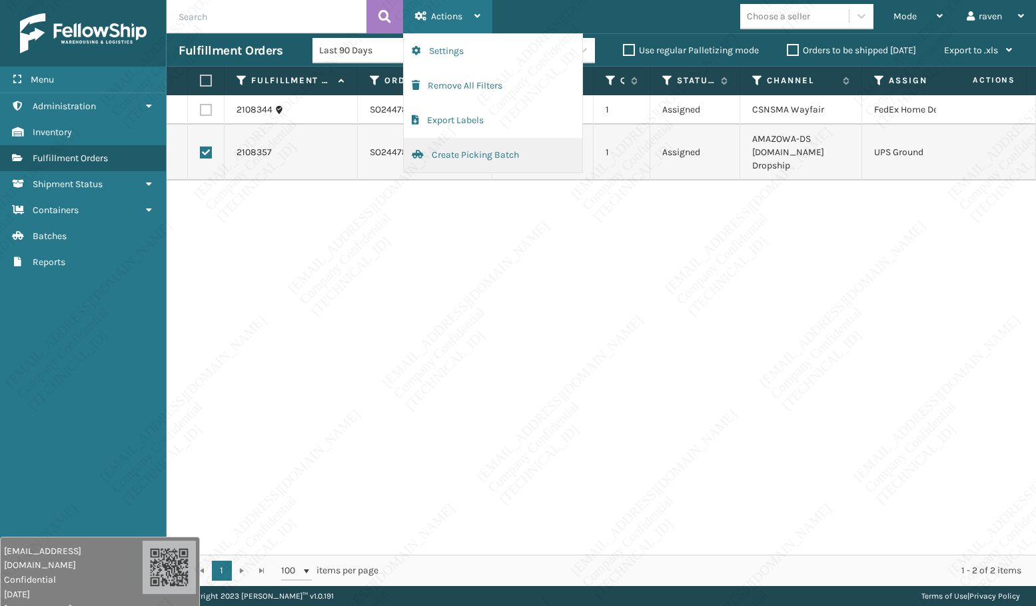
click at [440, 147] on button "Create Picking Batch" at bounding box center [493, 155] width 179 height 35
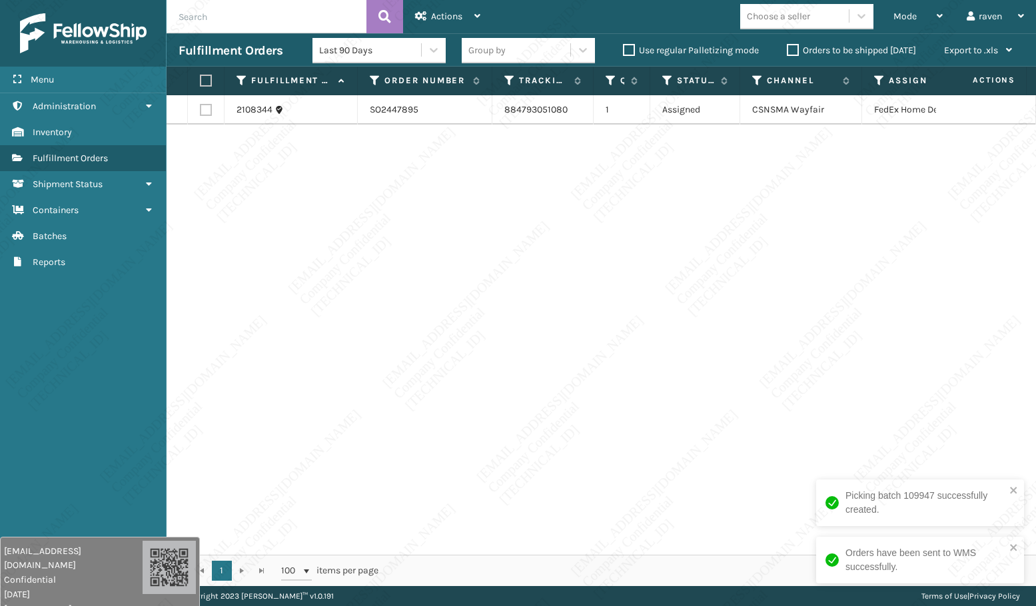
click at [201, 82] on label at bounding box center [204, 81] width 8 height 12
click at [200, 82] on input "checkbox" at bounding box center [200, 81] width 1 height 9
checkbox input "true"
drag, startPoint x: 436, startPoint y: 14, endPoint x: 442, endPoint y: 21, distance: 8.5
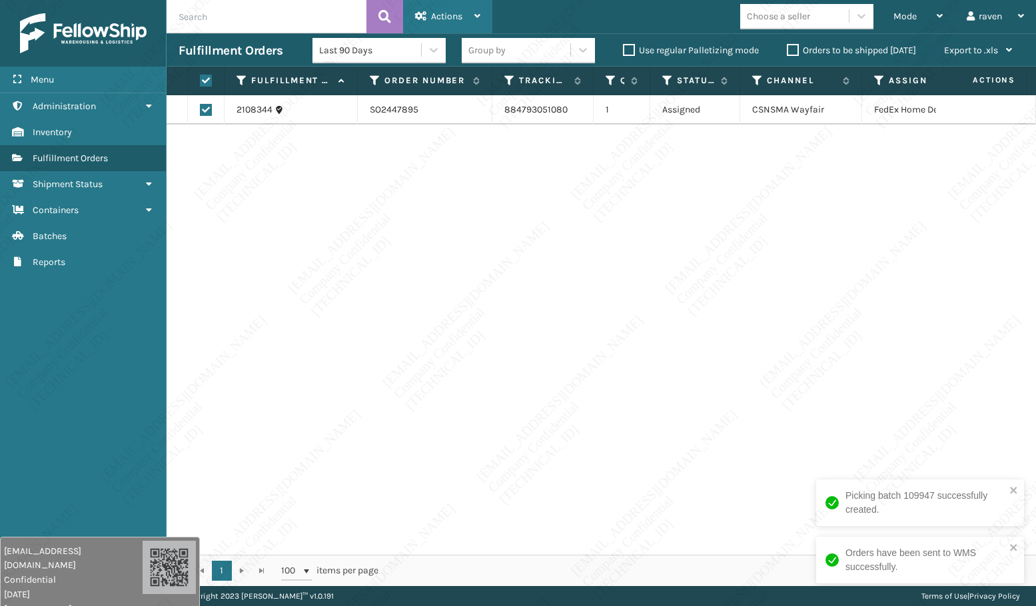
click at [437, 13] on span "Actions" at bounding box center [446, 16] width 31 height 11
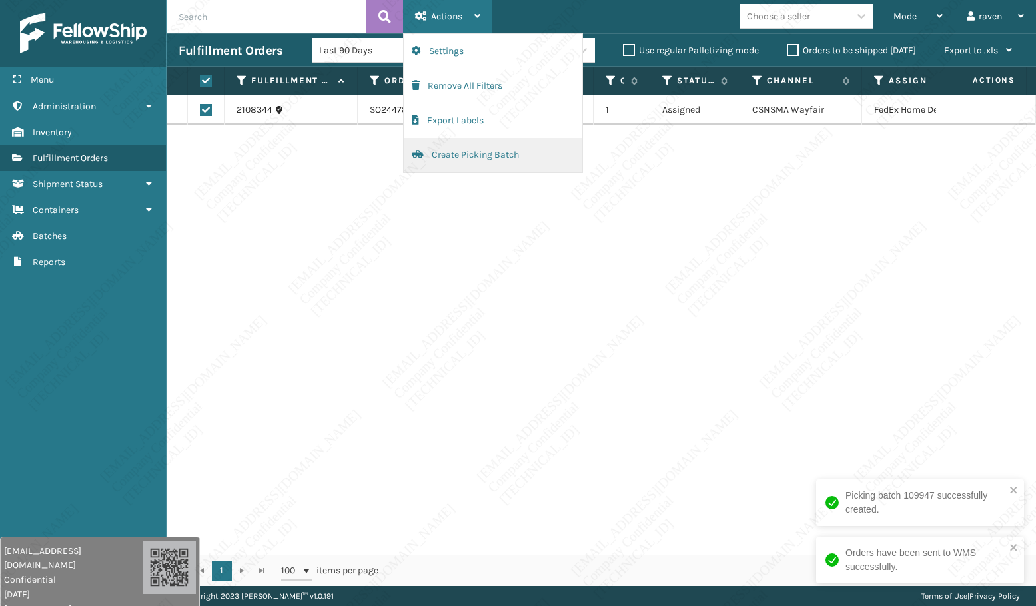
click at [460, 140] on button "Create Picking Batch" at bounding box center [493, 155] width 179 height 35
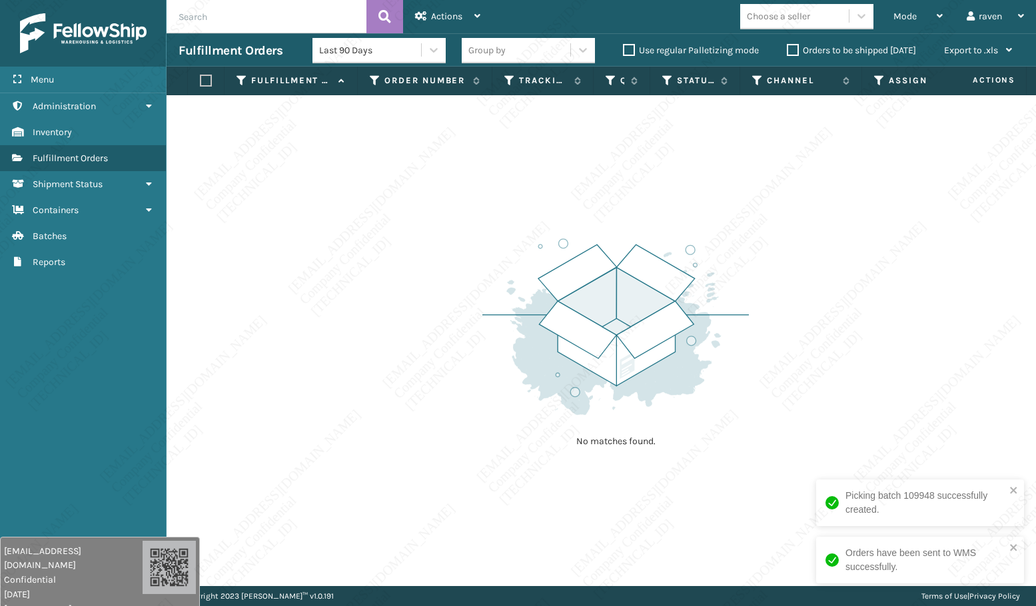
click at [807, 210] on div "No matches found." at bounding box center [601, 340] width 869 height 491
